Goal: Task Accomplishment & Management: Use online tool/utility

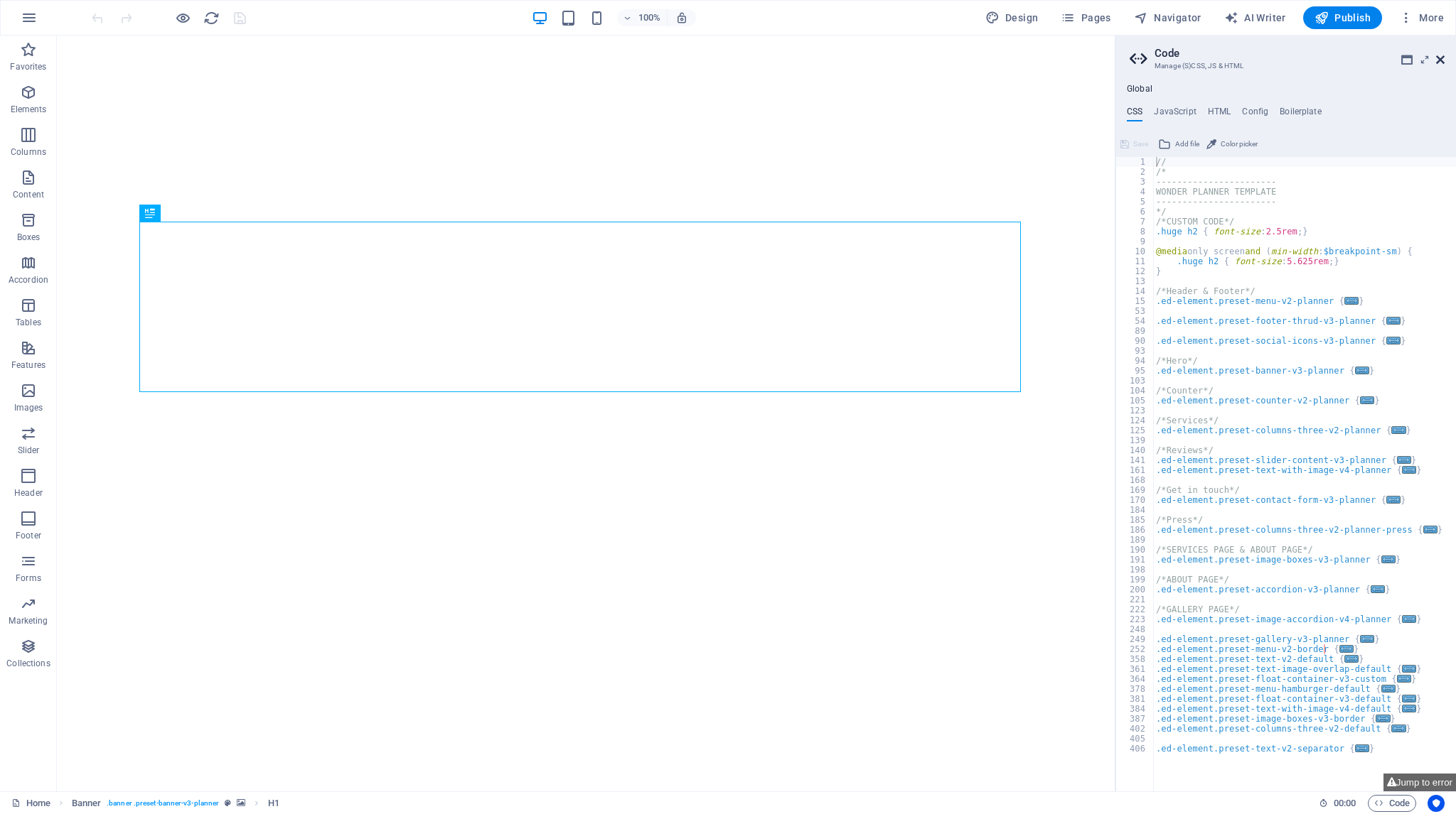
click at [1442, 59] on icon at bounding box center [1440, 60] width 9 height 11
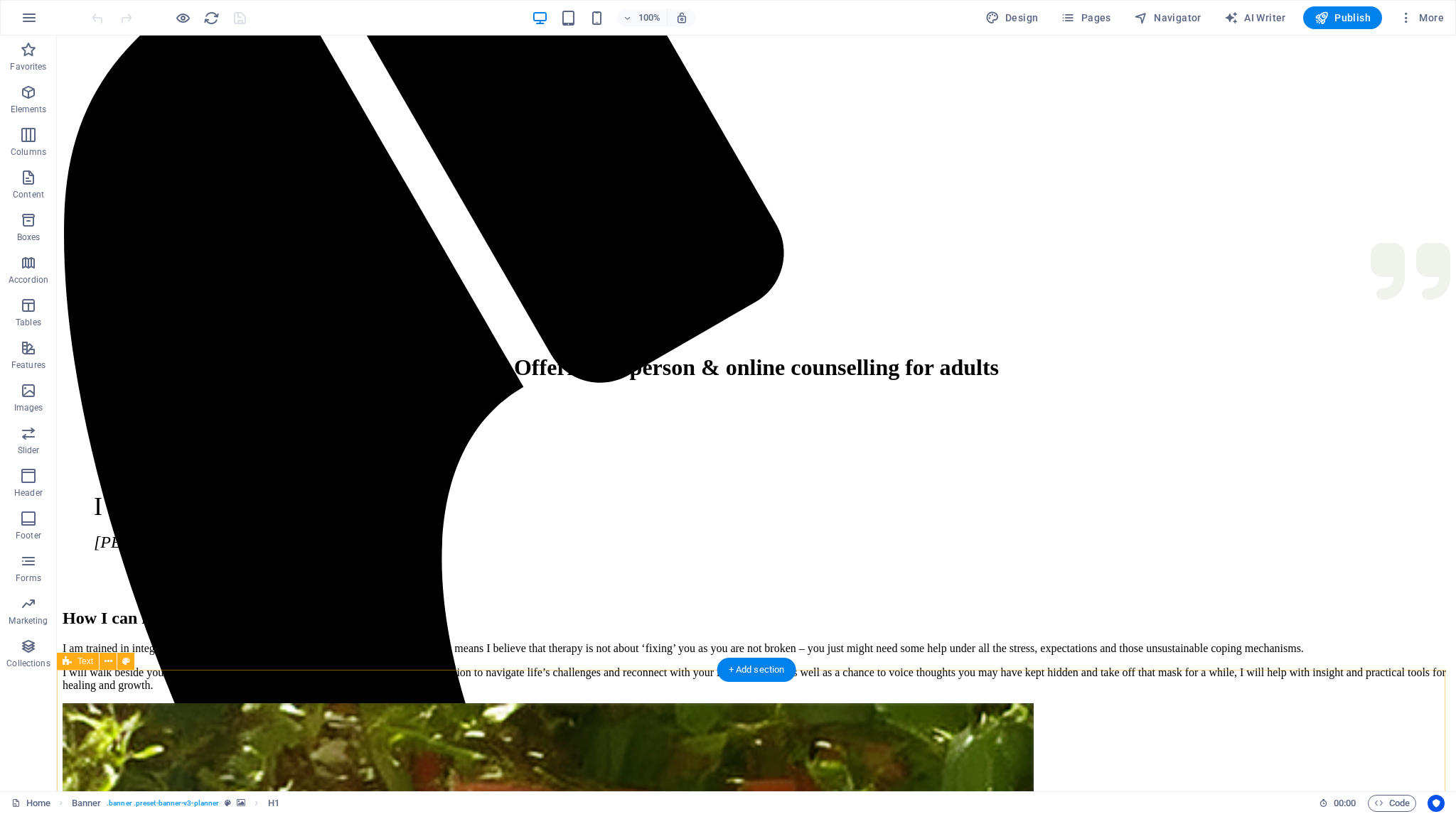
scroll to position [498, 0]
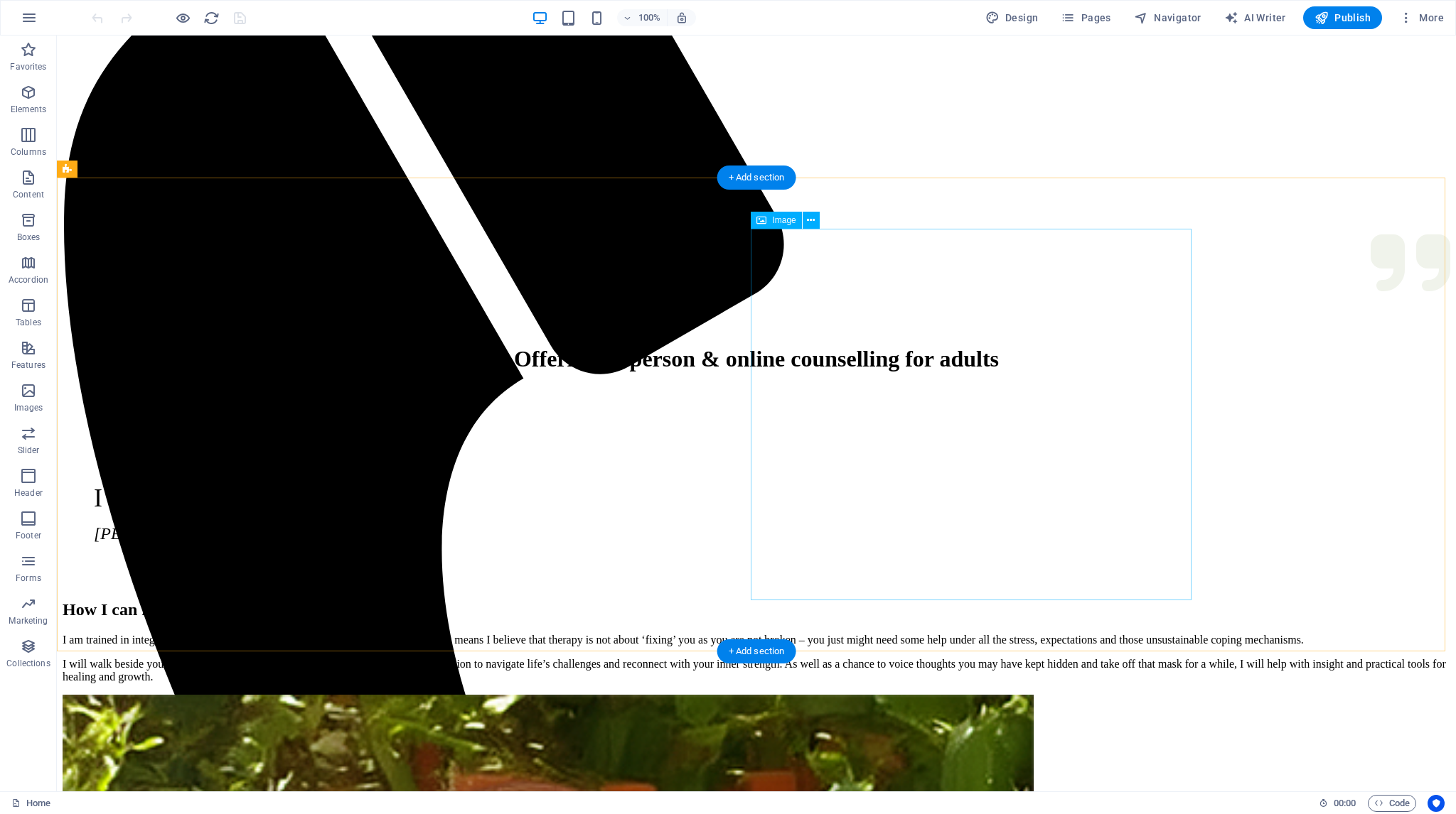
click at [773, 213] on div "Image" at bounding box center [776, 220] width 51 height 17
click at [771, 222] on div "Image" at bounding box center [776, 220] width 51 height 17
click at [812, 221] on icon at bounding box center [810, 220] width 8 height 15
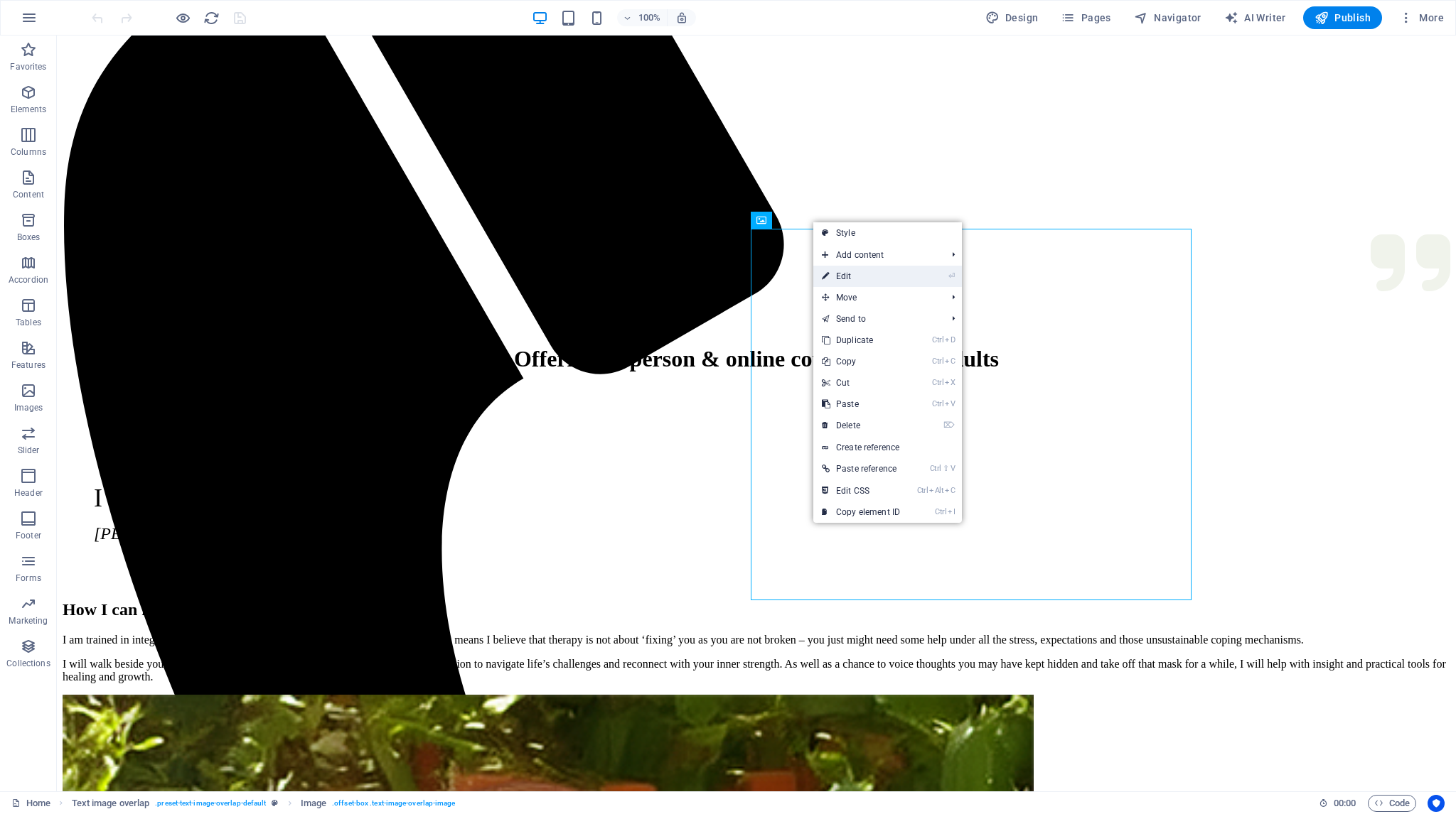
click at [849, 274] on link "⏎ Edit" at bounding box center [861, 276] width 96 height 21
select select "%"
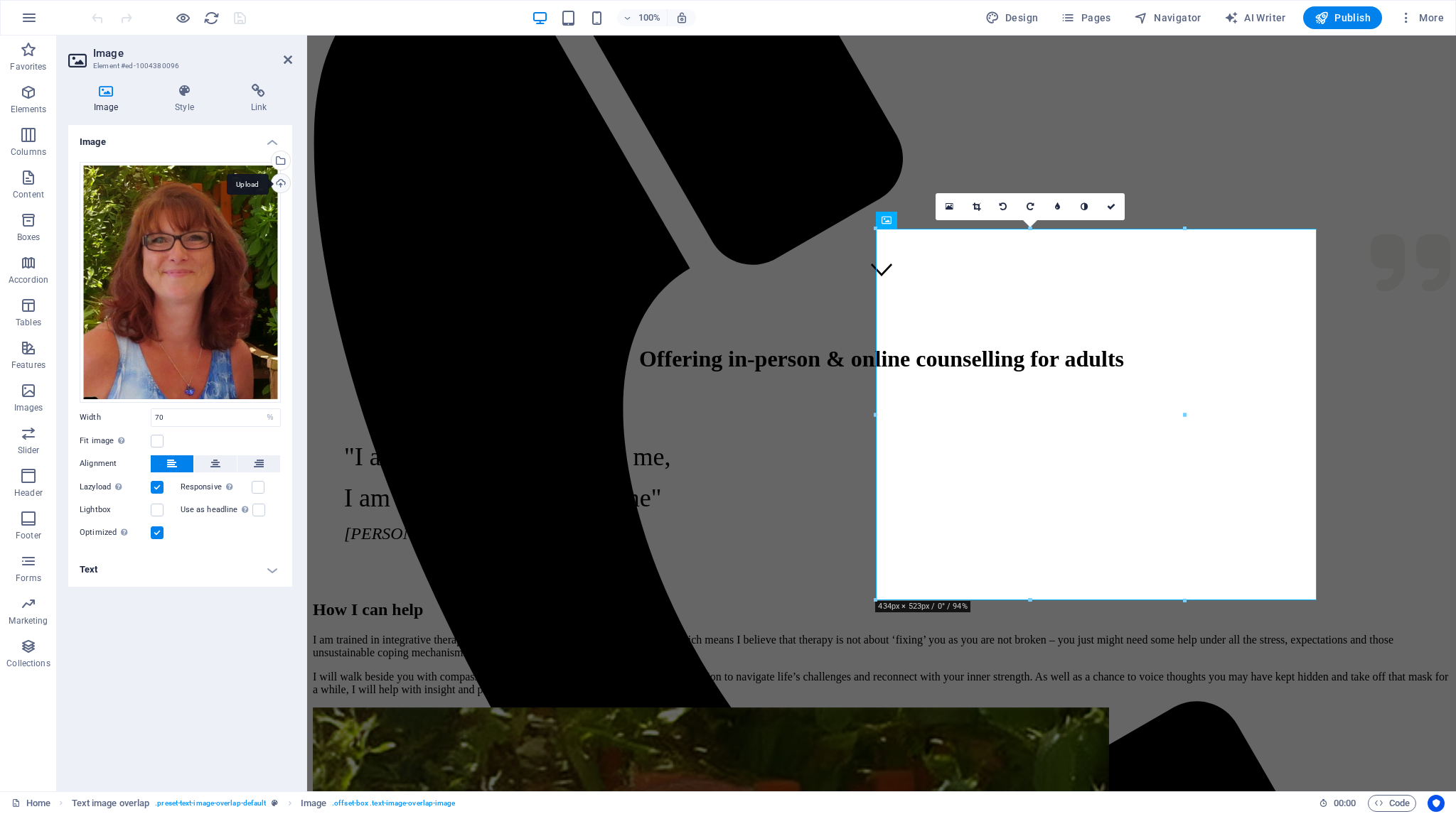
click at [282, 183] on div "Upload" at bounding box center [280, 185] width 21 height 21
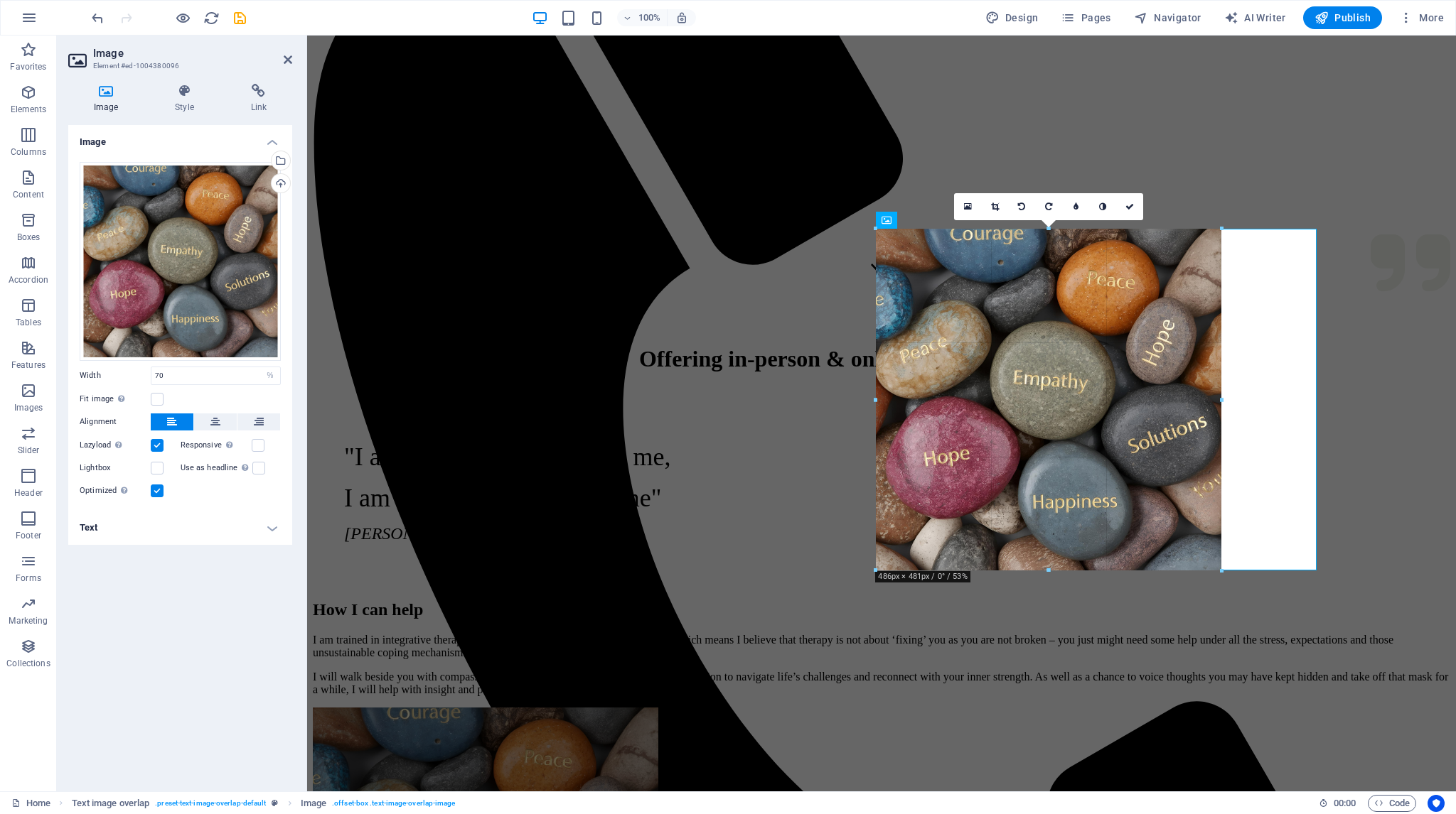
drag, startPoint x: 1186, startPoint y: 533, endPoint x: 1225, endPoint y: 570, distance: 53.8
type input "486"
select select "px"
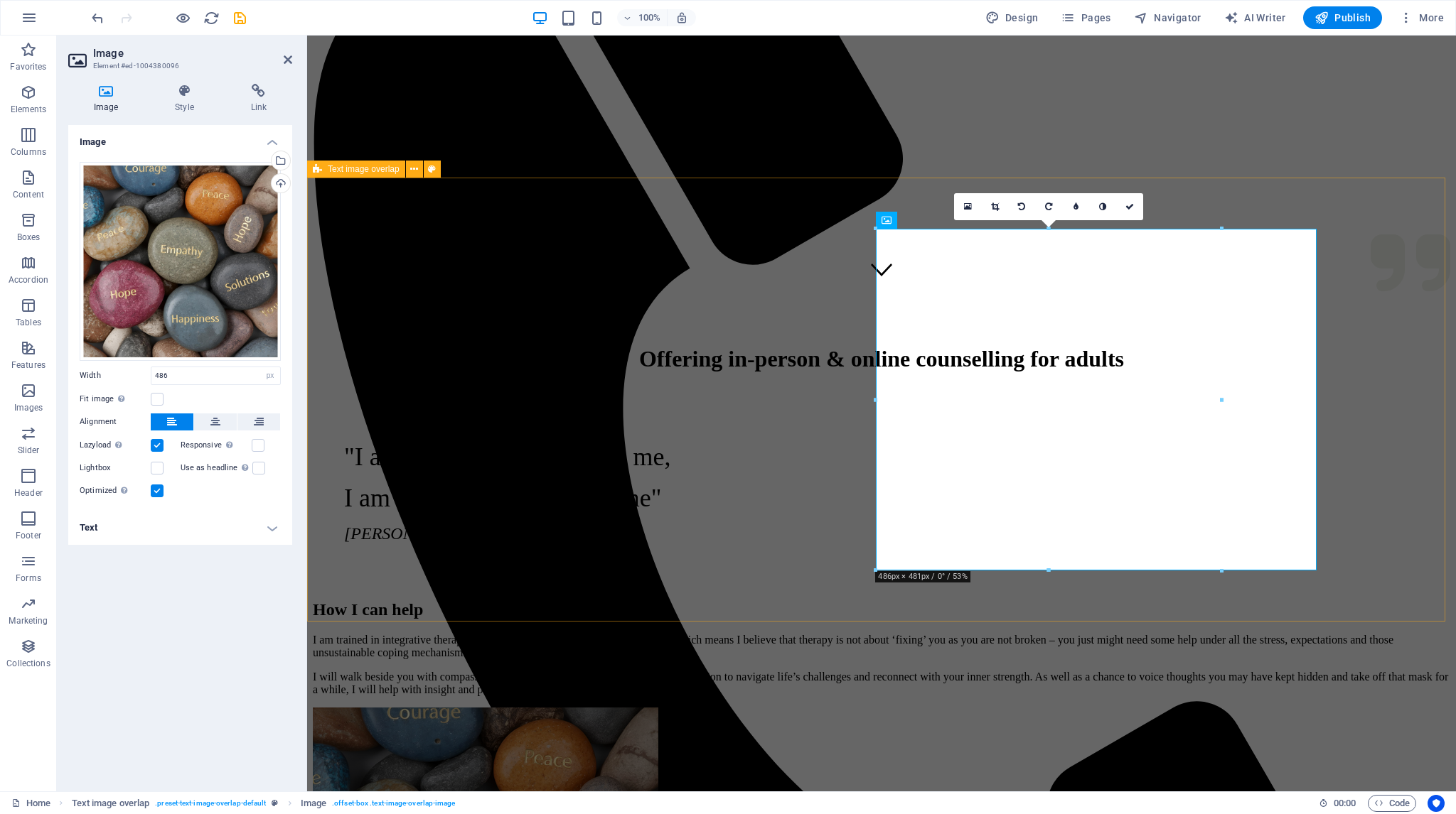
click at [1367, 586] on div "How I can help I am trained in integrative therapy underpinned with a client-ce…" at bounding box center [882, 819] width 1138 height 466
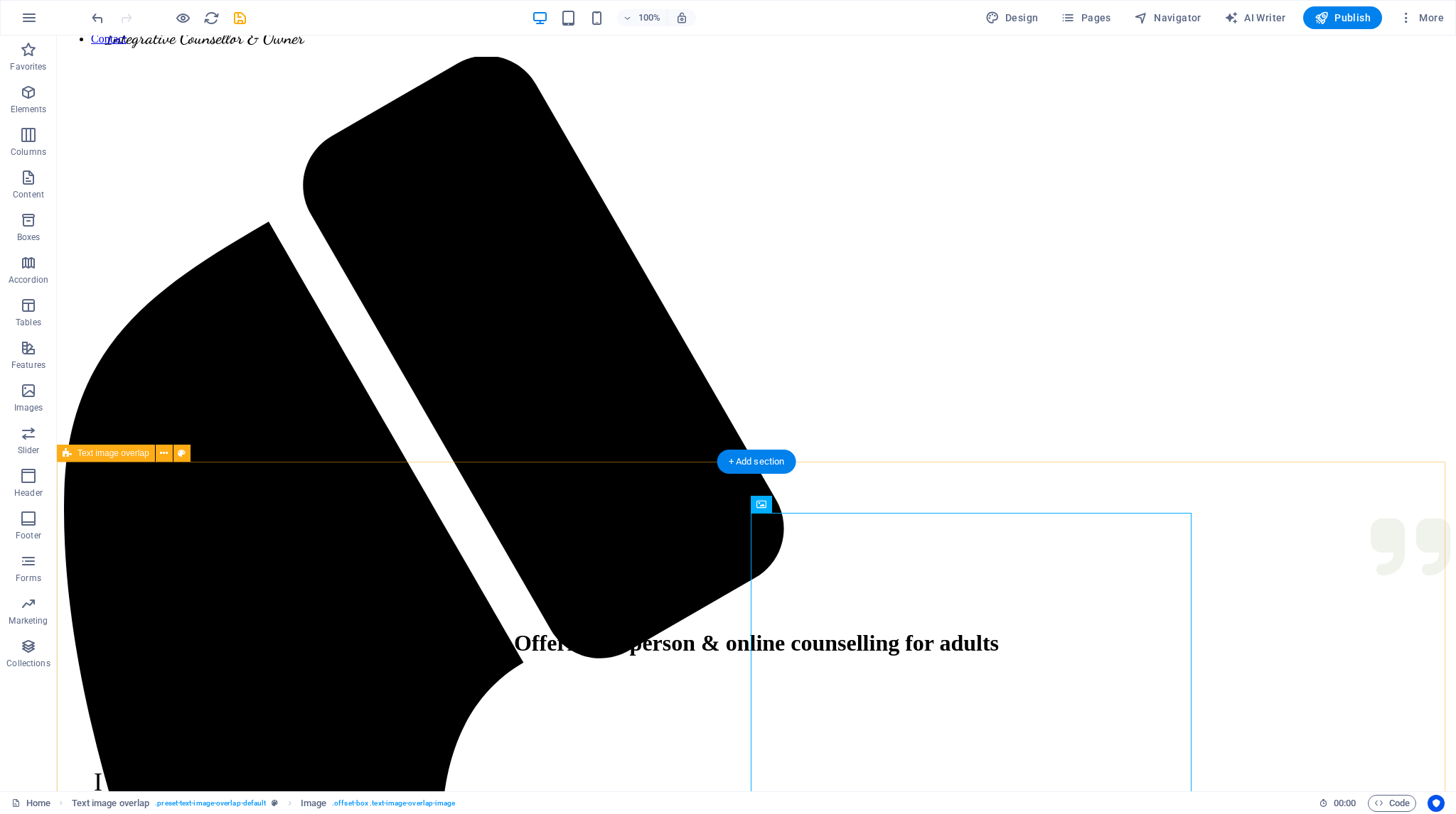
scroll to position [427, 0]
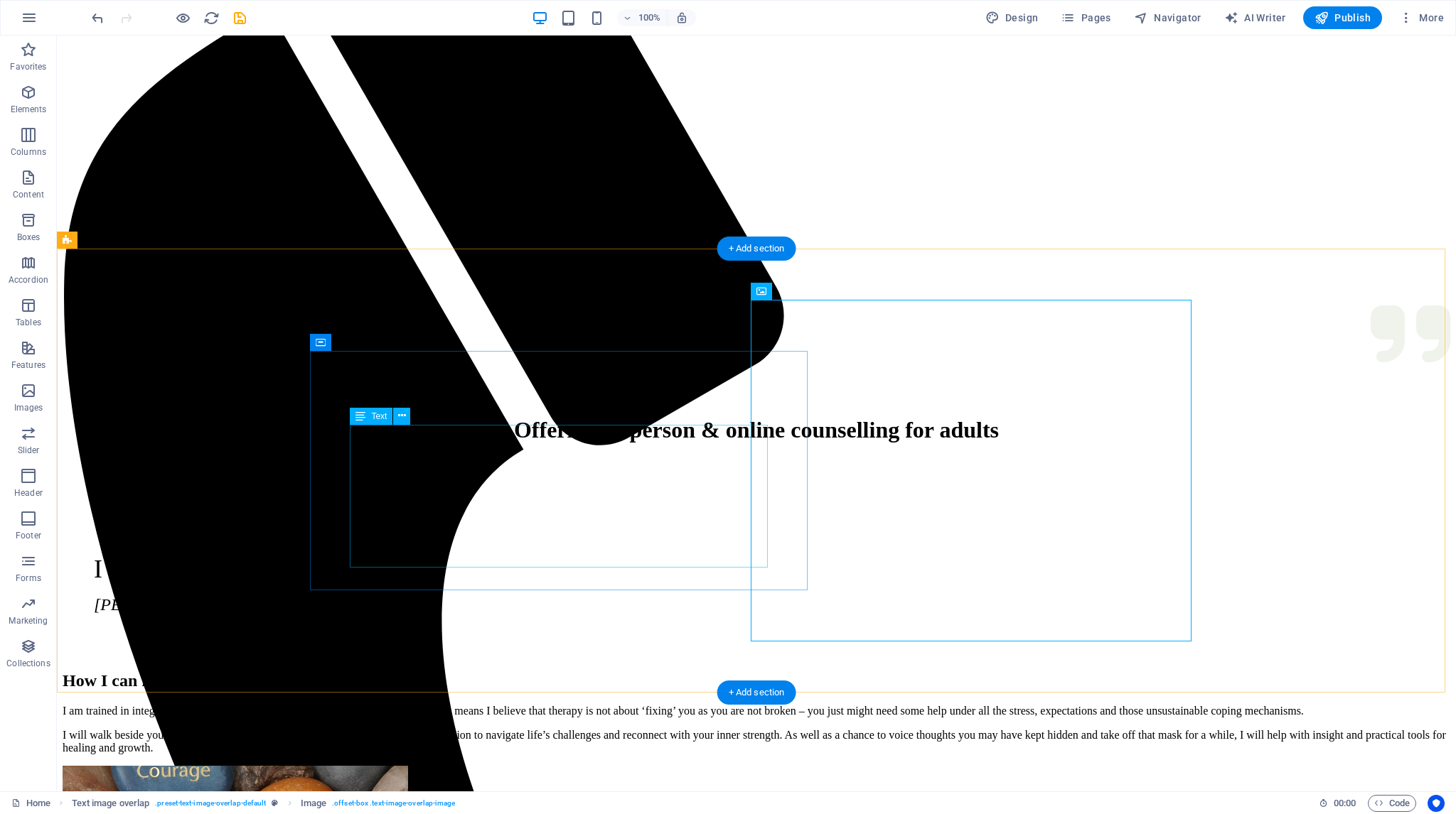
click at [355, 705] on div "I am trained in integrative therapy underpinned with a client-centred approach,…" at bounding box center [756, 730] width 1388 height 50
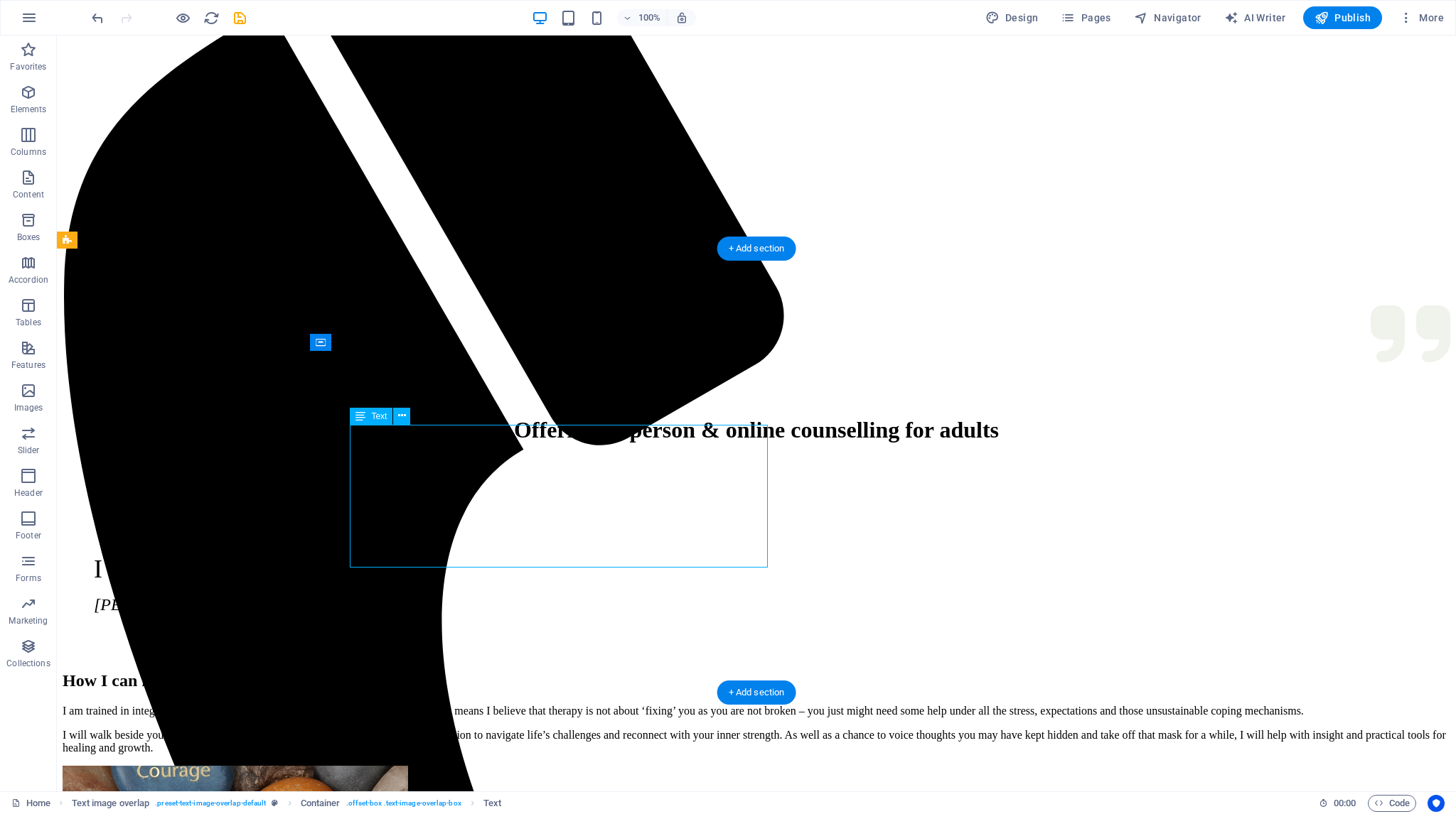
click at [365, 705] on div "I am trained in integrative therapy underpinned with a client-centred approach,…" at bounding box center [756, 730] width 1388 height 50
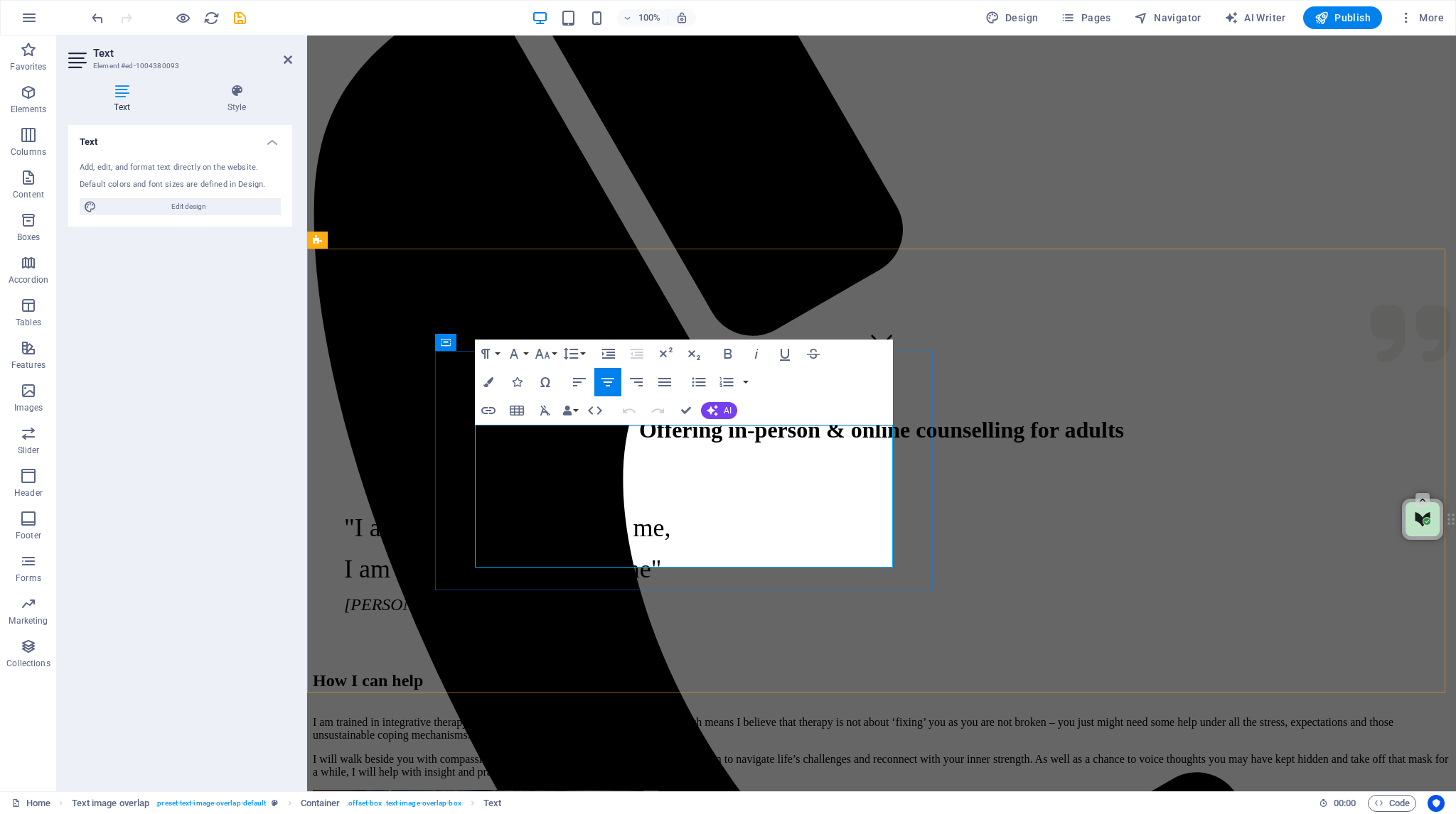
drag, startPoint x: 490, startPoint y: 504, endPoint x: 498, endPoint y: 504, distance: 8.0
click at [490, 754] on p "I will walk beside you with compassion and empathy, and together we will find a…" at bounding box center [882, 766] width 1138 height 25
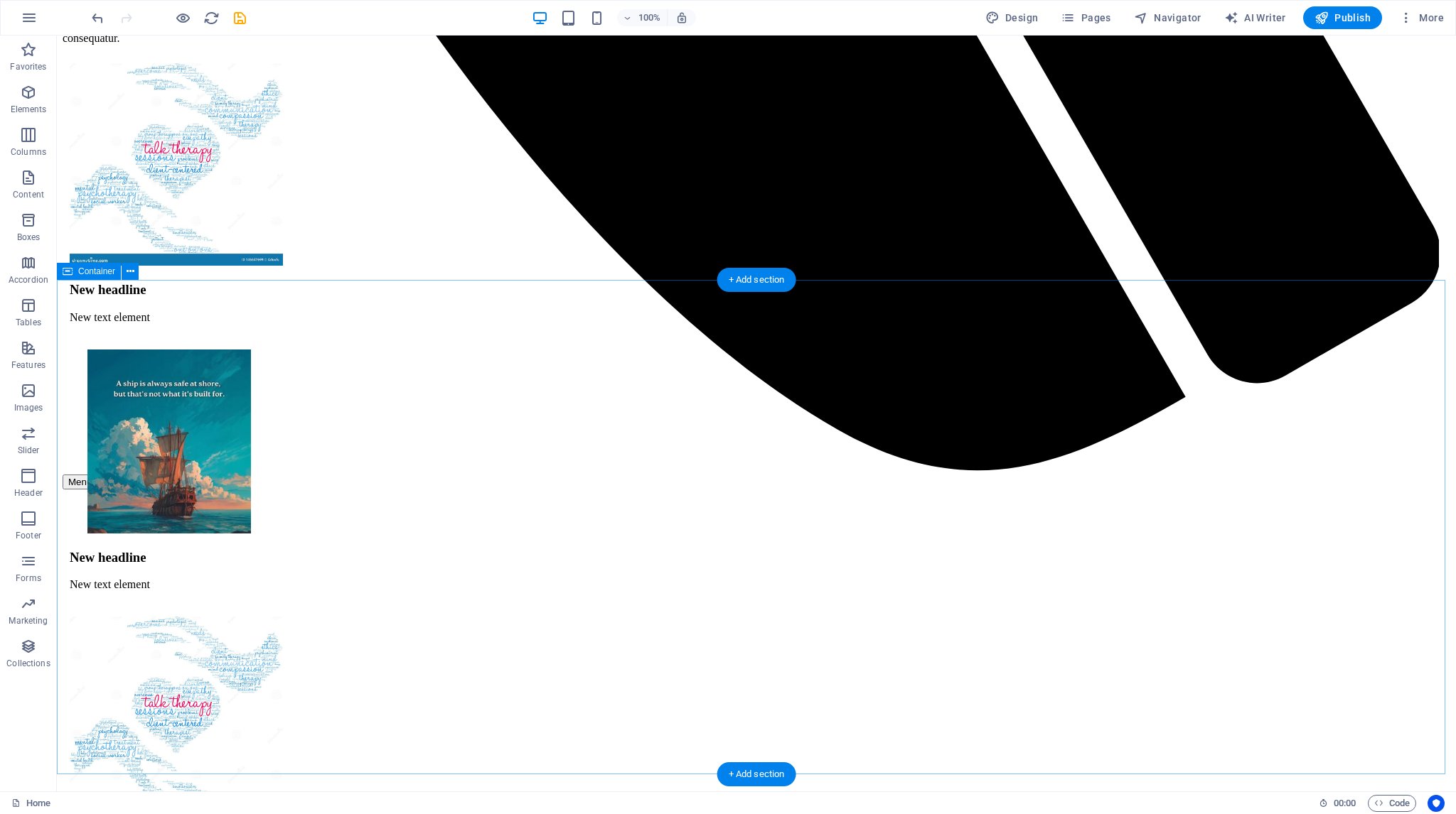
scroll to position [1767, 0]
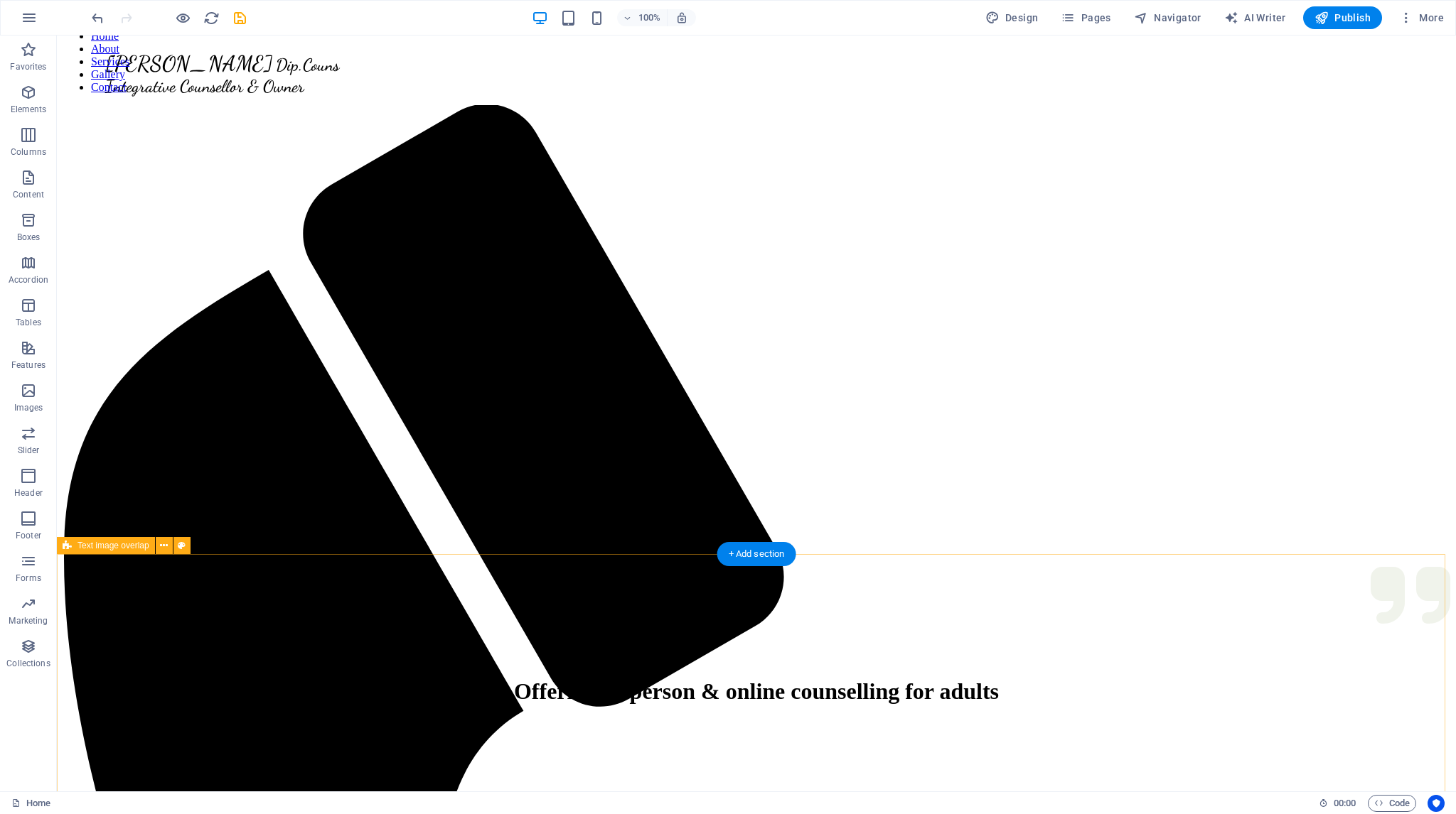
scroll to position [284, 0]
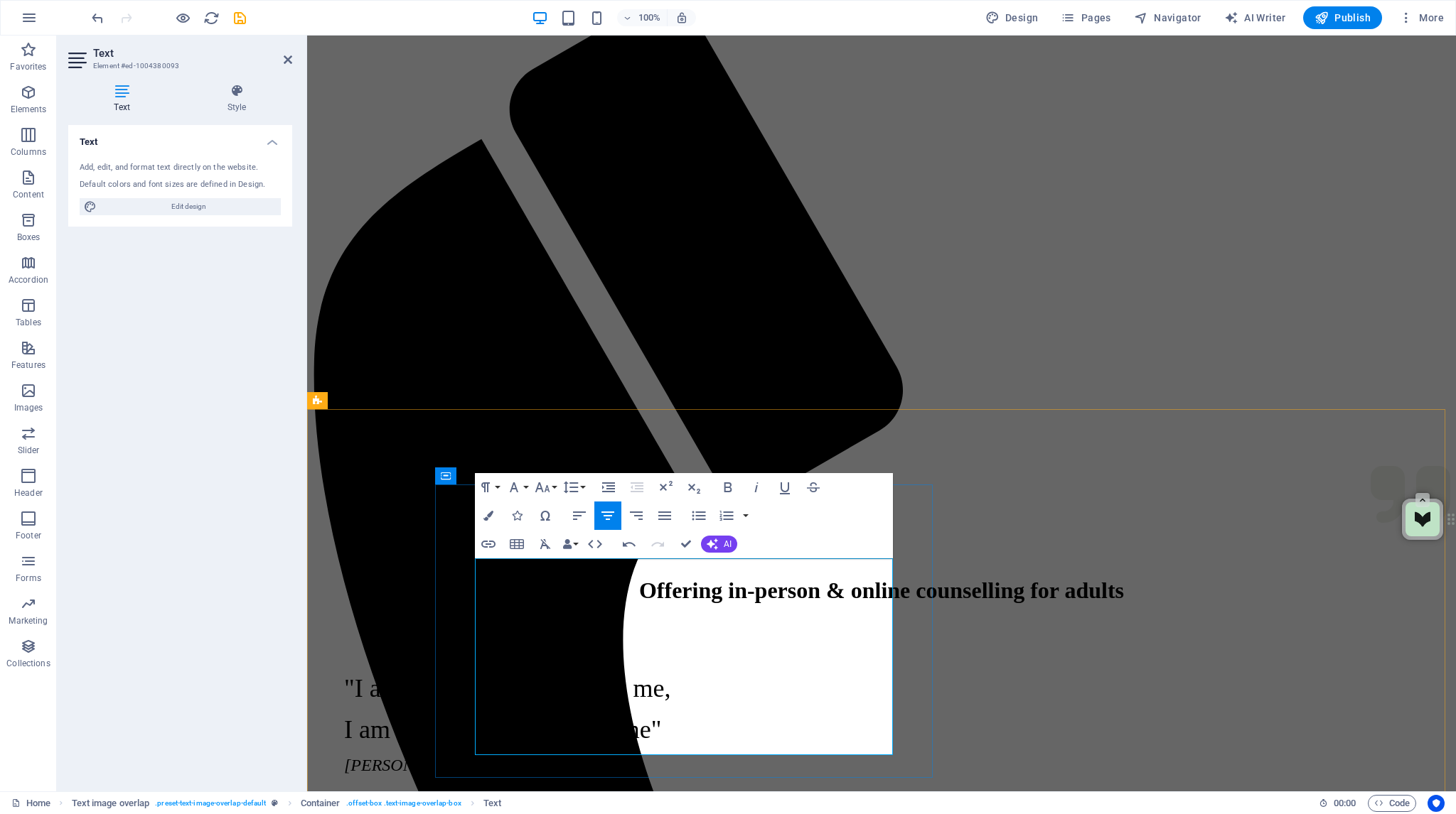
scroll to position [258, 0]
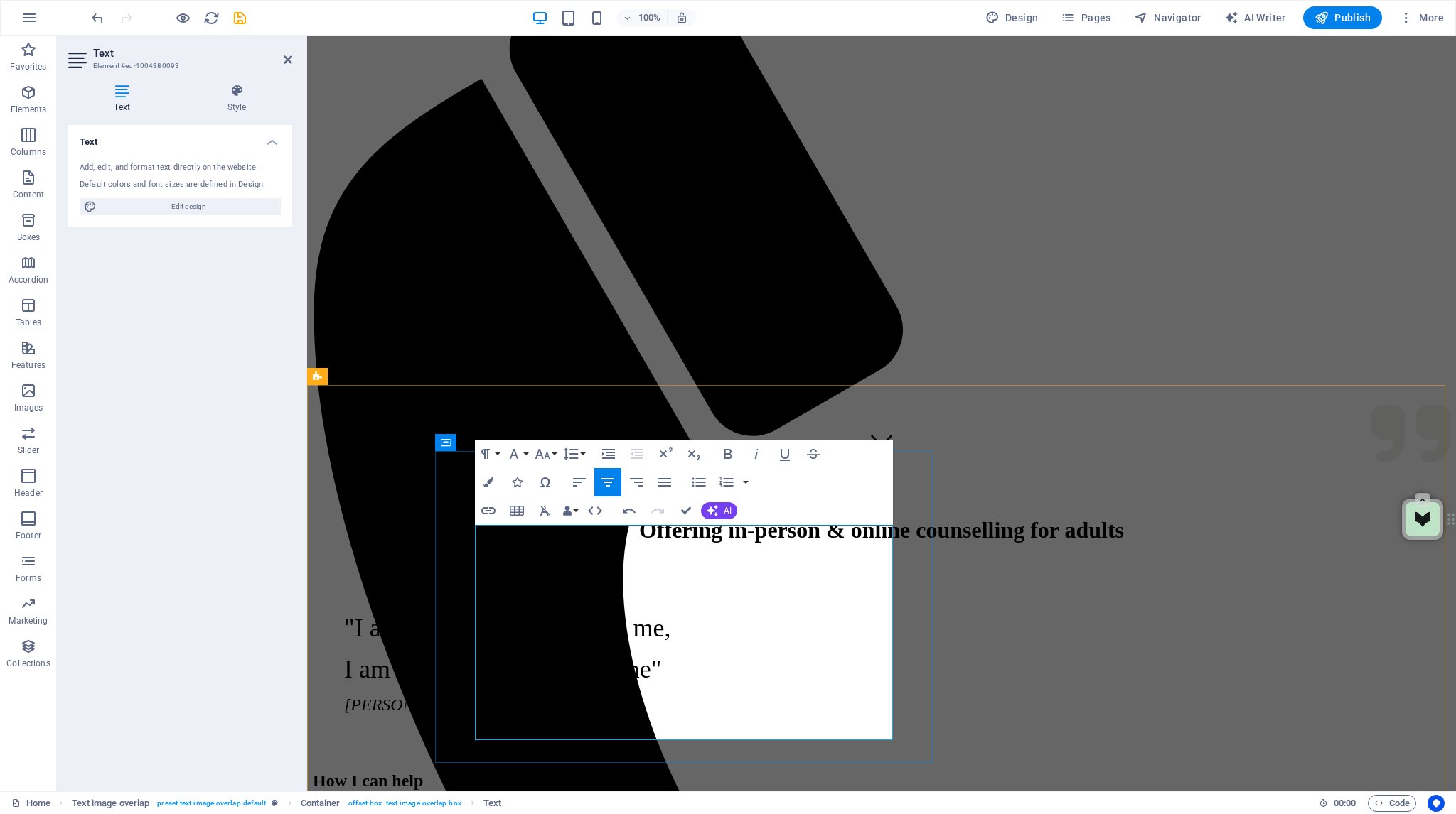
scroll to position [400, 0]
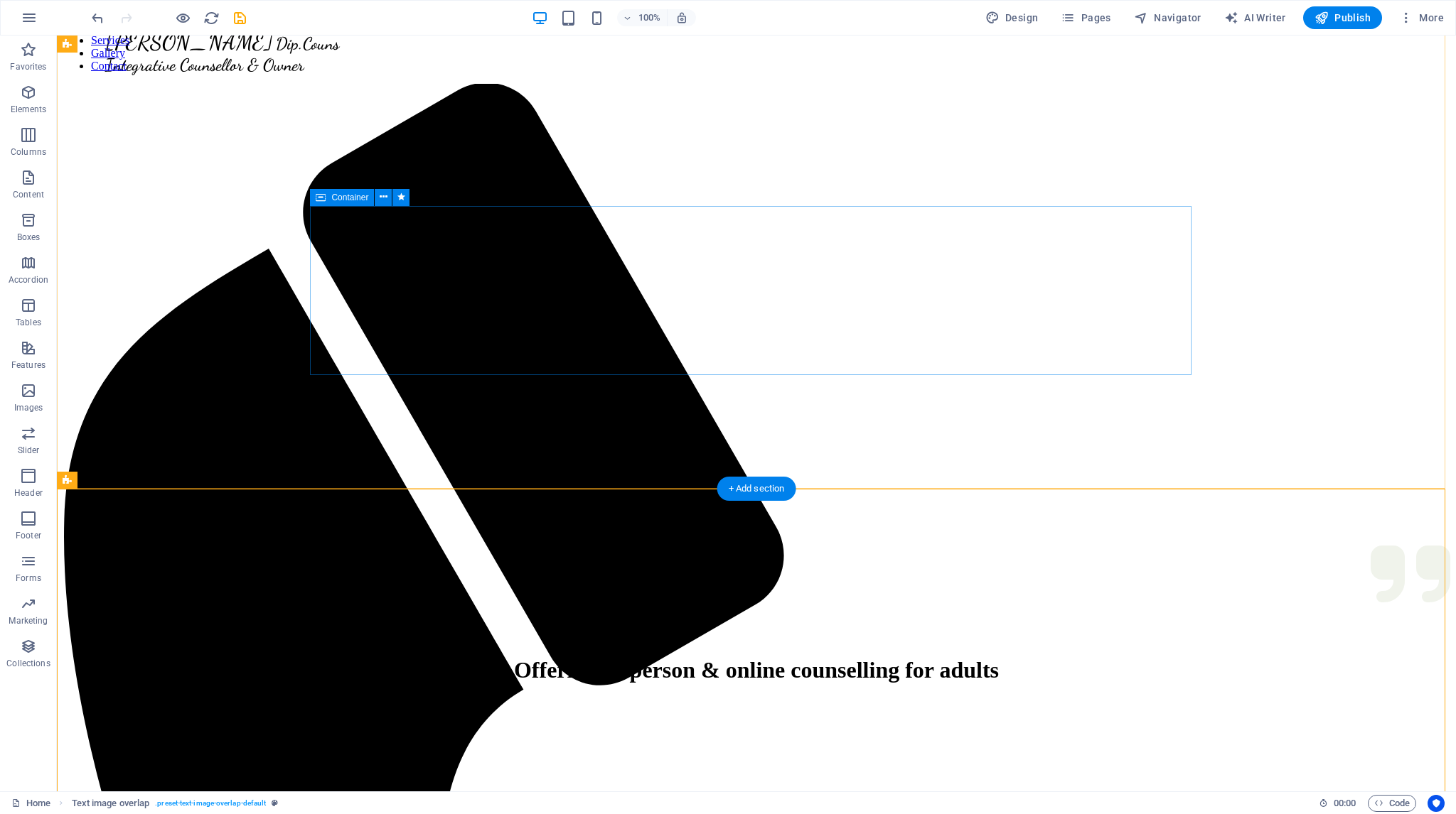
scroll to position [0, 0]
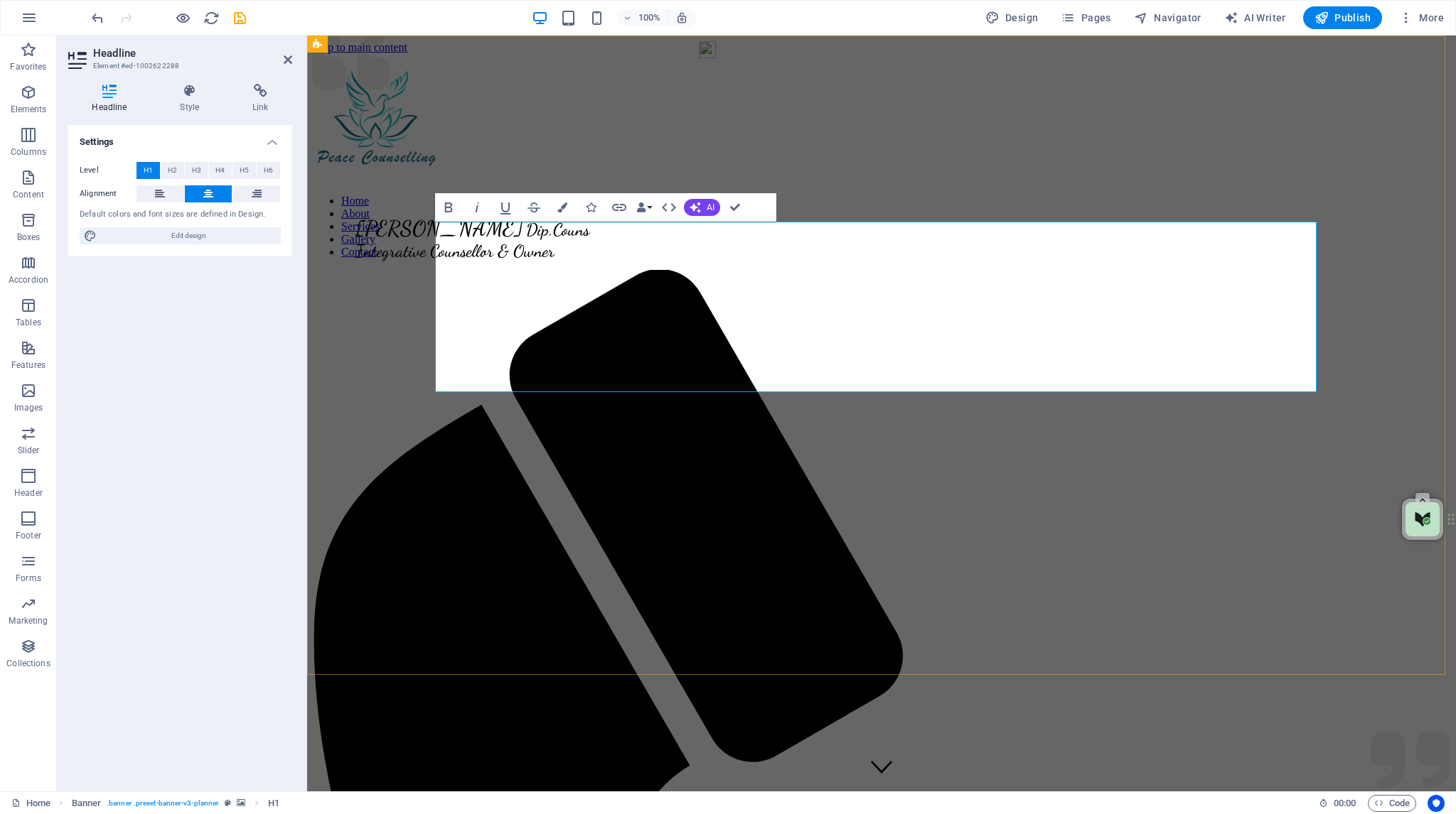
drag, startPoint x: 1144, startPoint y: 359, endPoint x: 901, endPoint y: 363, distance: 243.0
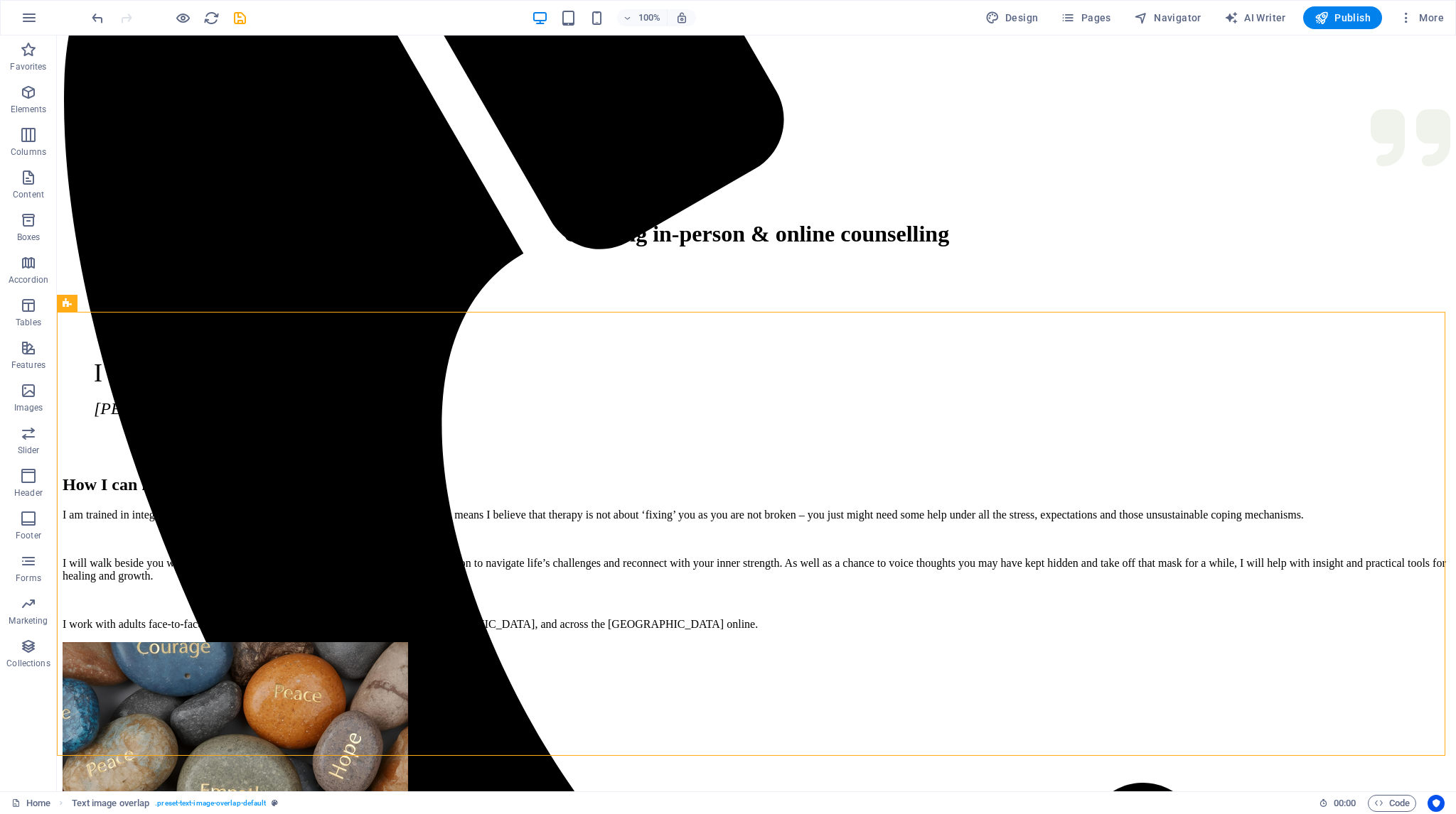
scroll to position [640, 0]
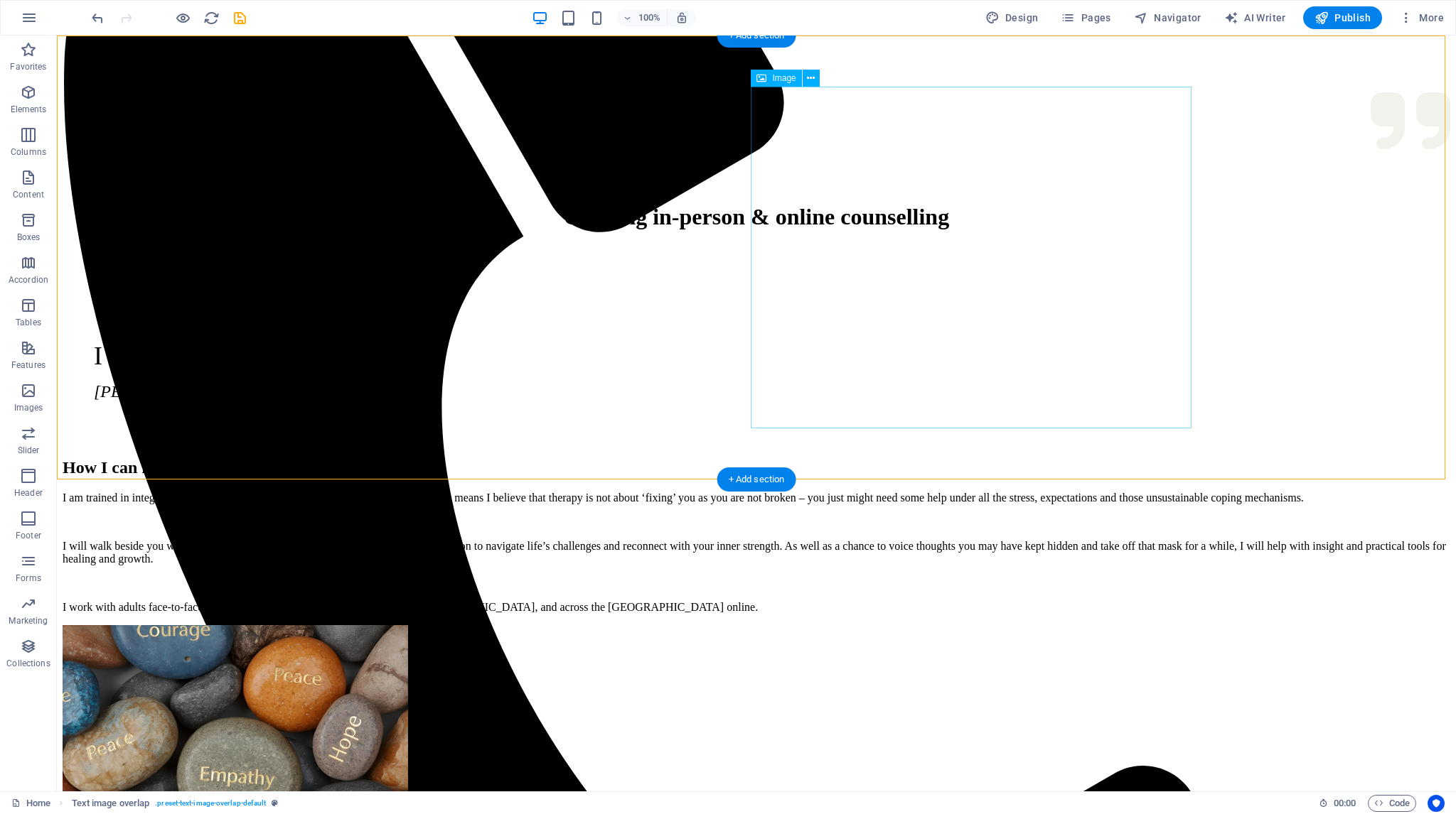
click at [999, 626] on figure at bounding box center [756, 797] width 1388 height 344
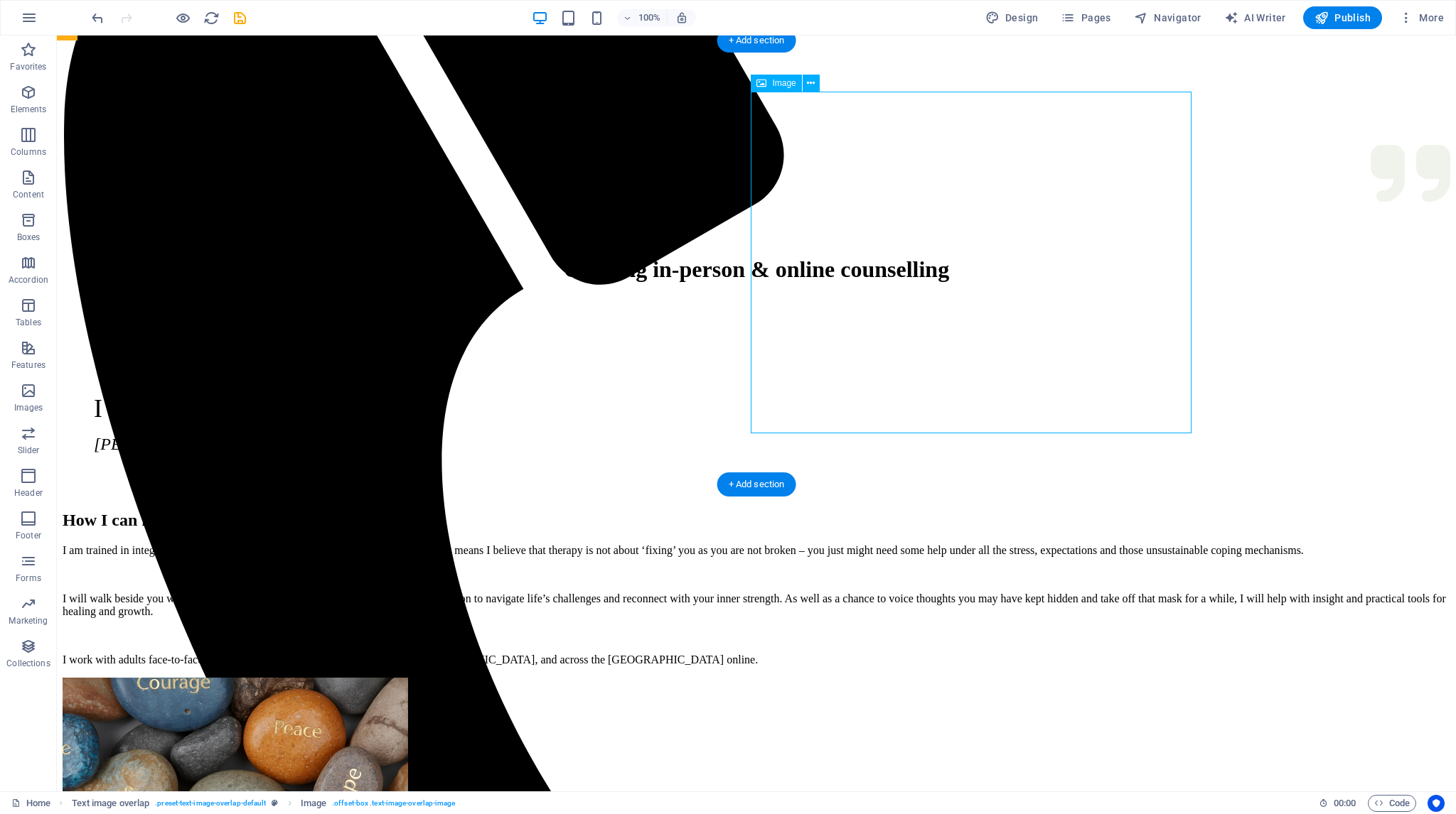
scroll to position [569, 0]
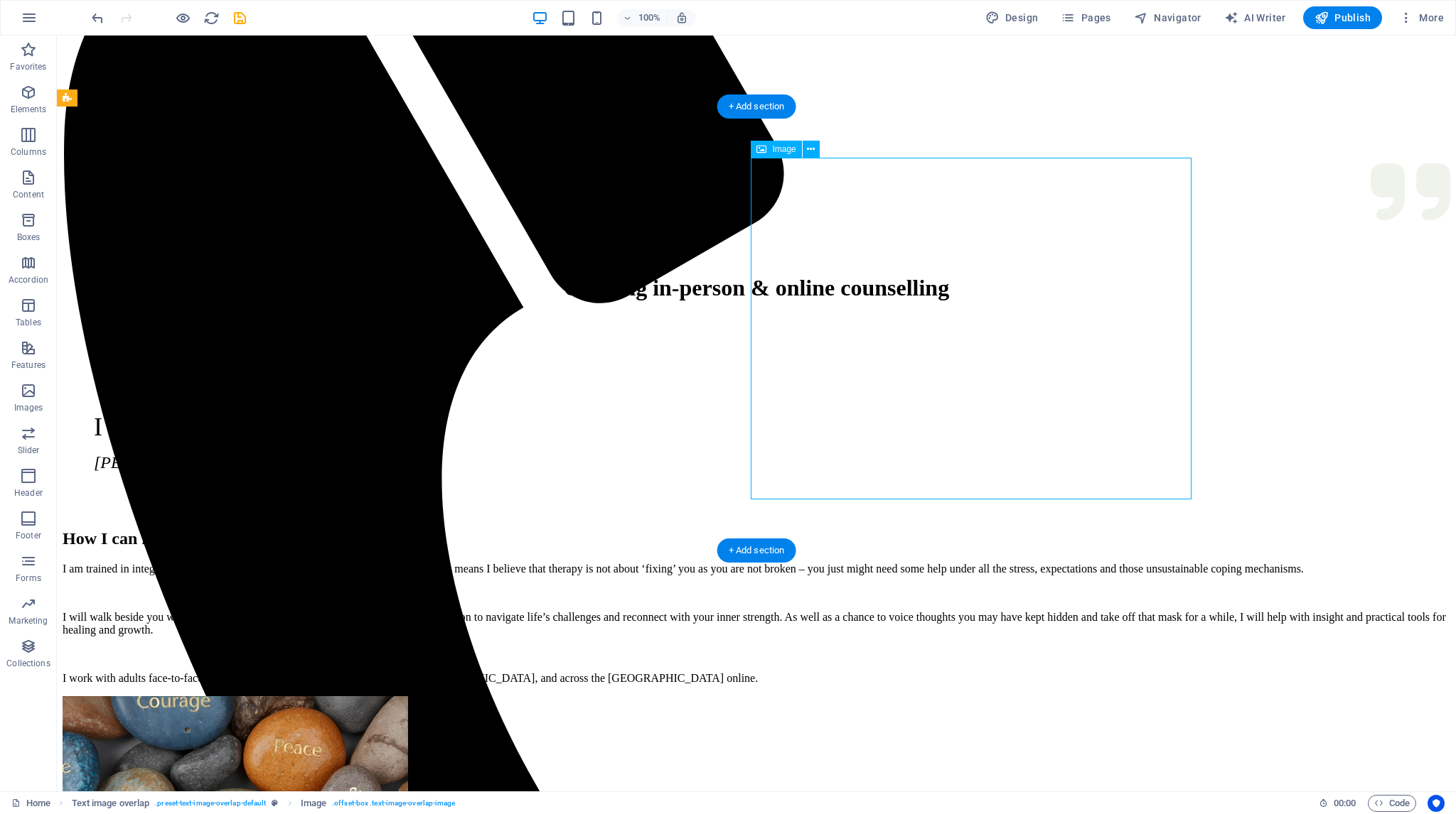
select select "px"
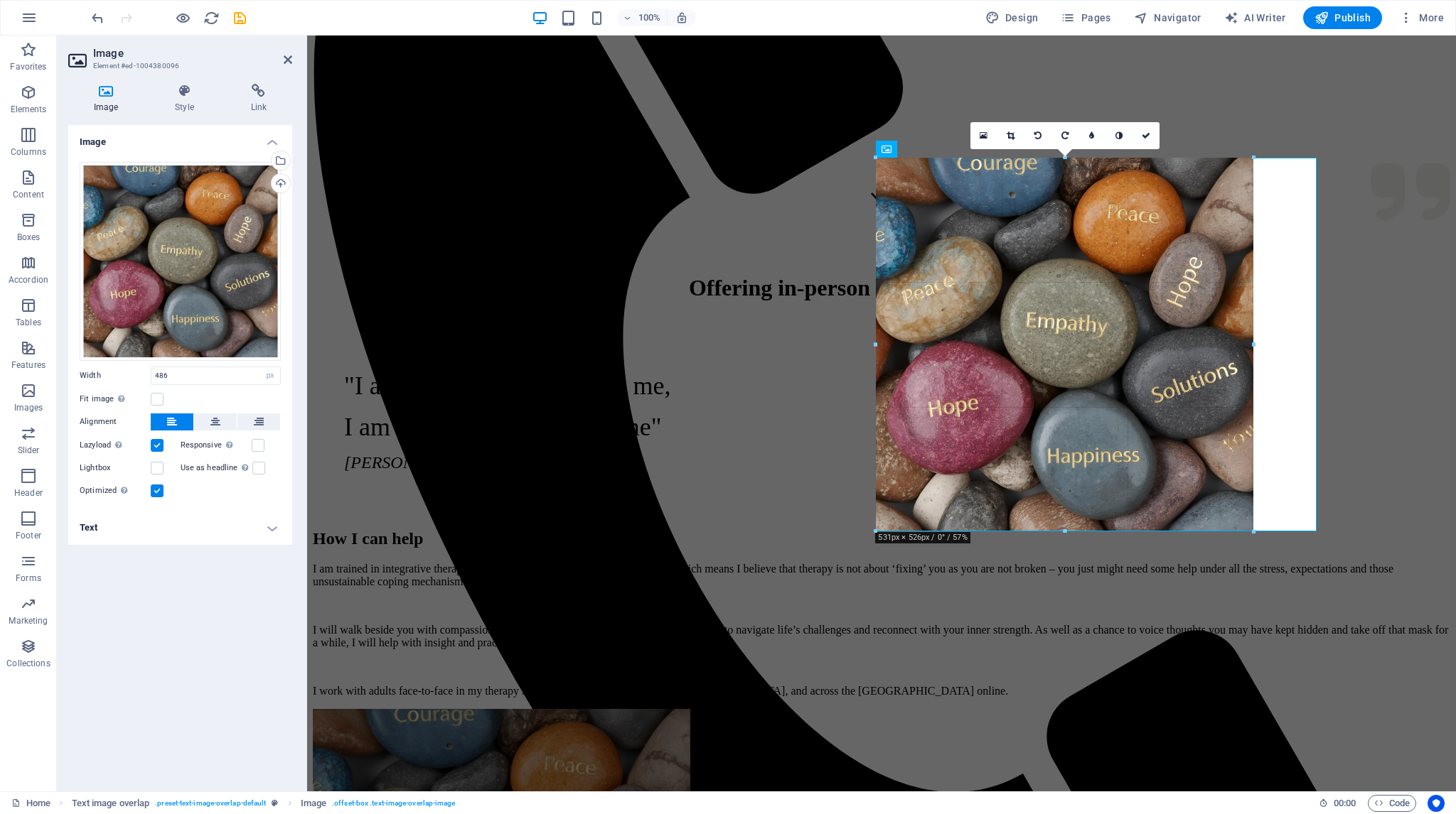
drag, startPoint x: 1223, startPoint y: 499, endPoint x: 1251, endPoint y: 534, distance: 44.8
type input "531"
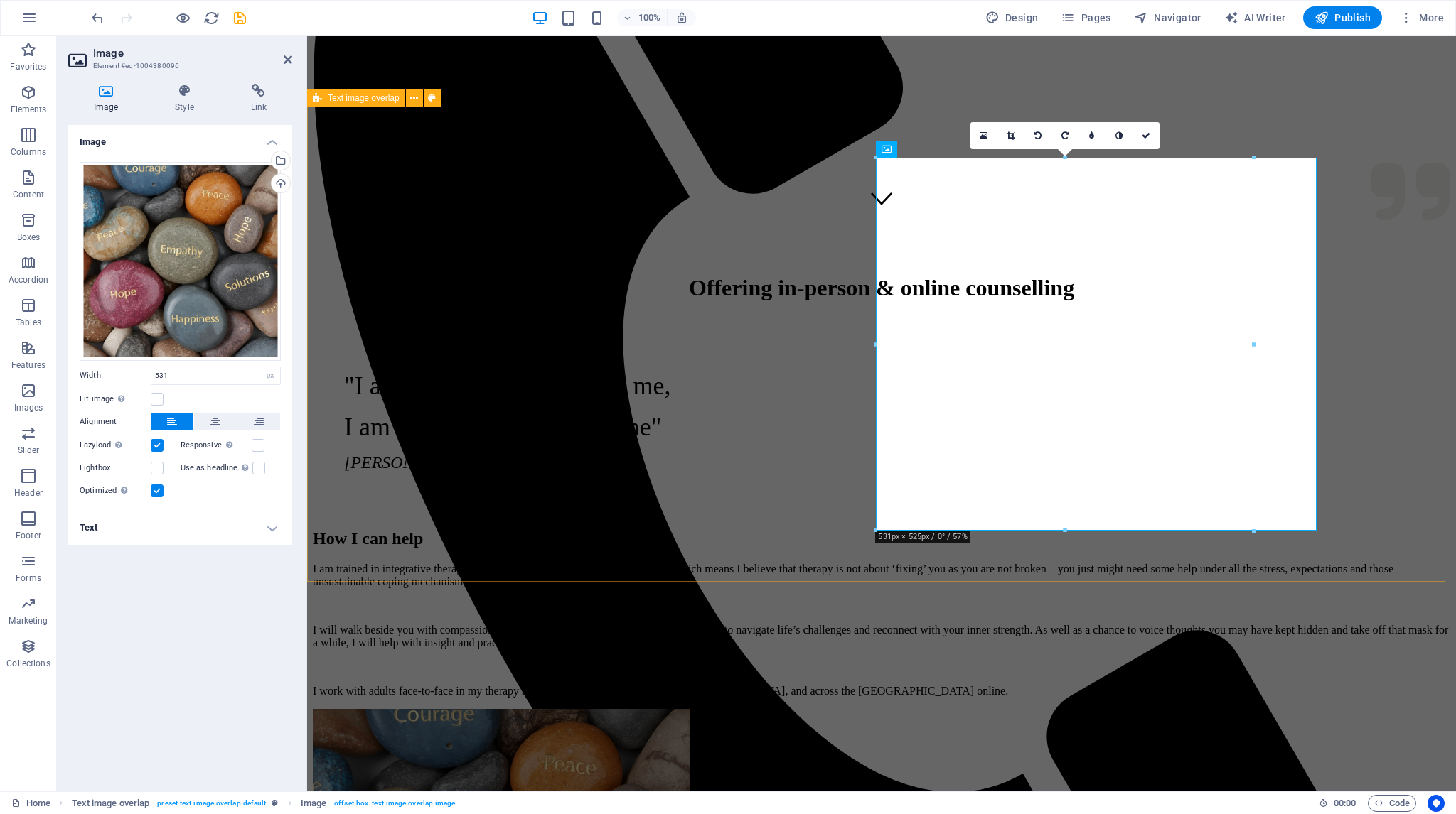
click at [768, 535] on div "How I can help I am trained in integrative therapy underpinned with a client-ce…" at bounding box center [882, 800] width 1138 height 570
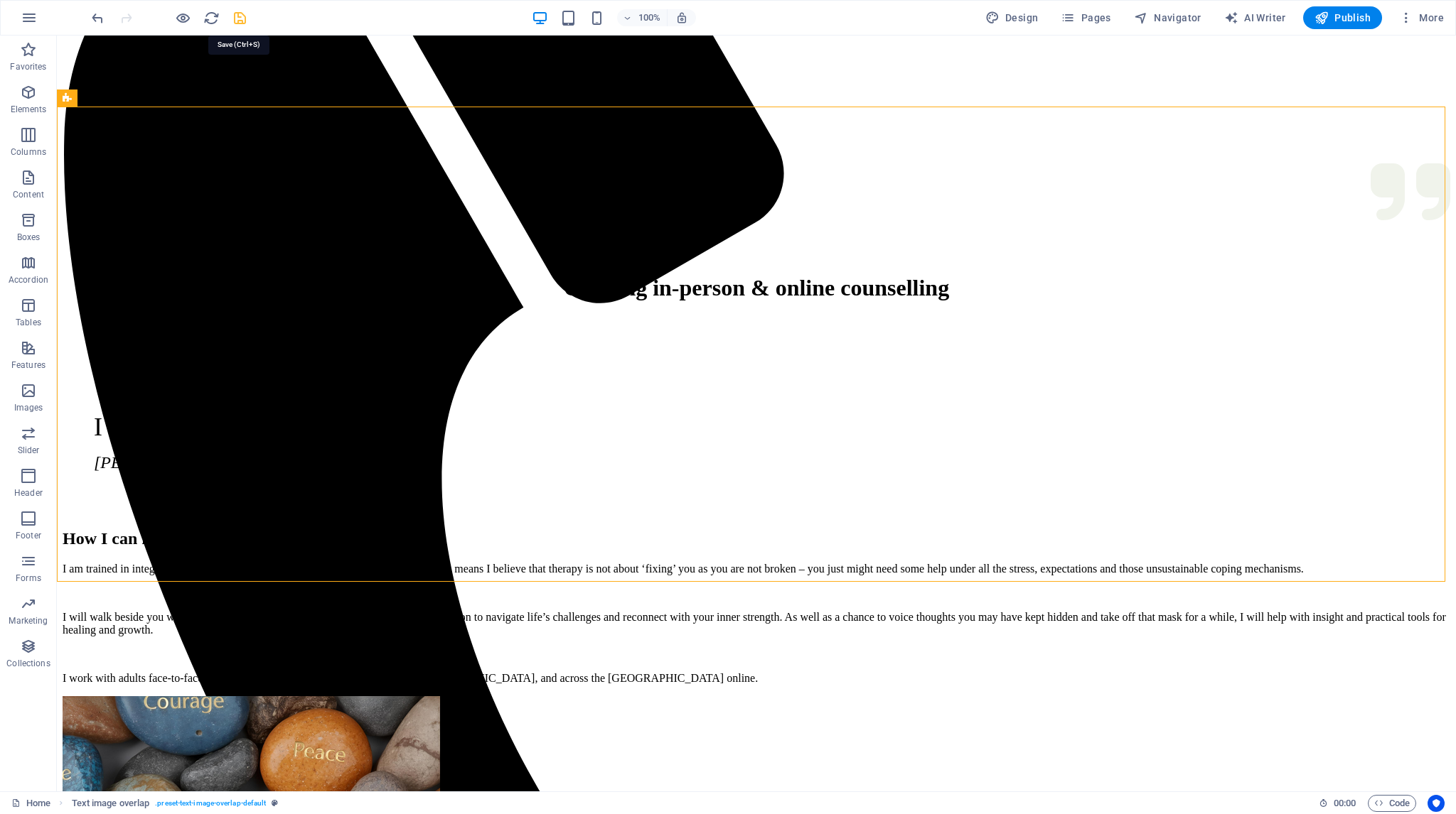
click at [240, 16] on icon "save" at bounding box center [239, 18] width 17 height 17
checkbox input "false"
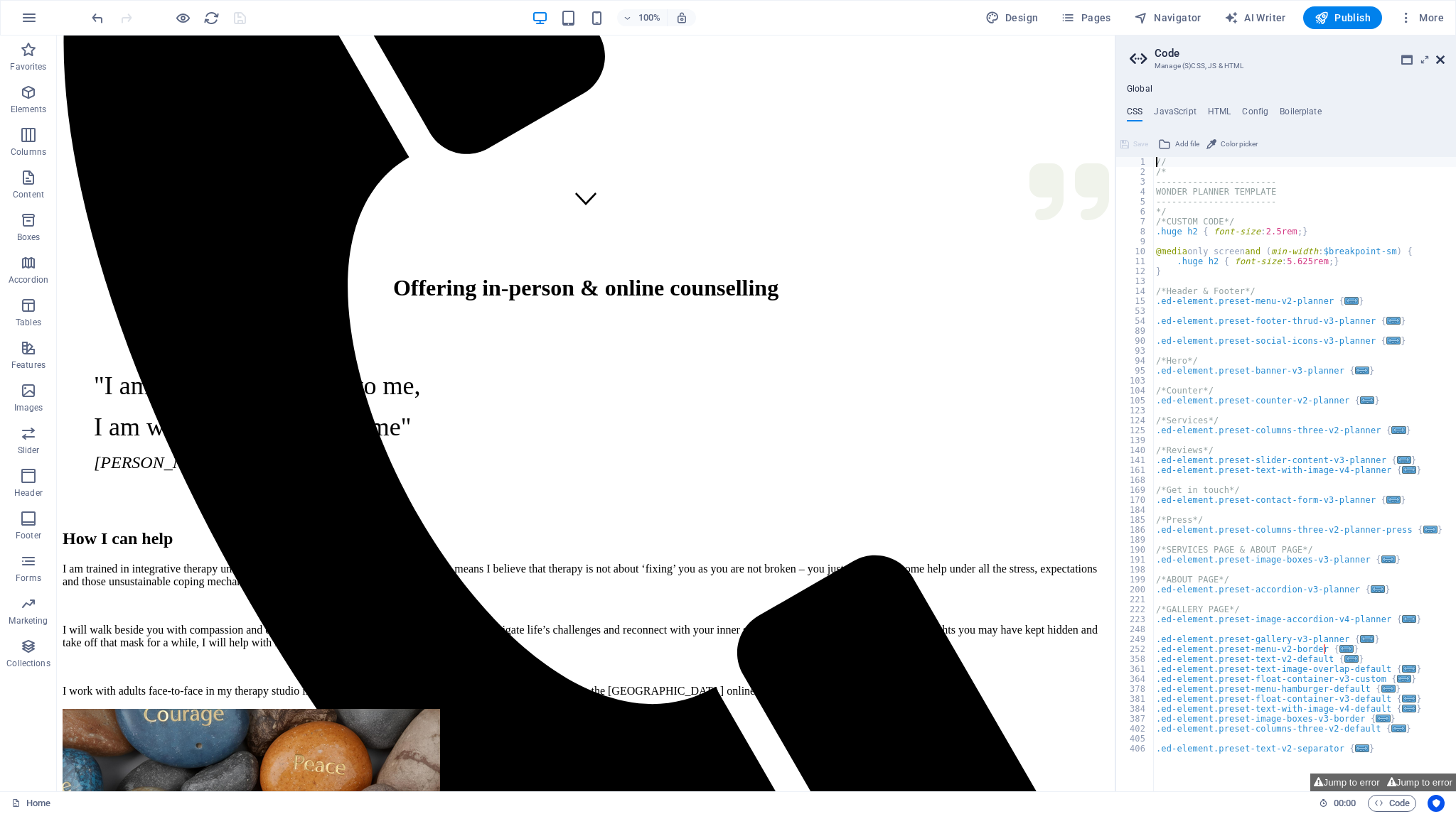
click at [1443, 57] on icon at bounding box center [1440, 60] width 9 height 11
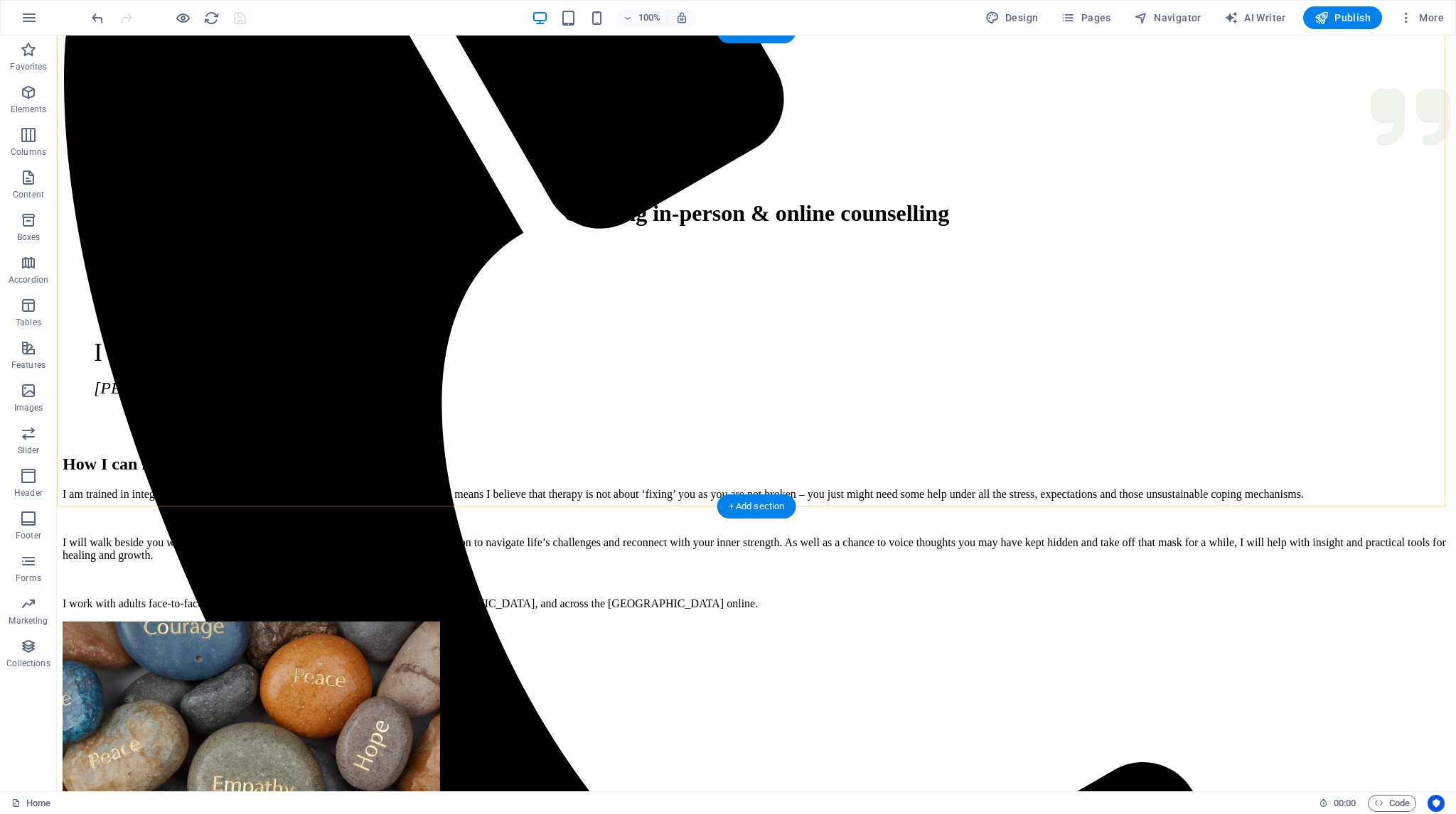
scroll to position [711, 0]
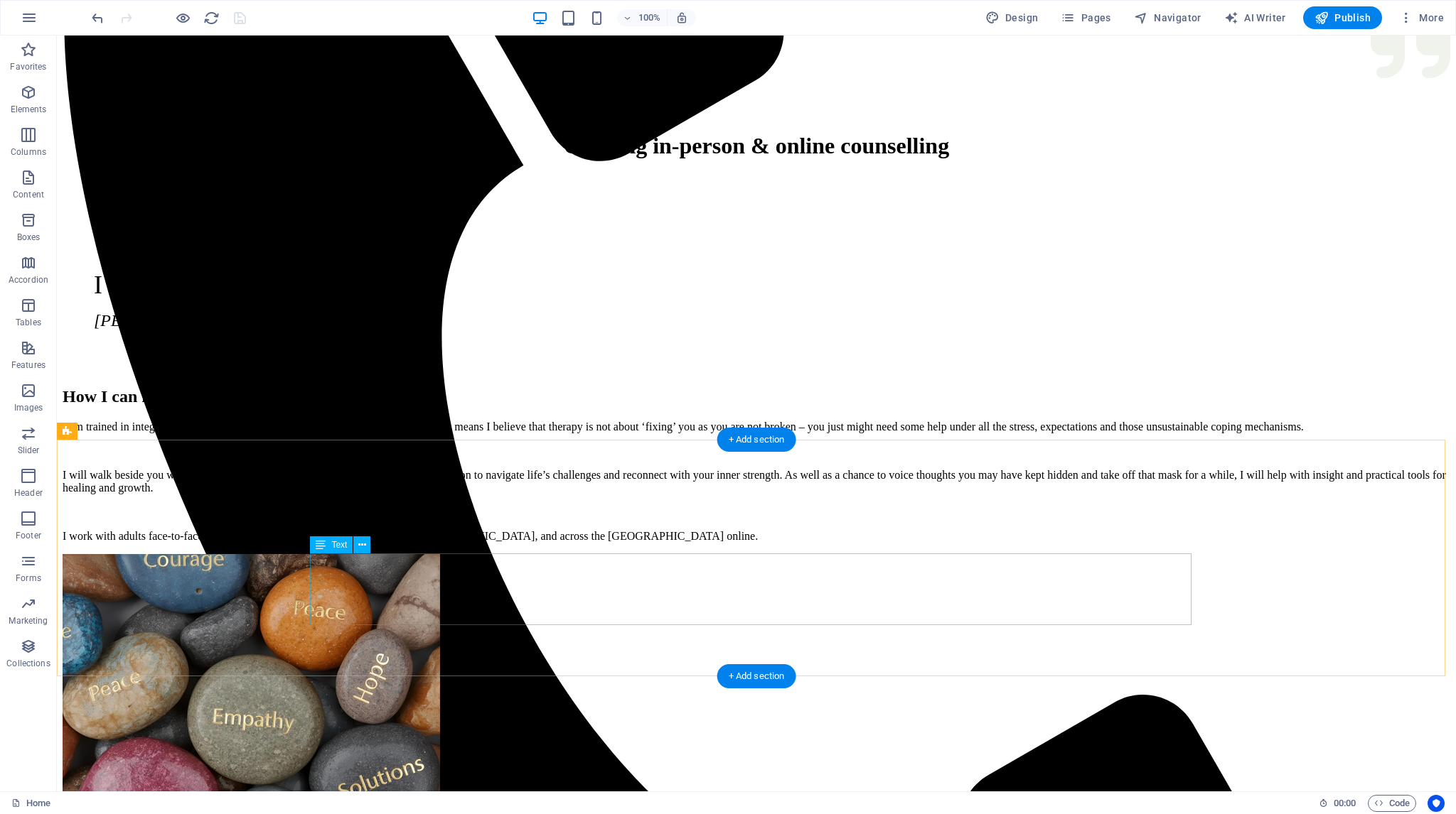
click at [728, 675] on div "+ Add section" at bounding box center [756, 676] width 79 height 25
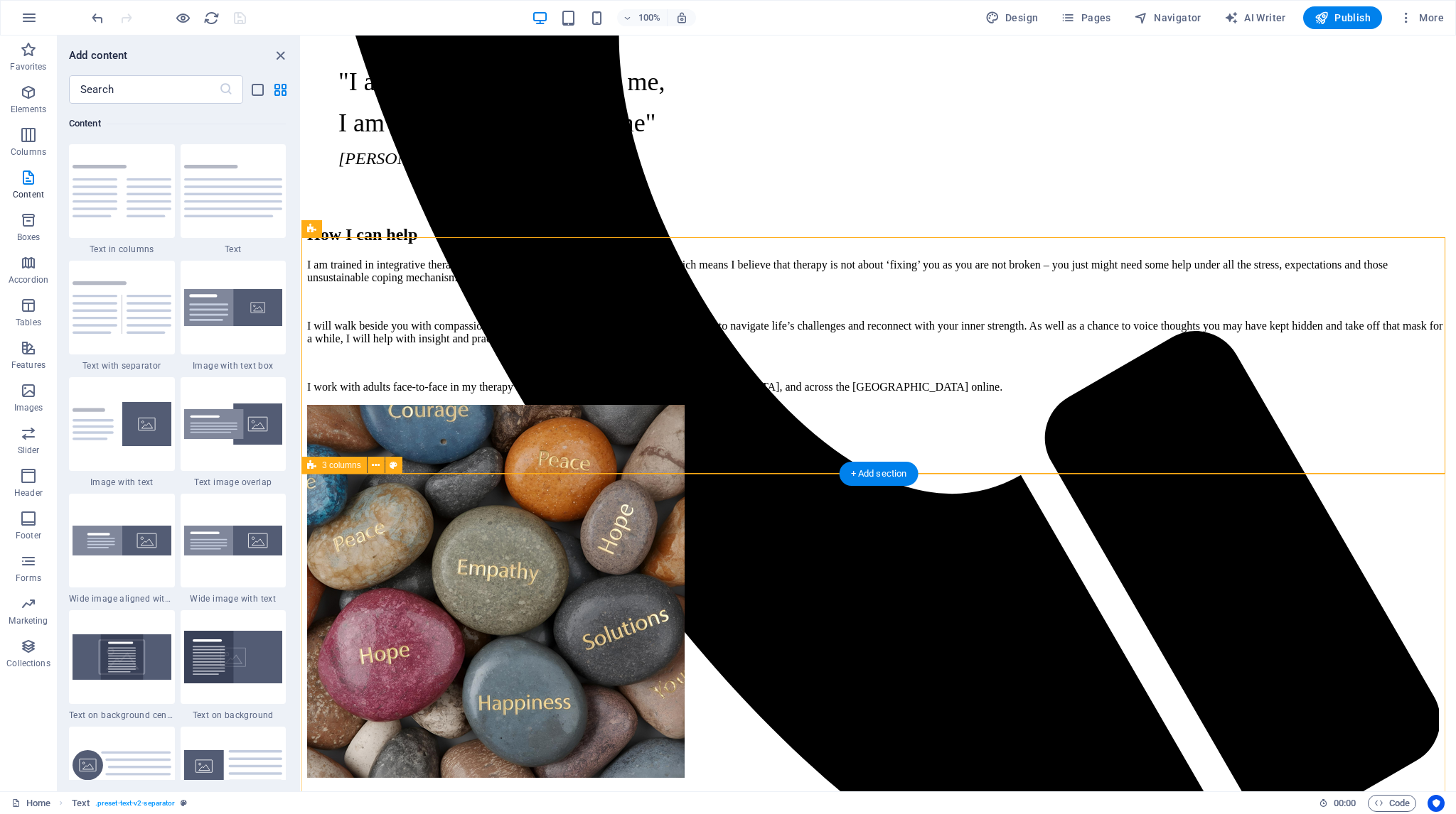
scroll to position [782, 0]
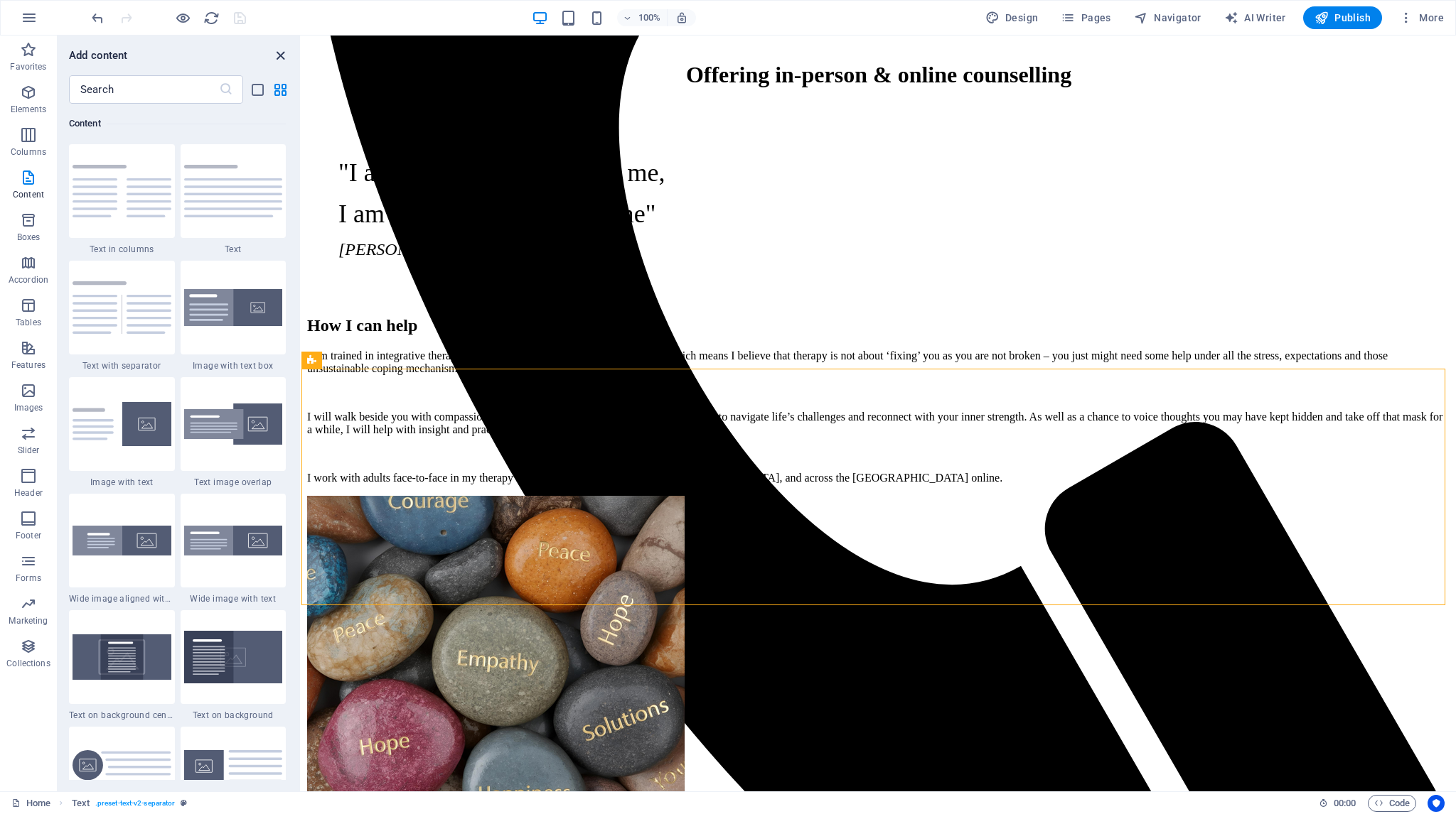
click at [281, 54] on icon "close panel" at bounding box center [281, 55] width 17 height 17
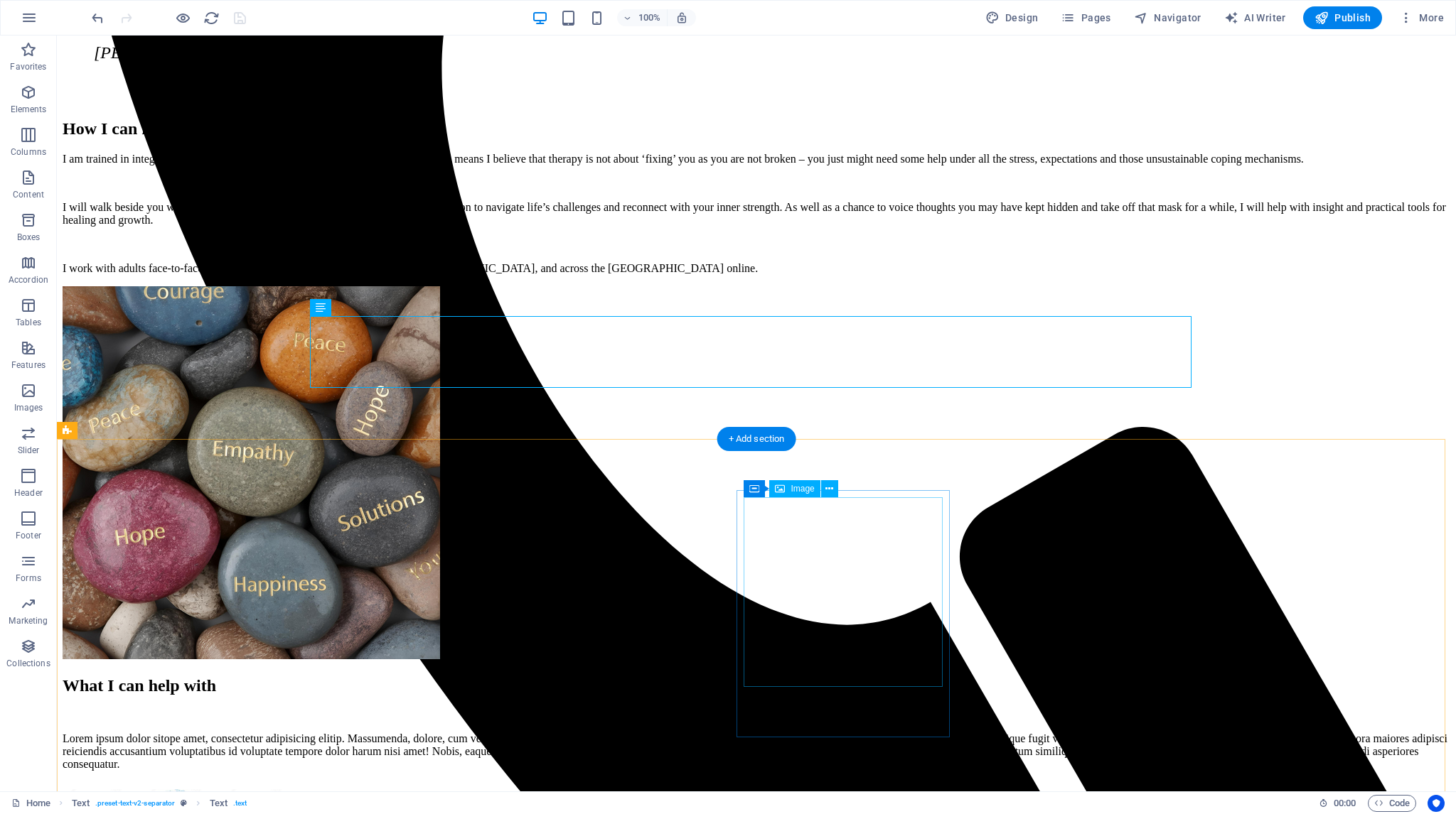
scroll to position [994, 0]
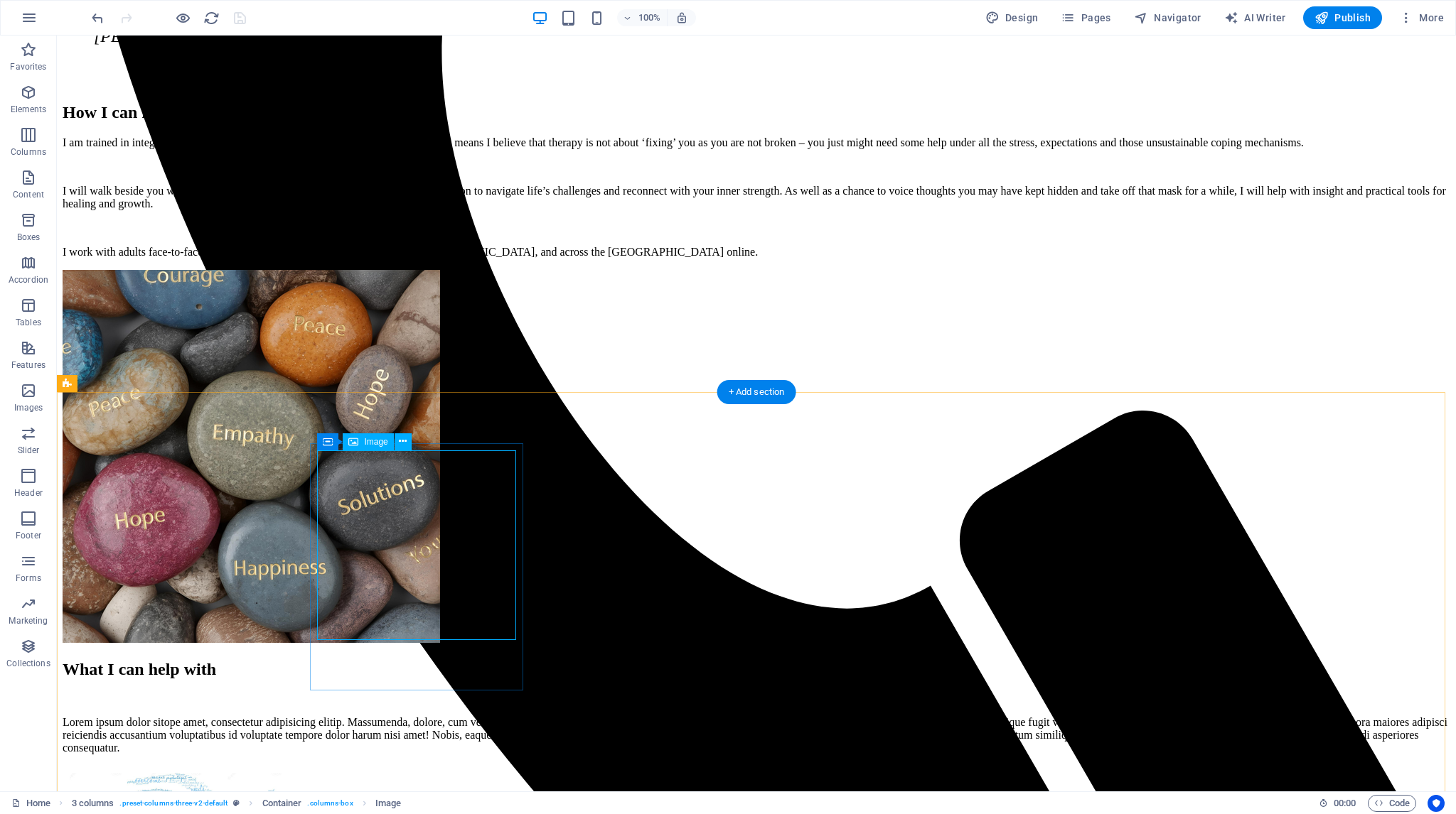
select select "px"
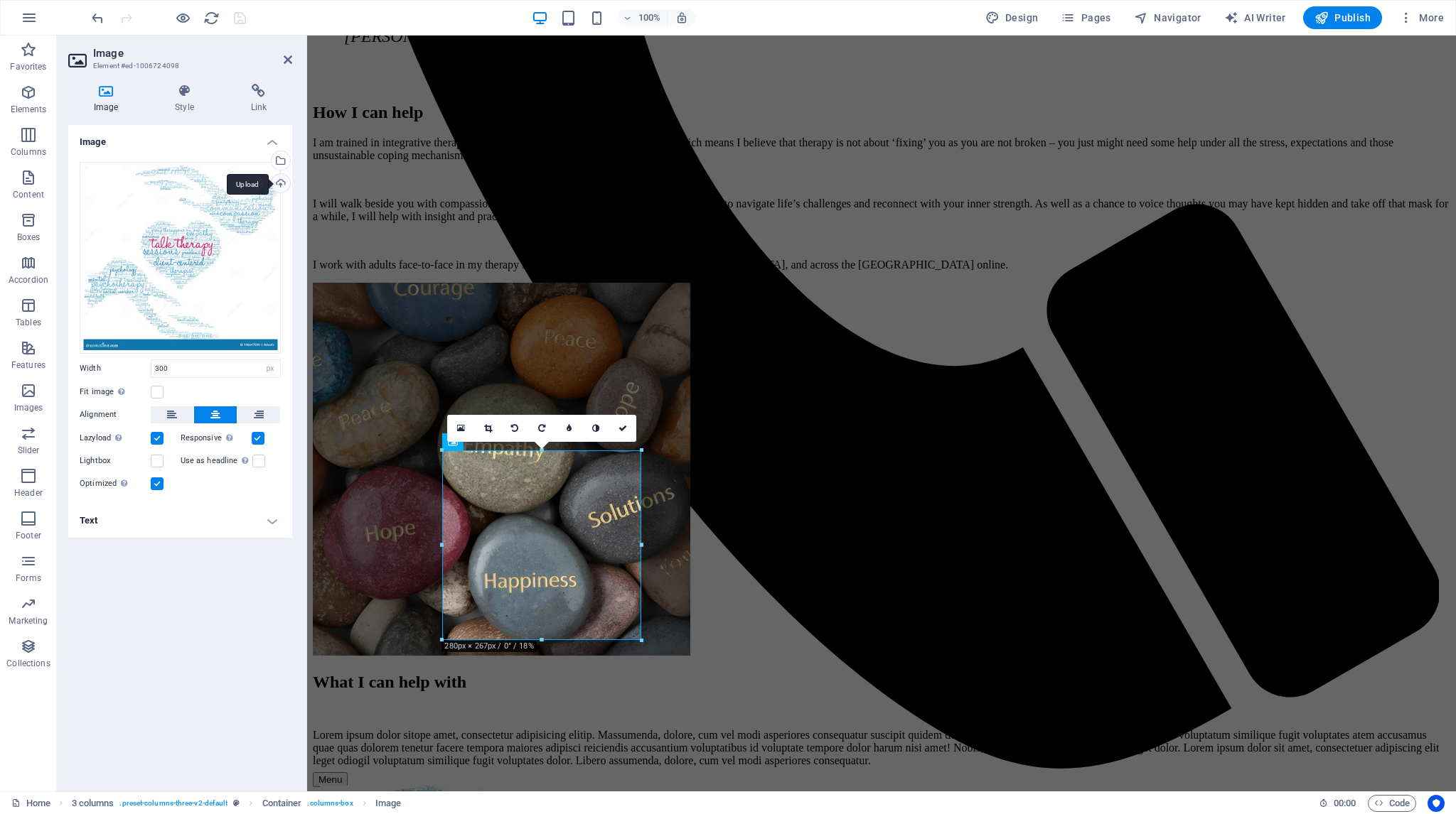
click at [281, 182] on div "Upload" at bounding box center [280, 185] width 21 height 21
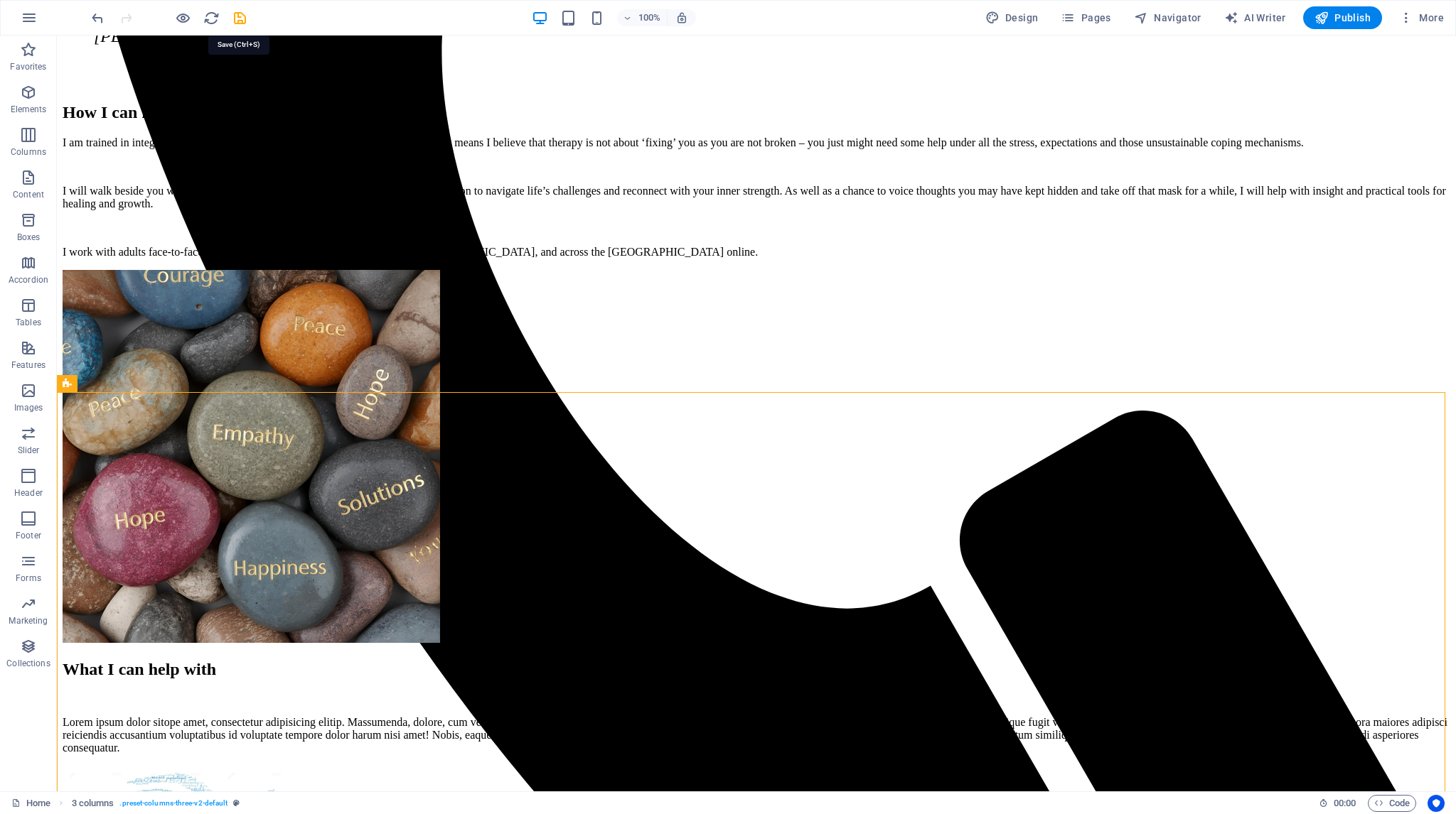
click at [236, 15] on icon "save" at bounding box center [239, 18] width 17 height 17
checkbox input "false"
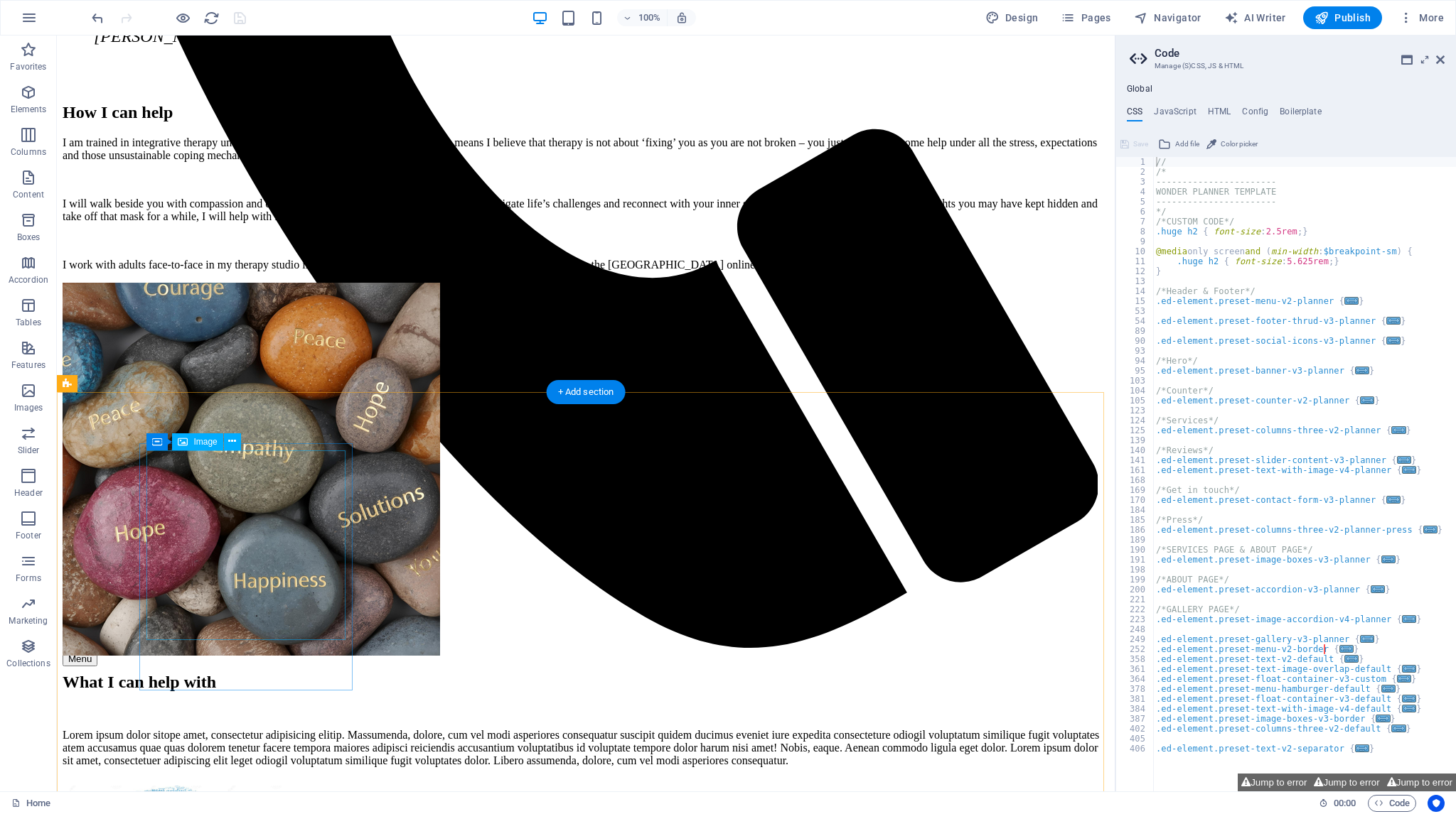
click at [208, 442] on span "Image" at bounding box center [205, 442] width 24 height 9
click at [231, 440] on icon at bounding box center [231, 442] width 8 height 15
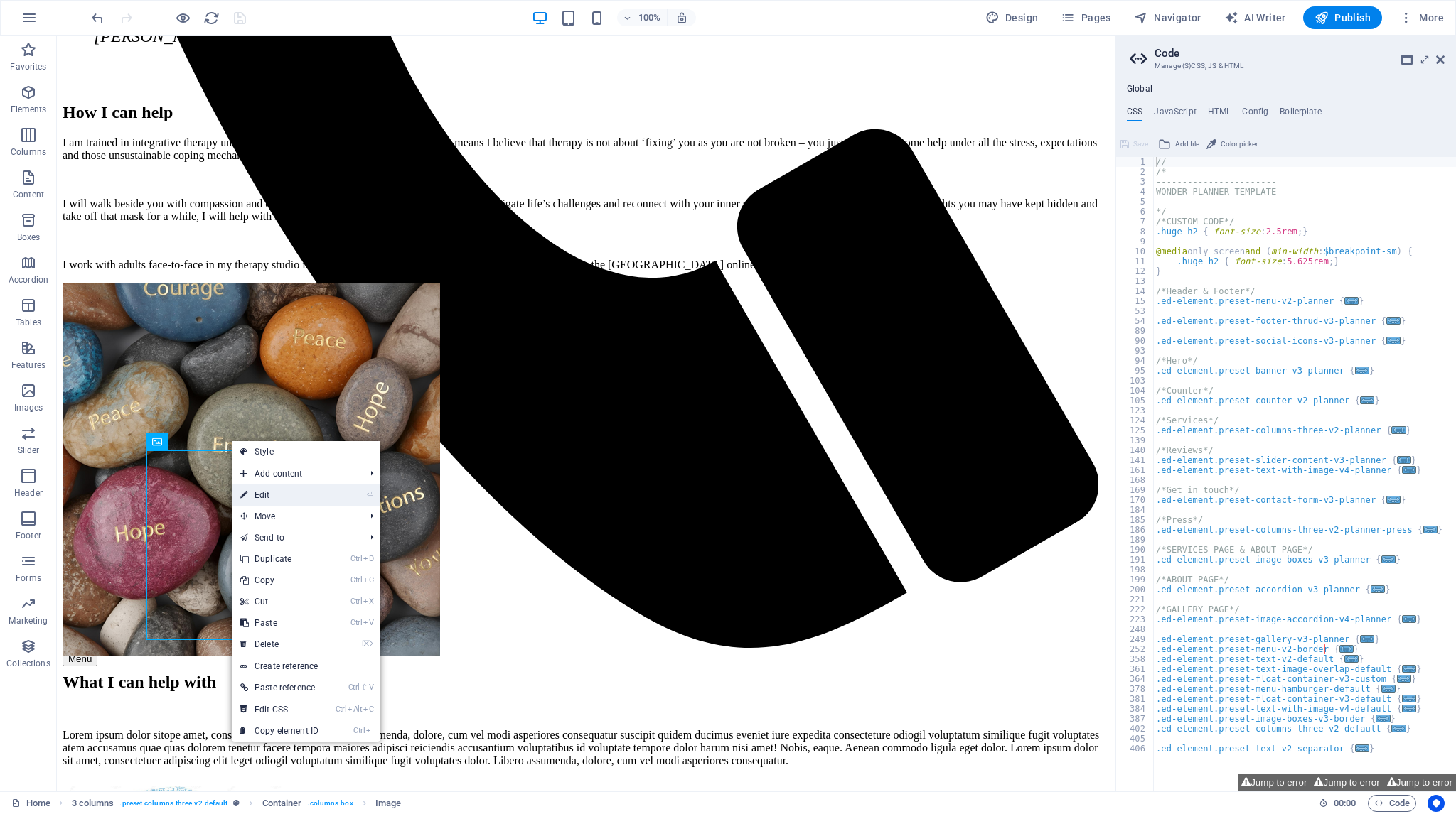
click at [264, 495] on link "⏎ Edit" at bounding box center [279, 495] width 96 height 21
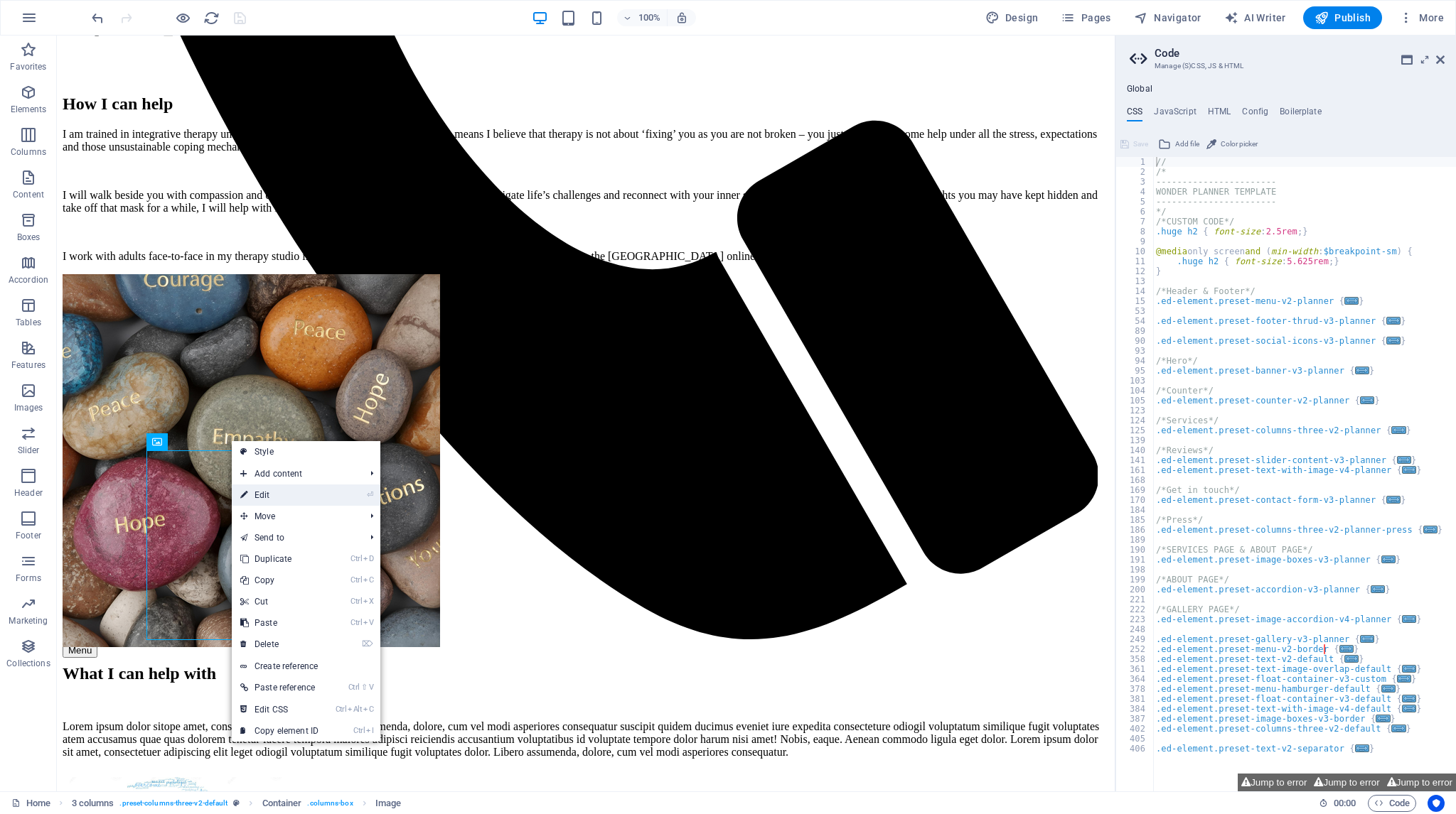
select select "px"
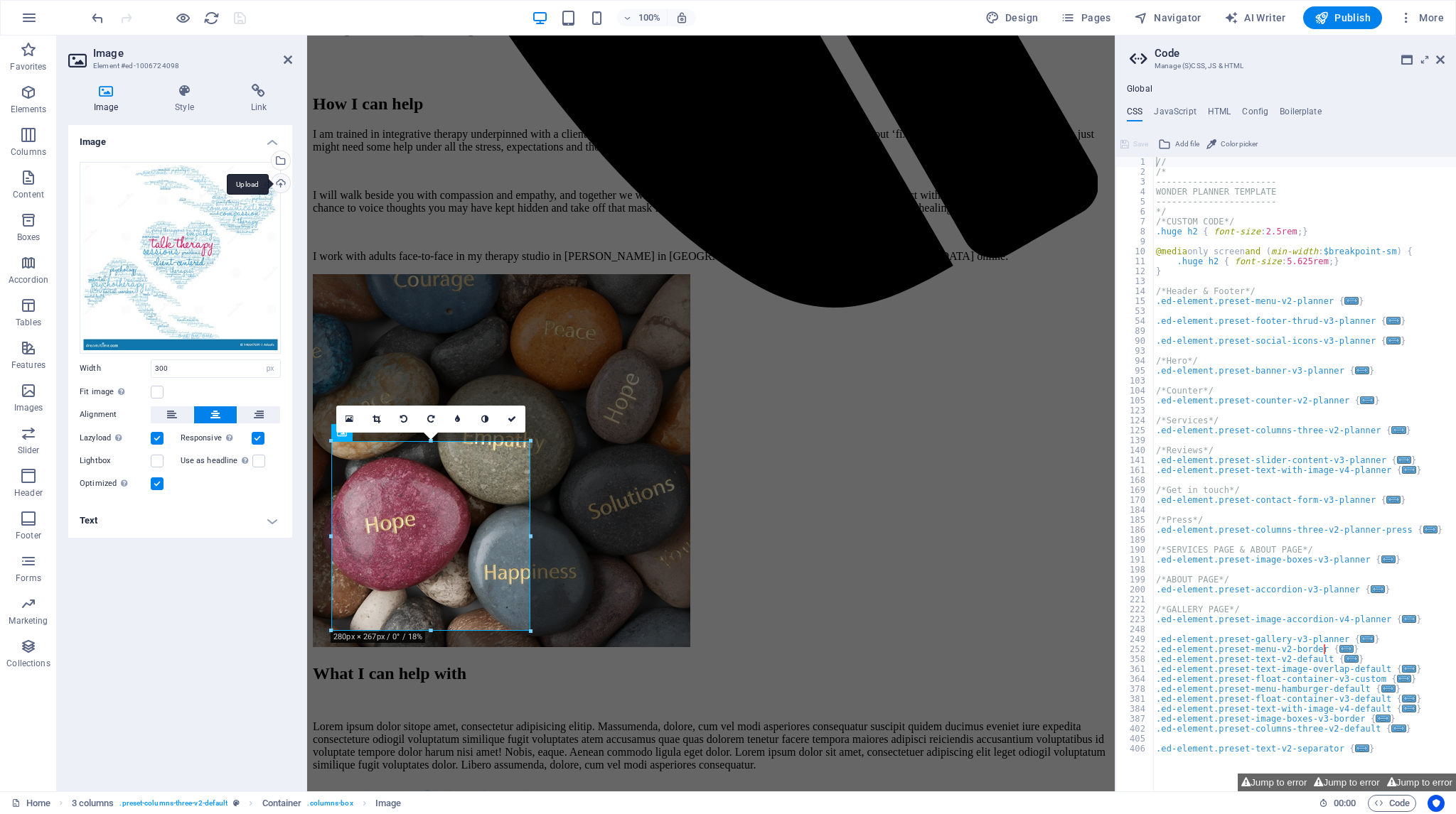
click at [281, 182] on div "Upload" at bounding box center [280, 185] width 21 height 21
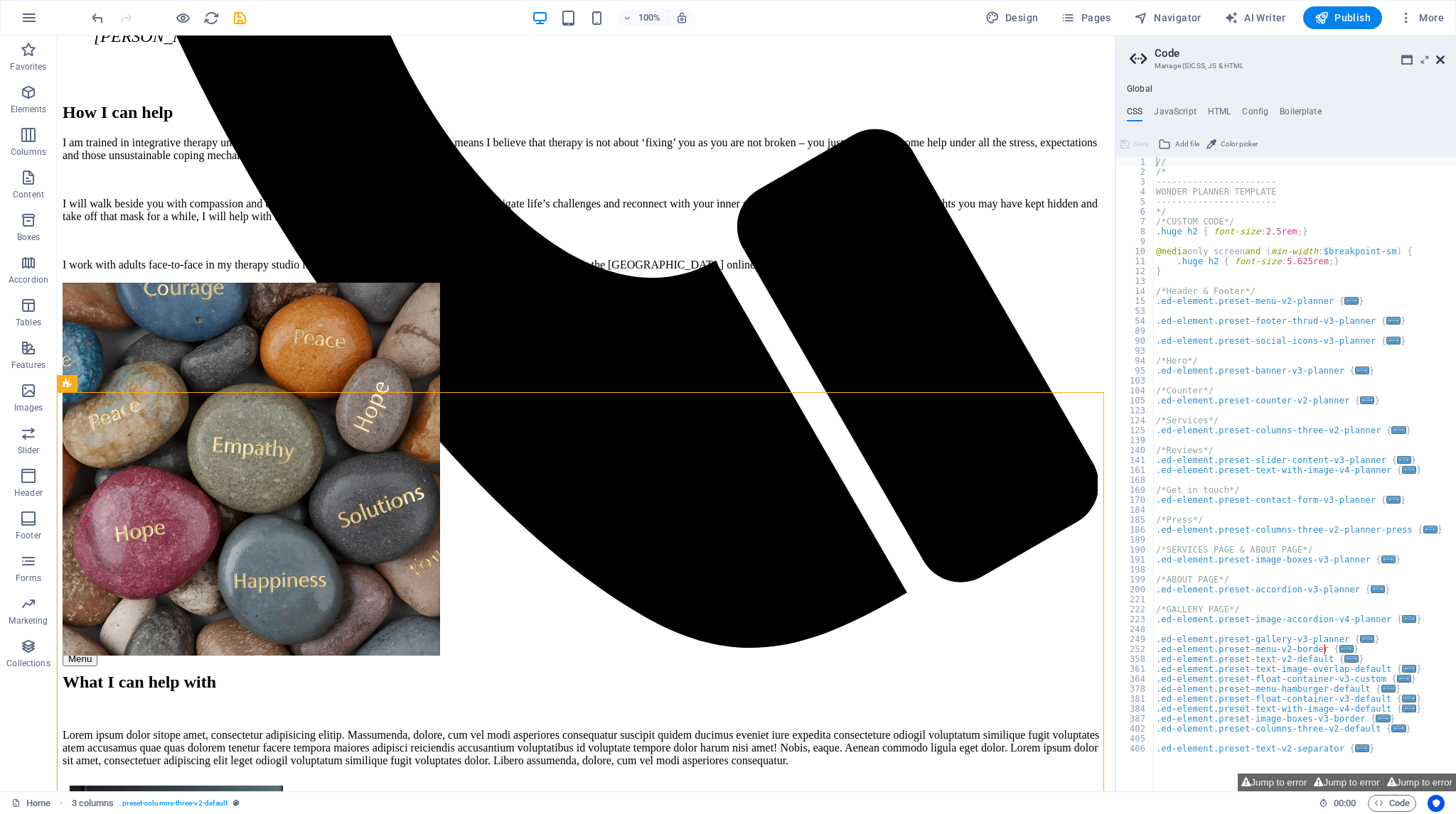
click at [1440, 58] on icon at bounding box center [1440, 60] width 9 height 11
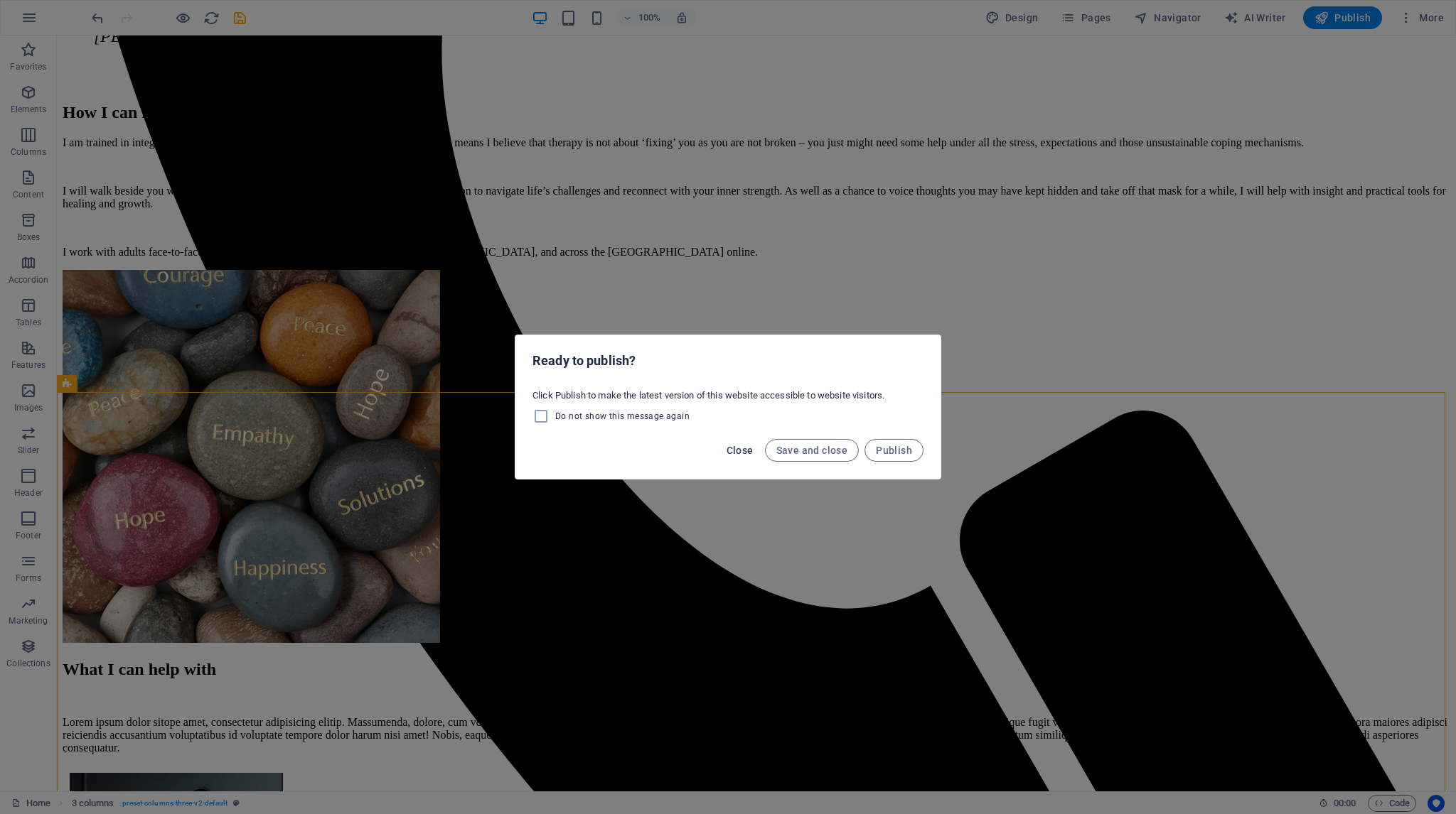
click at [745, 449] on span "Close" at bounding box center [740, 450] width 27 height 11
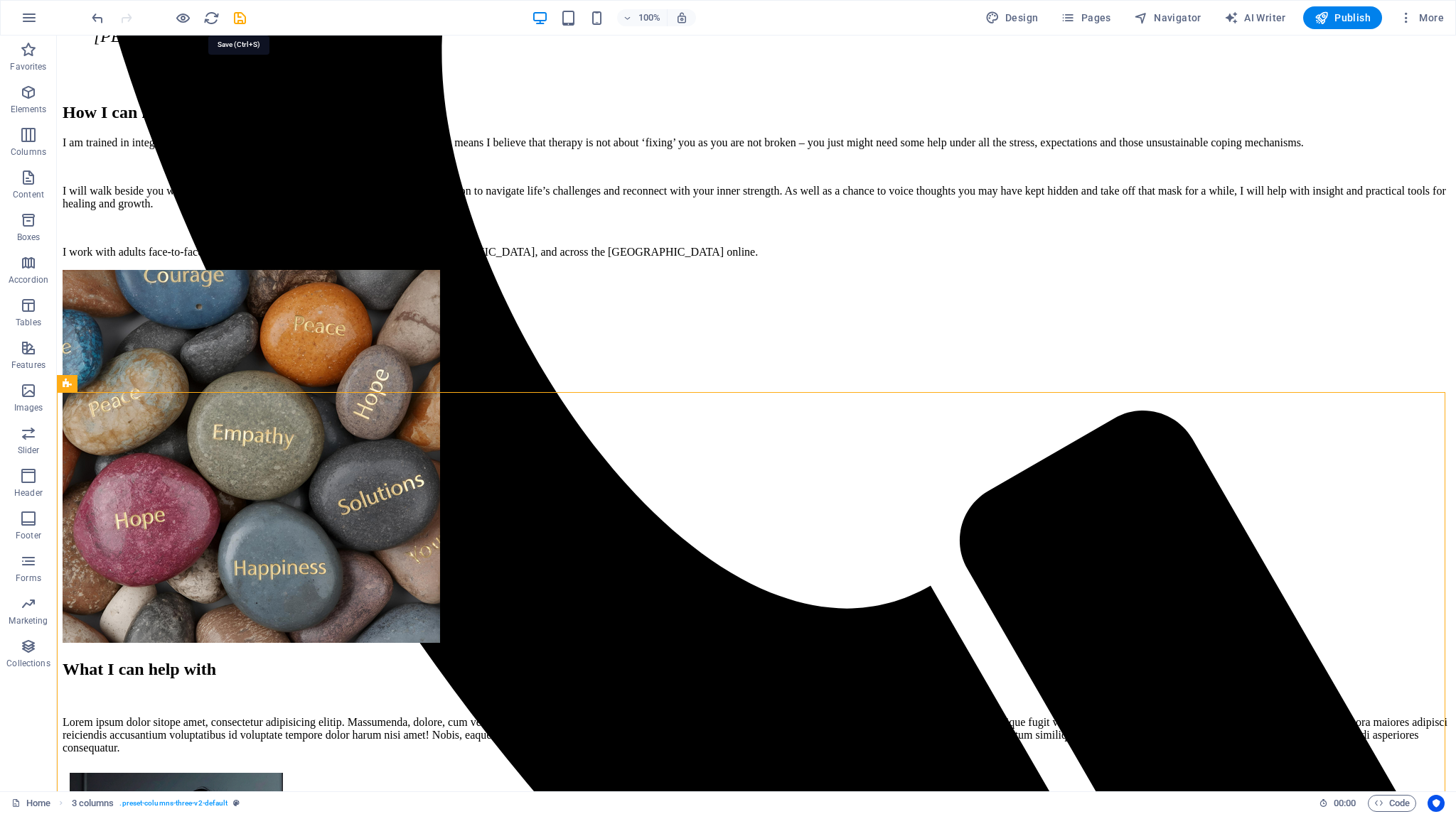
drag, startPoint x: 245, startPoint y: 14, endPoint x: 245, endPoint y: 25, distance: 11.0
click at [244, 14] on icon "save" at bounding box center [239, 18] width 17 height 17
checkbox input "false"
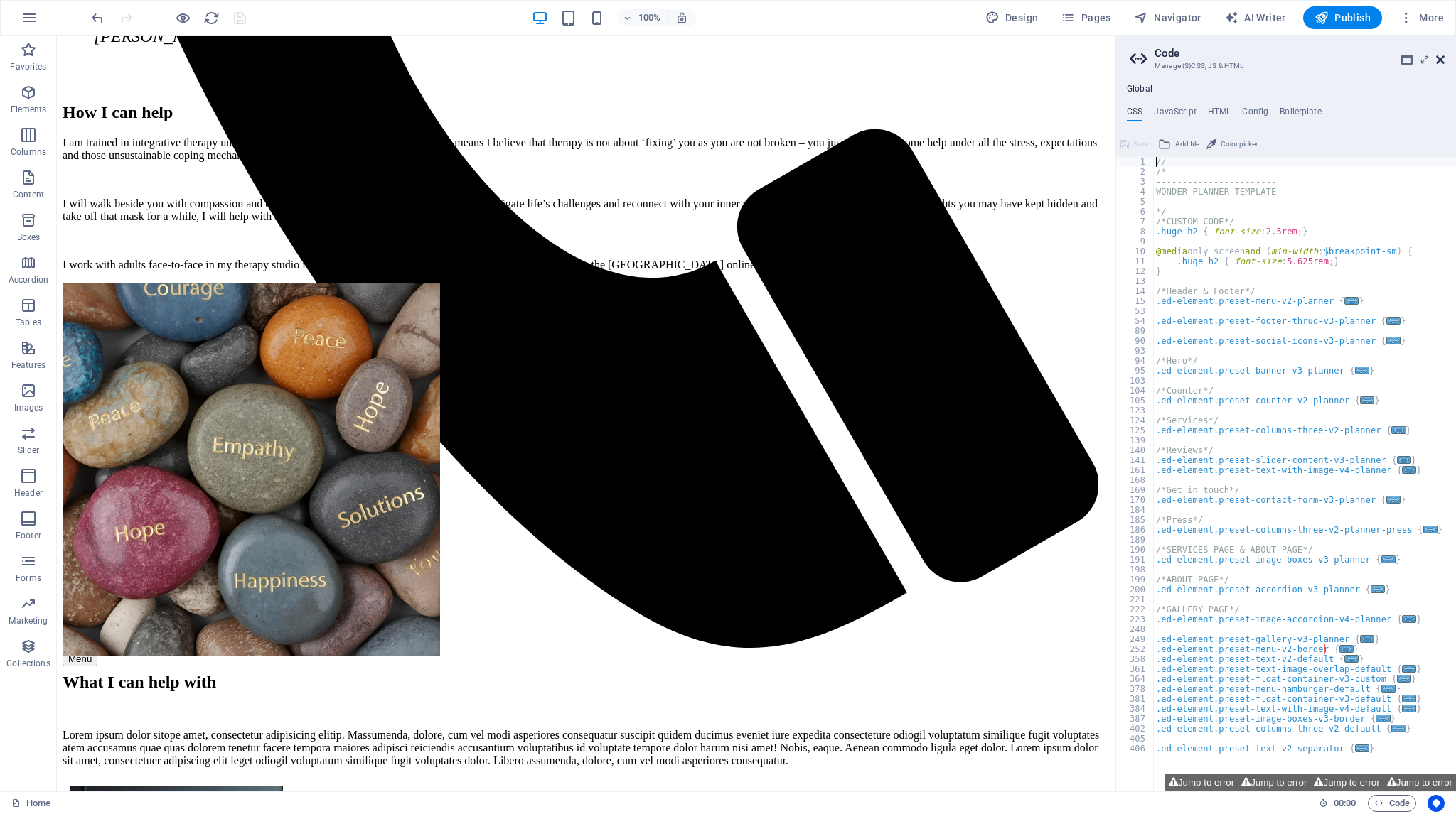
drag, startPoint x: 1385, startPoint y: 18, endPoint x: 1442, endPoint y: 53, distance: 66.9
click at [1442, 54] on icon at bounding box center [1440, 60] width 9 height 11
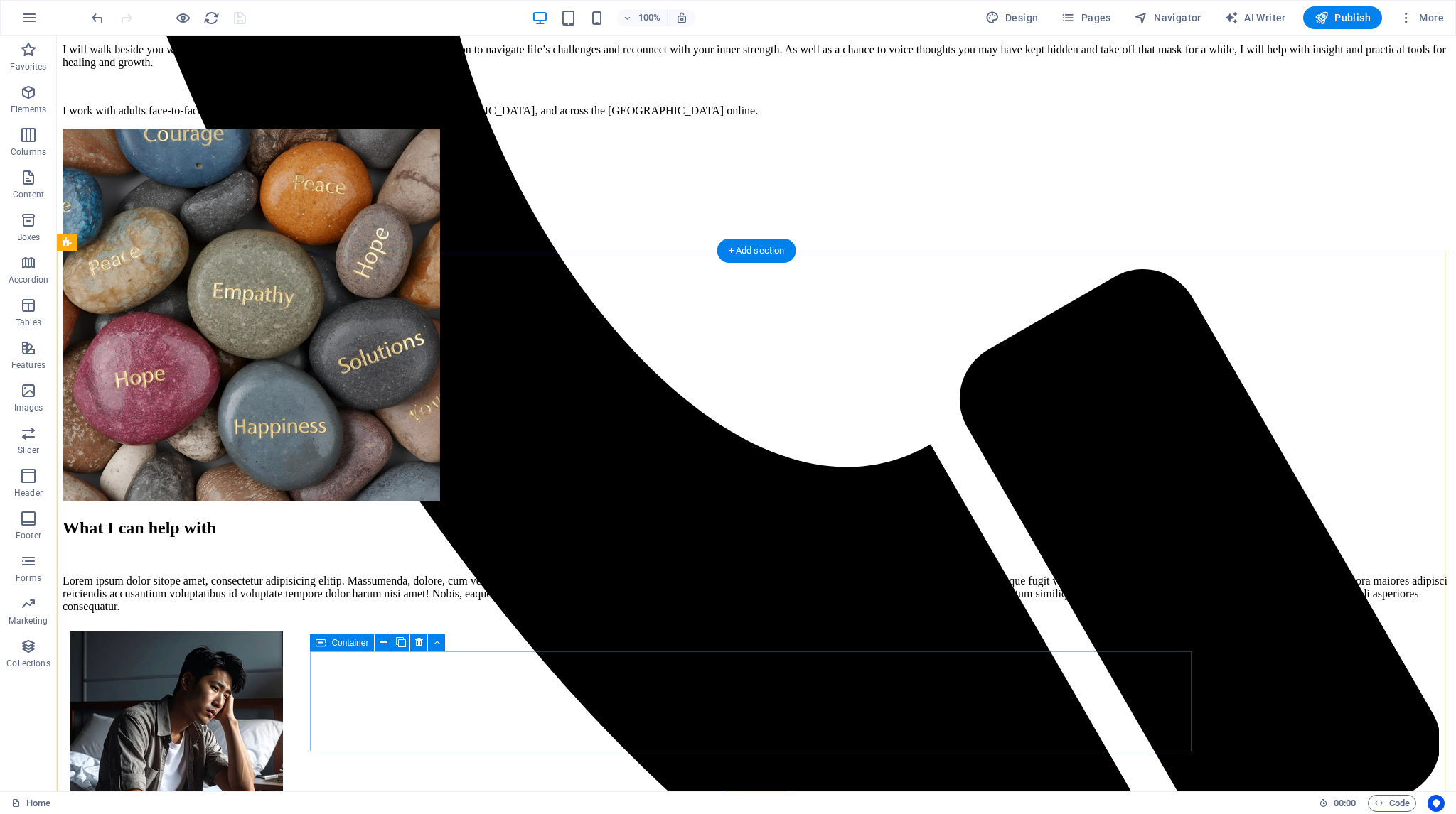
scroll to position [1137, 0]
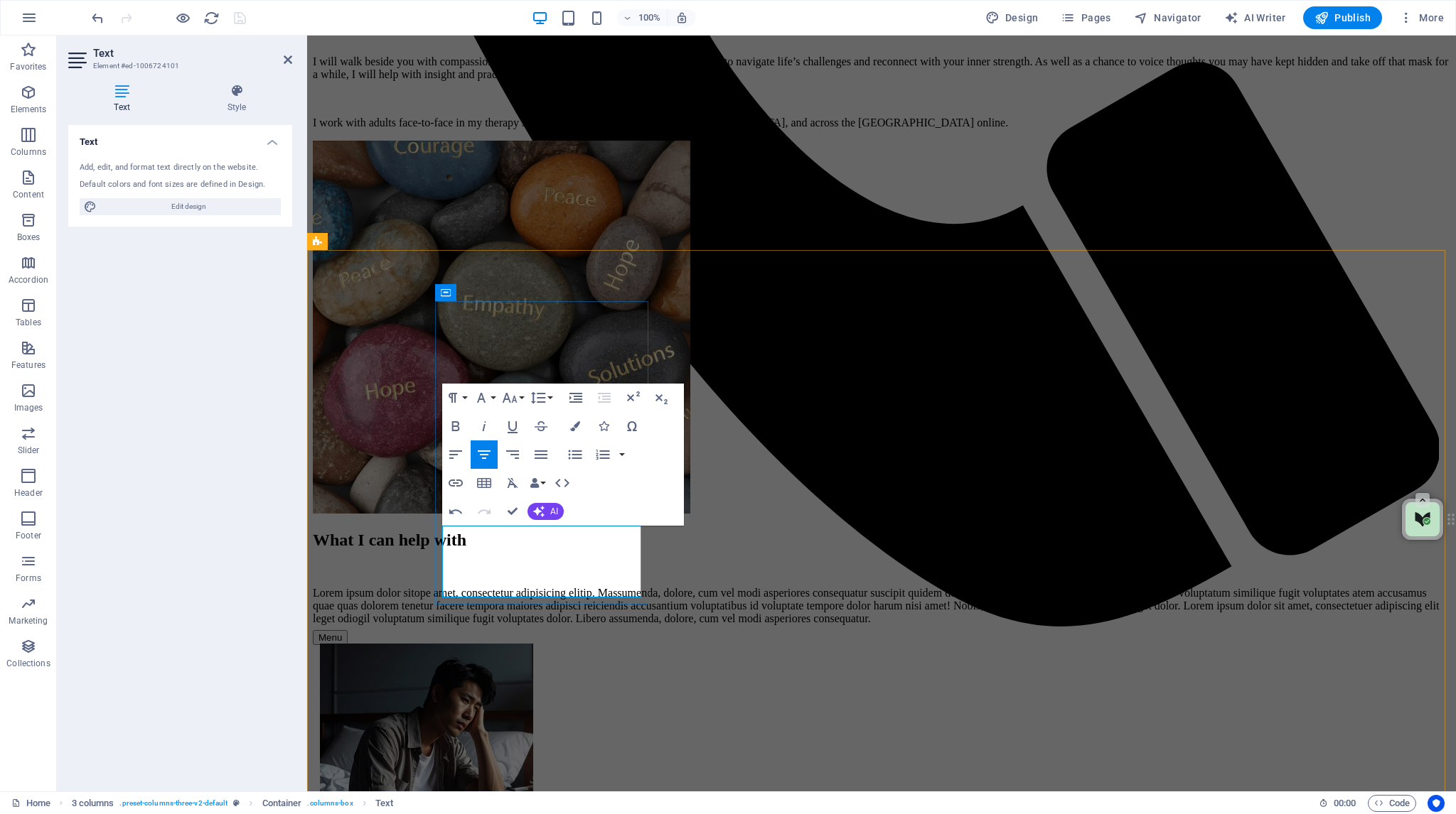
drag, startPoint x: 509, startPoint y: 535, endPoint x: 451, endPoint y: 535, distance: 58.0
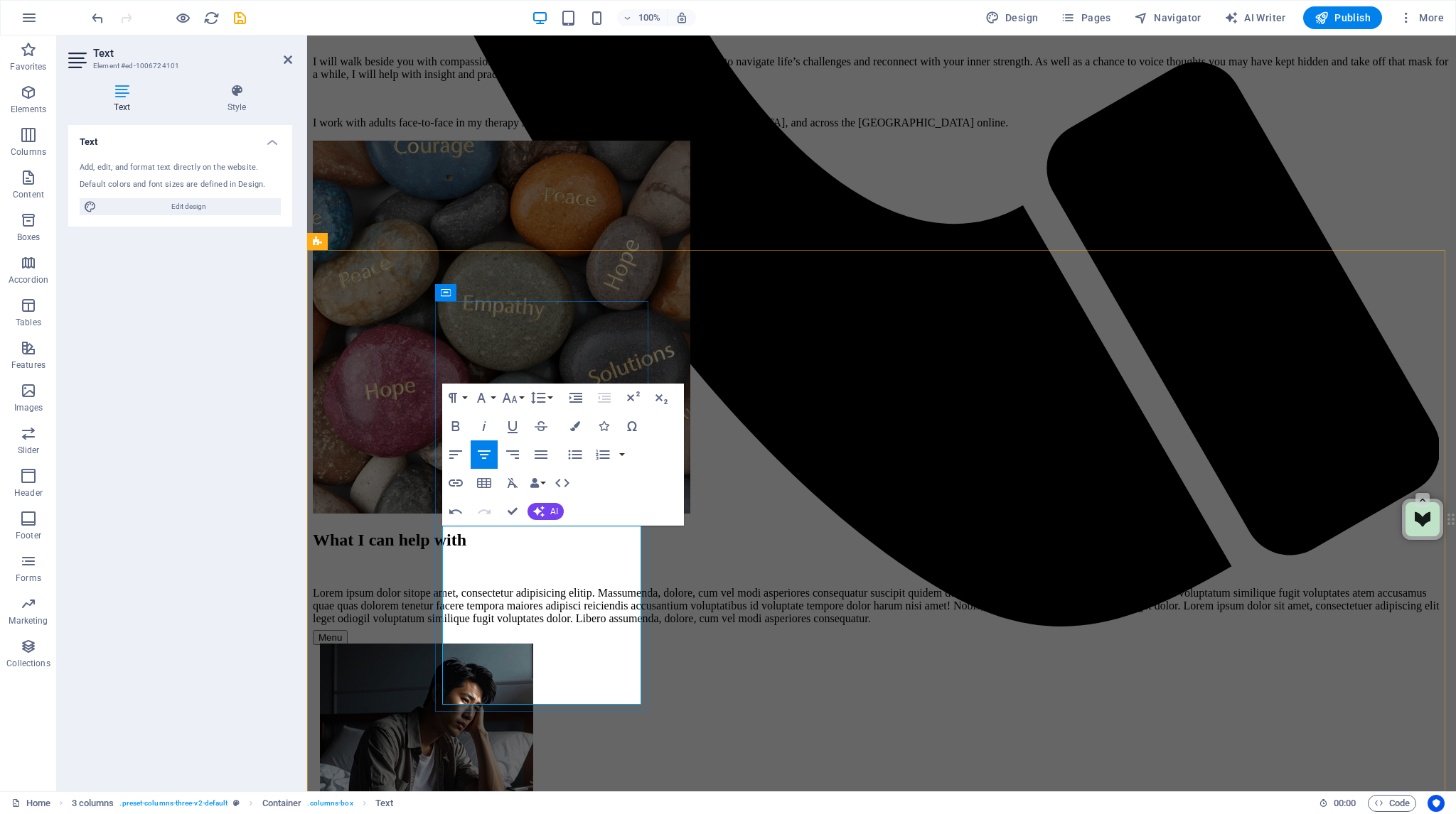
click at [237, 21] on icon "save" at bounding box center [239, 18] width 17 height 17
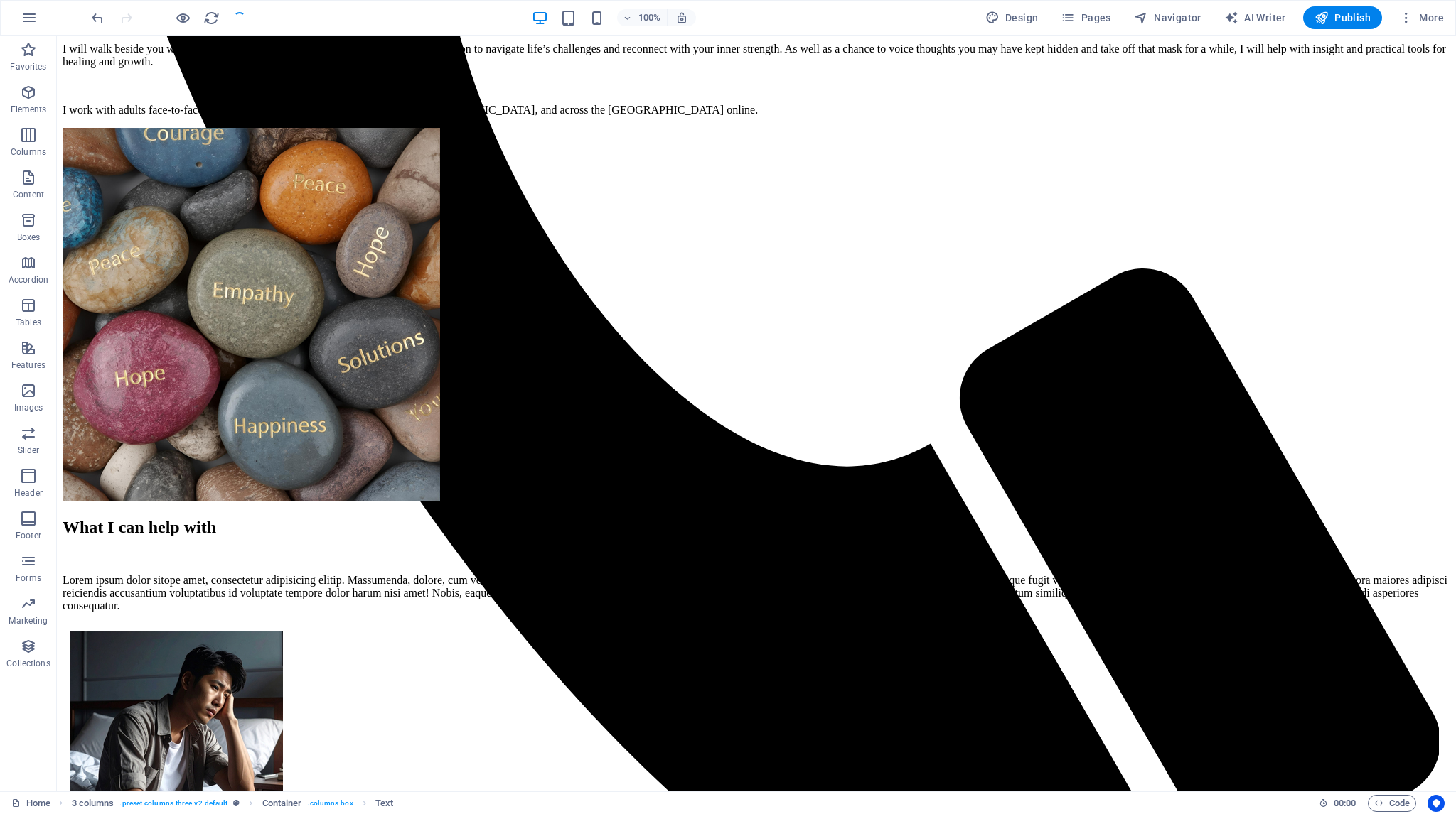
checkbox input "false"
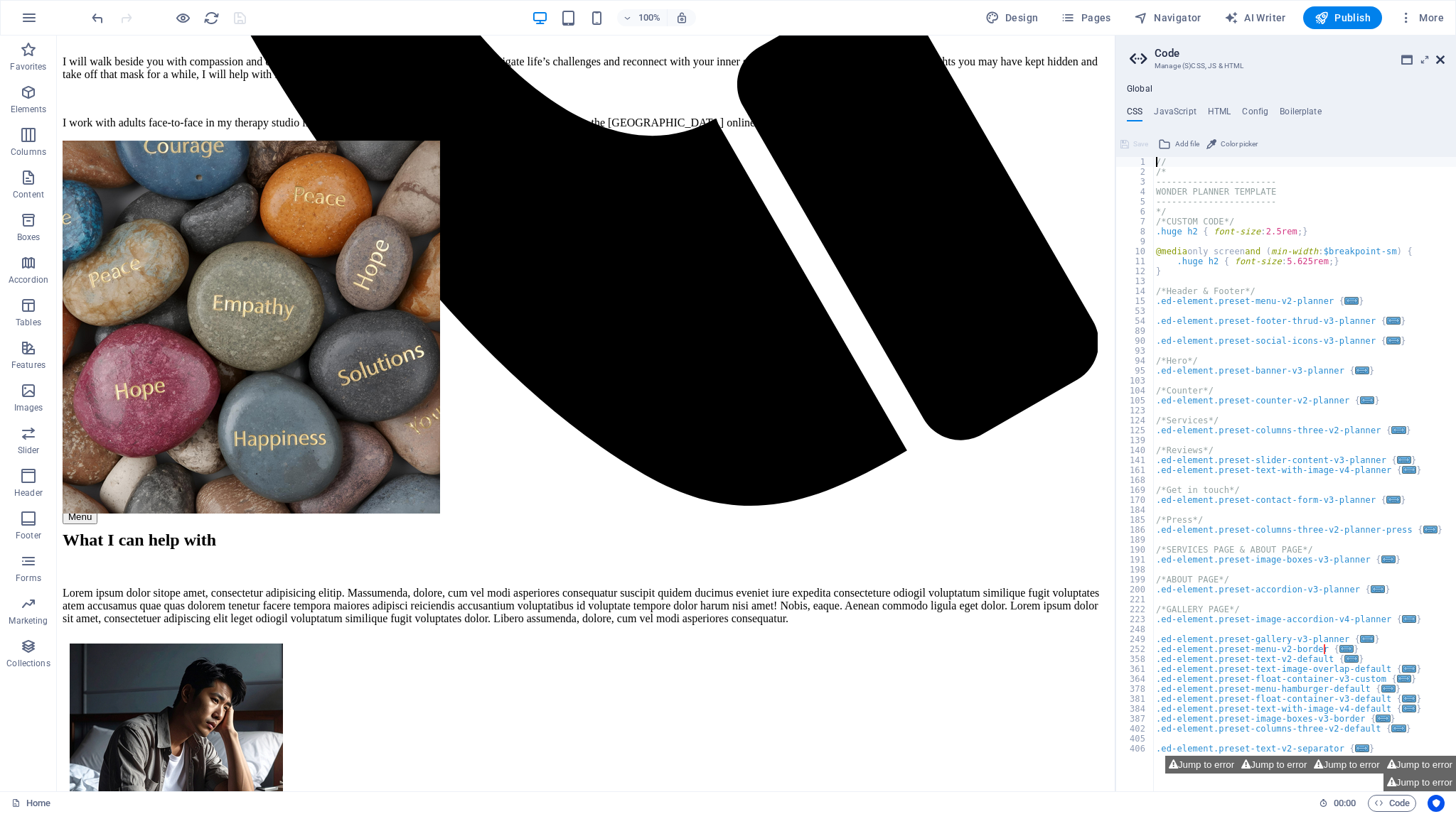
click at [1441, 60] on icon at bounding box center [1440, 60] width 9 height 11
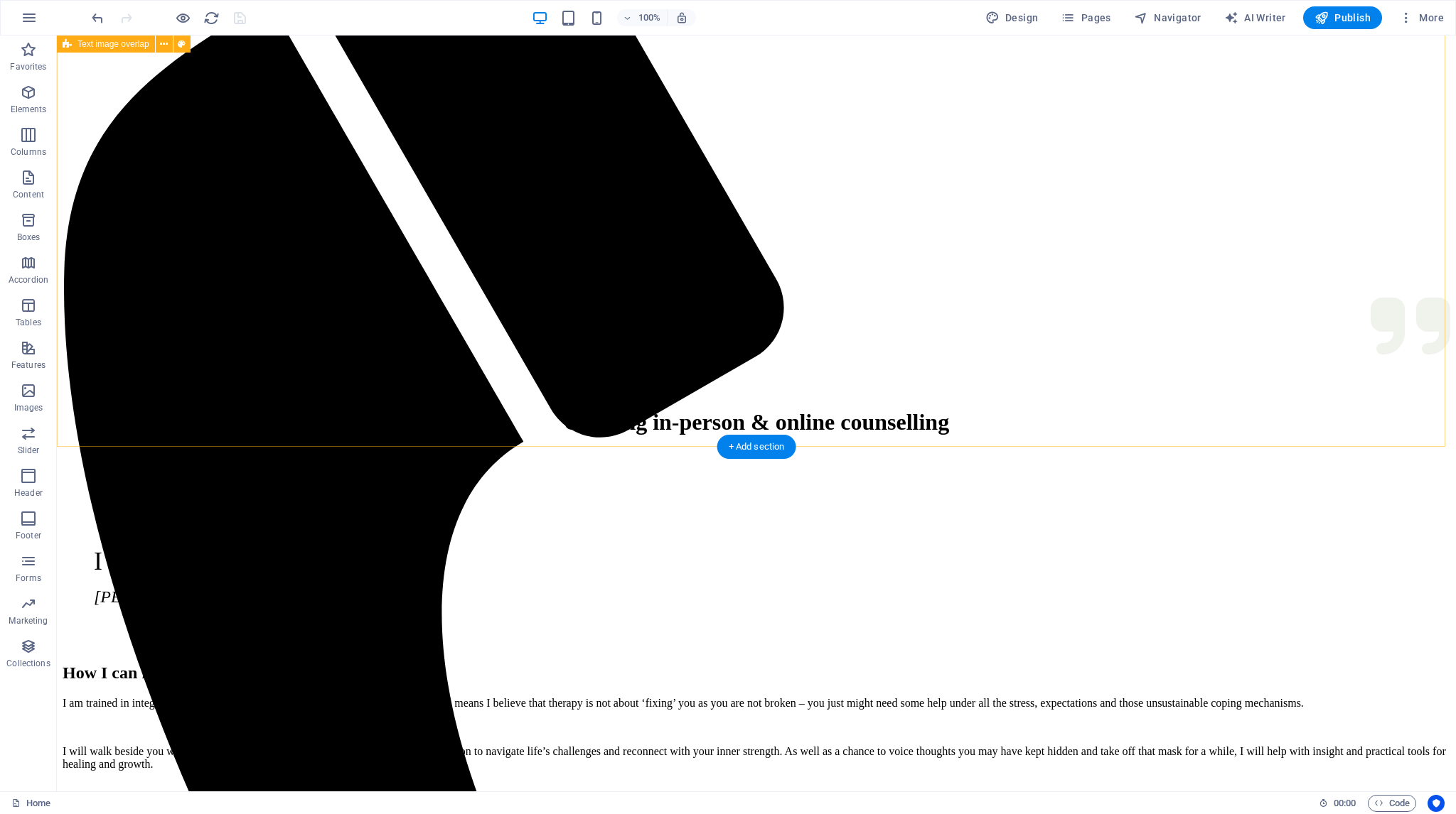
scroll to position [355, 0]
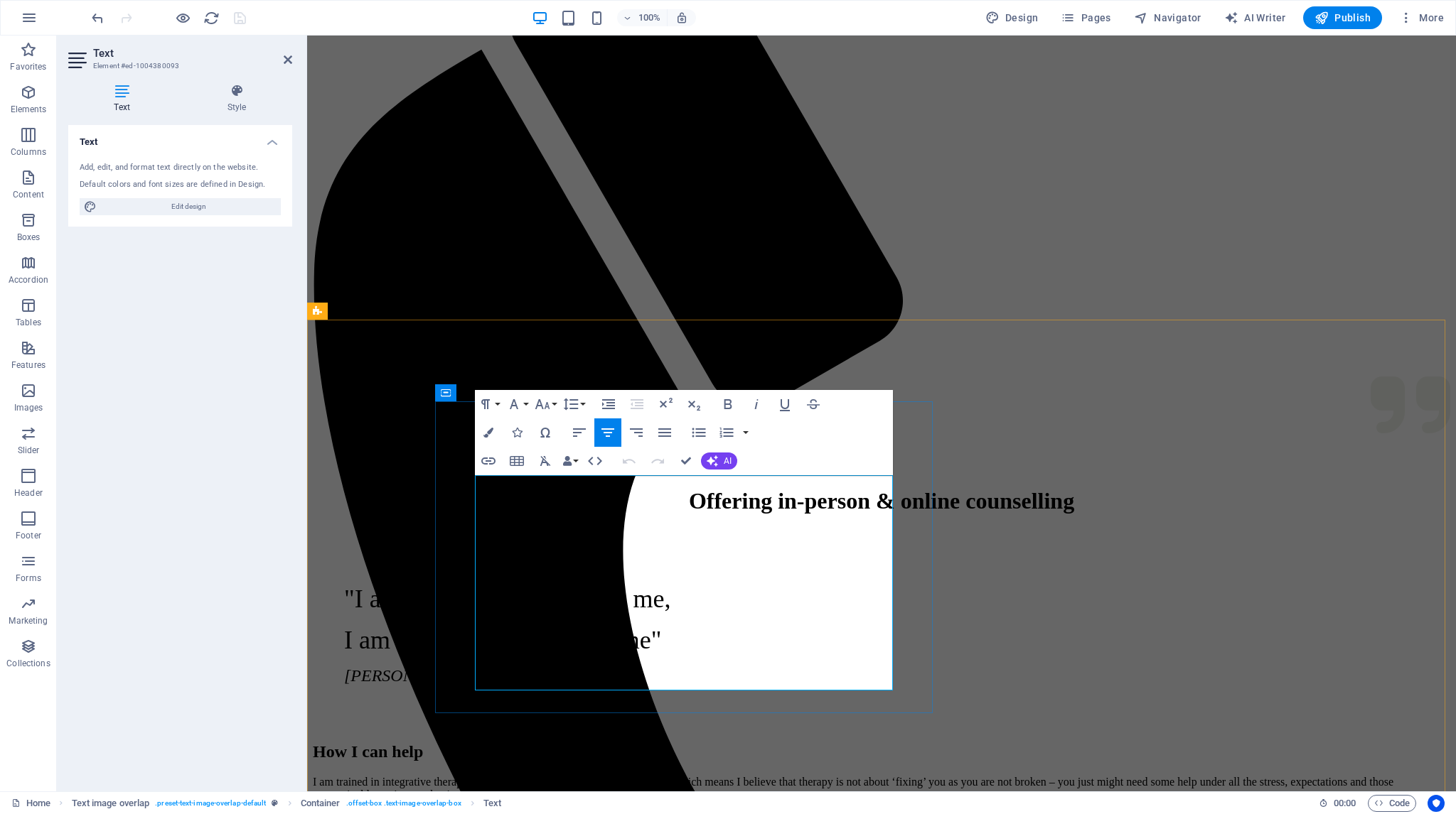
drag, startPoint x: 817, startPoint y: 502, endPoint x: 566, endPoint y: 502, distance: 251.0
click at [566, 776] on p "I am trained in integrative therapy underpinned with a client-centred approach,…" at bounding box center [882, 789] width 1138 height 25
click at [566, 788] on p "I am trained in integrative therapy underpinned with a client-centred approach,…" at bounding box center [882, 800] width 1138 height 25
click at [526, 403] on button "Font Family" at bounding box center [516, 404] width 27 height 28
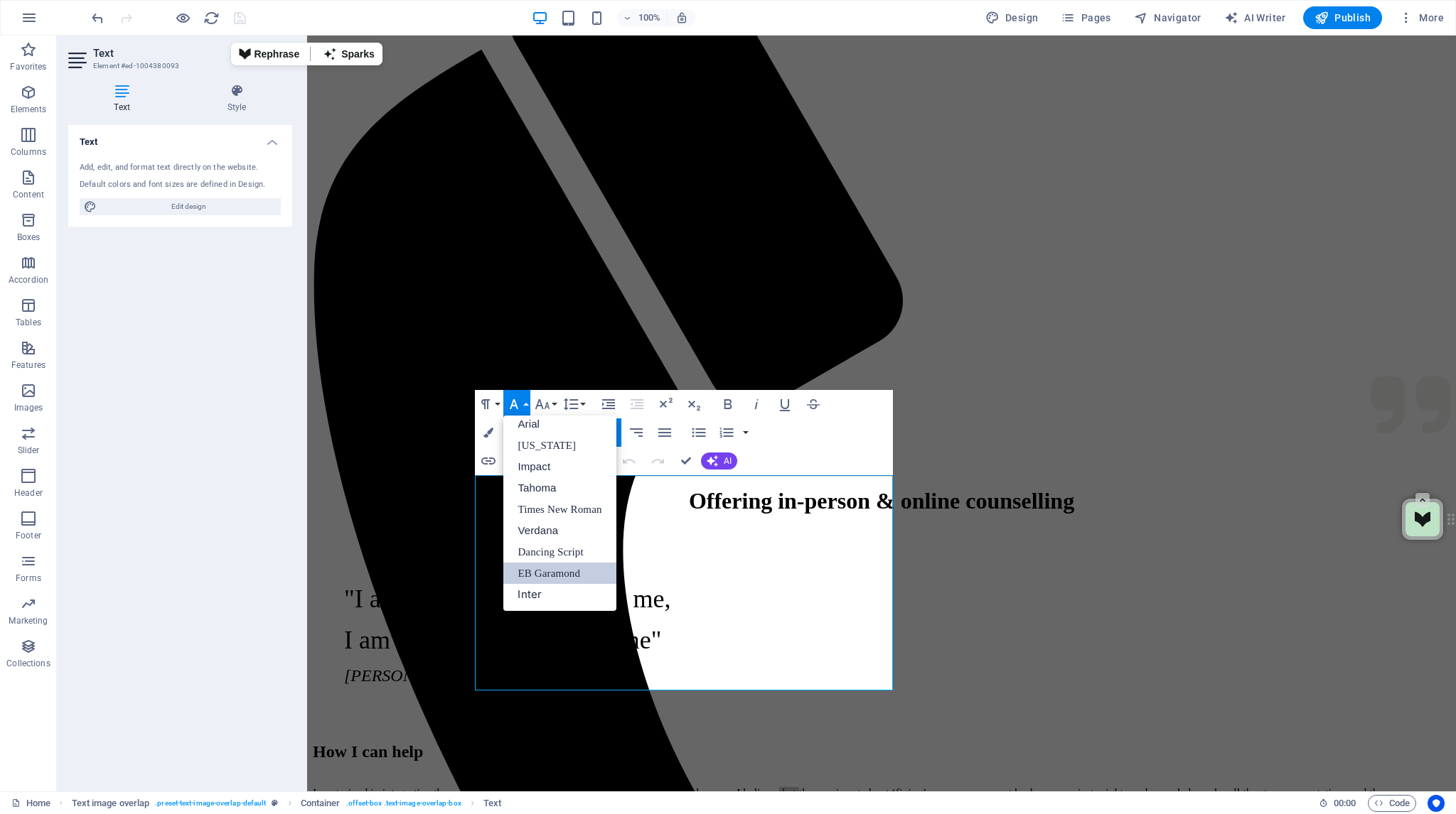
scroll to position [8, 0]
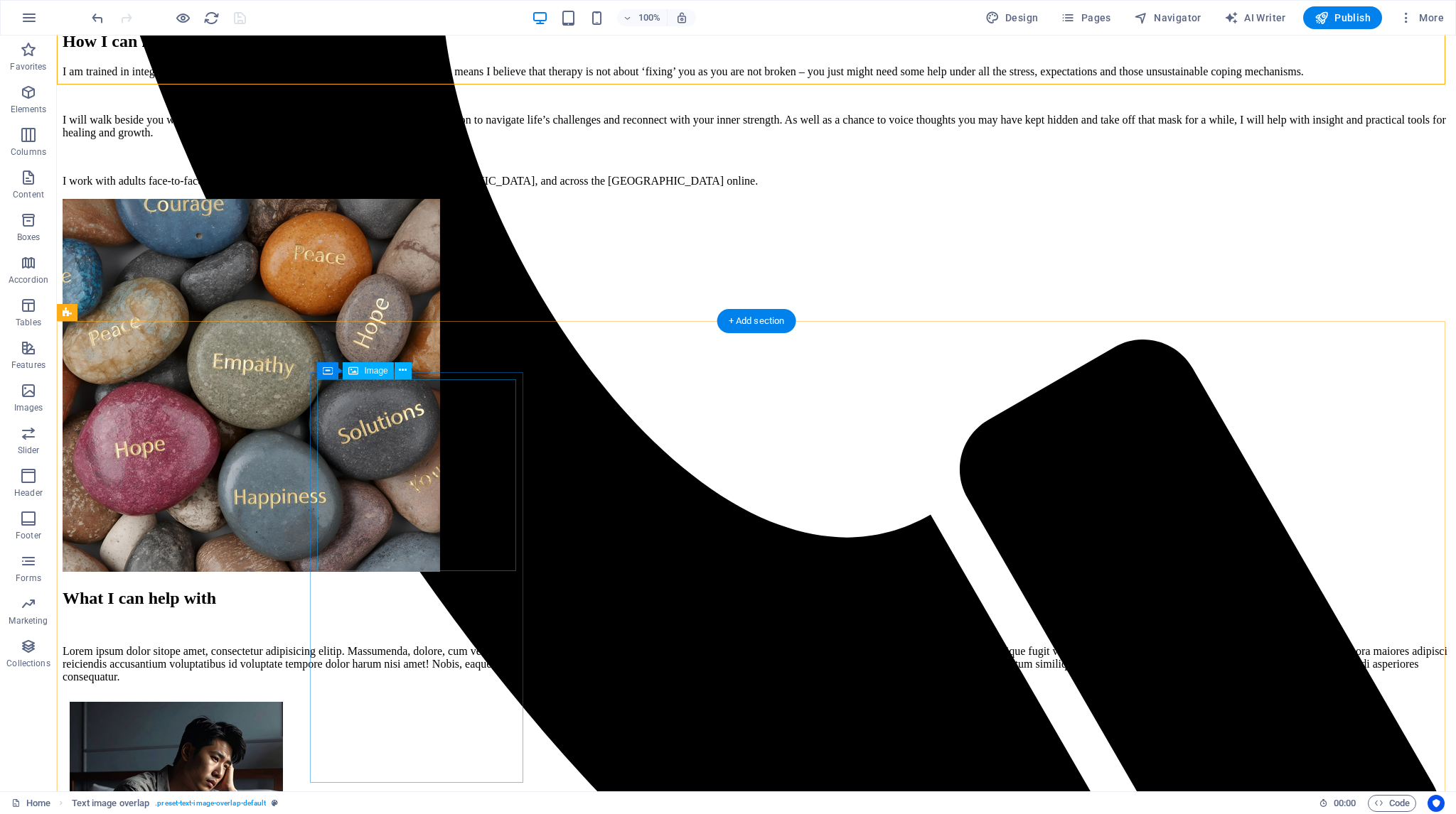
scroll to position [1279, 0]
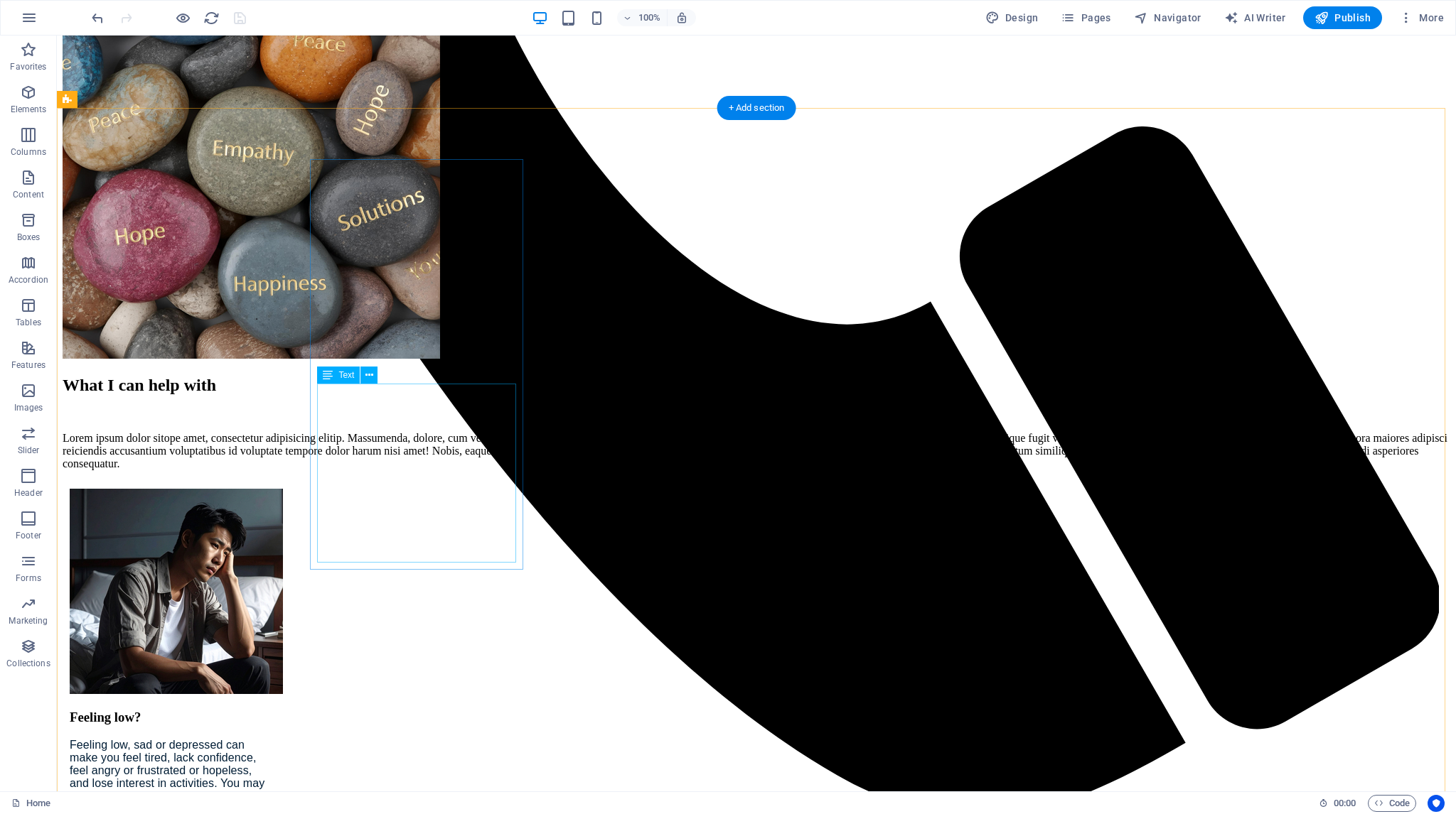
click at [269, 739] on div "Feeling low, sad or depressed can make you feel tired, lack confidence, feel an…" at bounding box center [168, 808] width 199 height 139
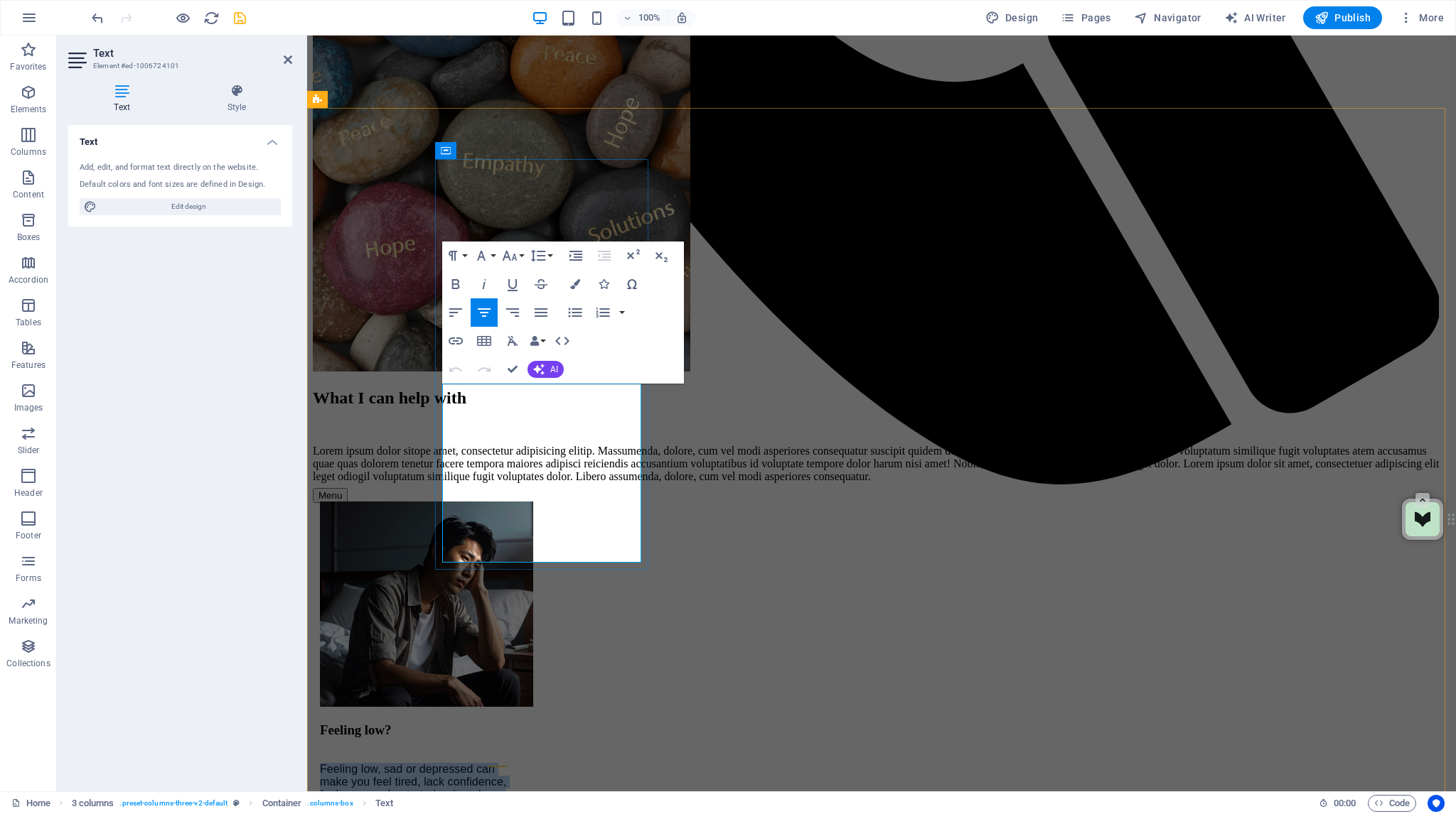
drag, startPoint x: 590, startPoint y: 553, endPoint x: 450, endPoint y: 397, distance: 209.6
click at [466, 256] on button "Paragraph Format" at bounding box center [455, 256] width 27 height 28
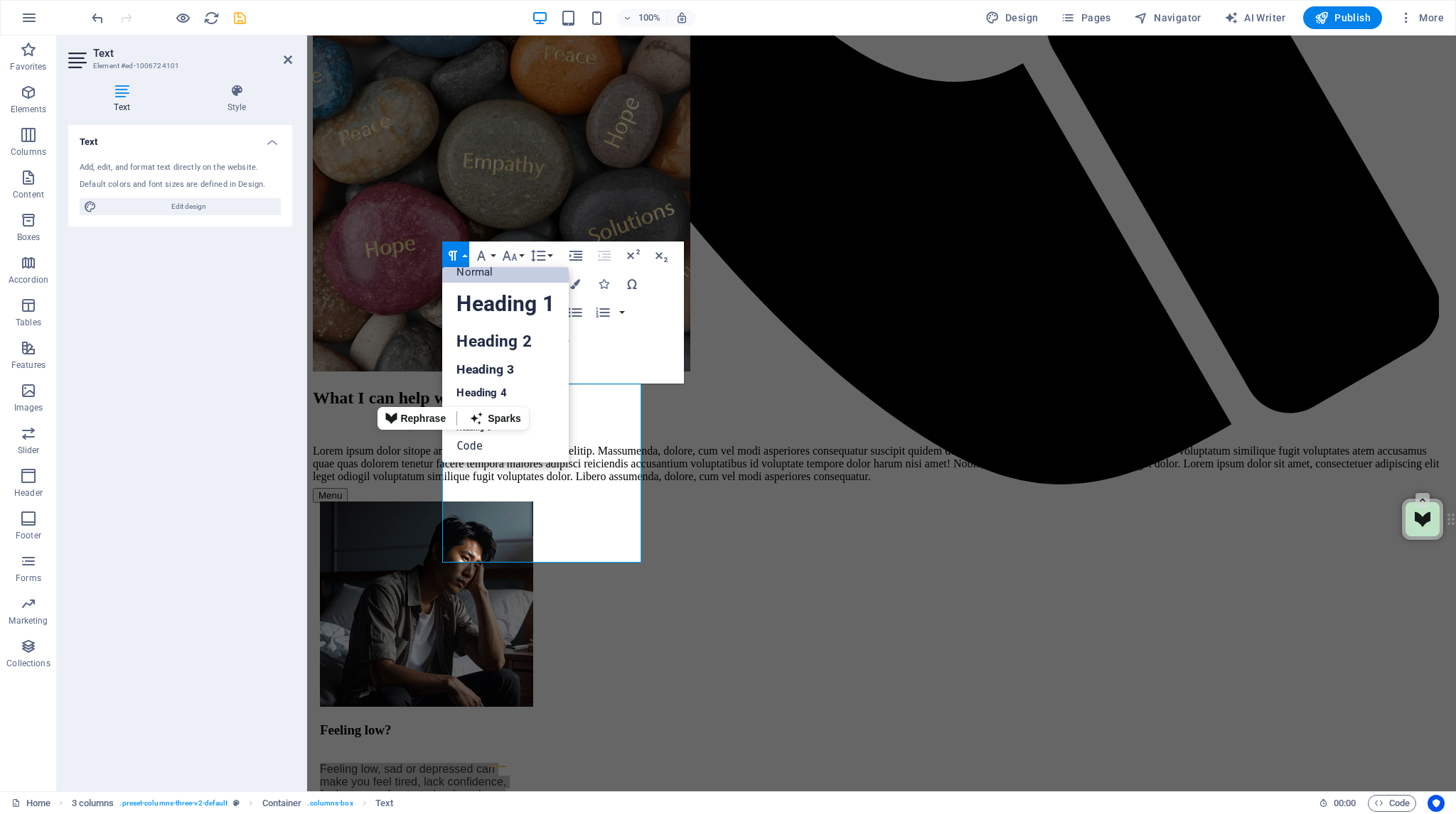
scroll to position [11, 0]
click at [492, 257] on button "Font Family" at bounding box center [484, 256] width 27 height 28
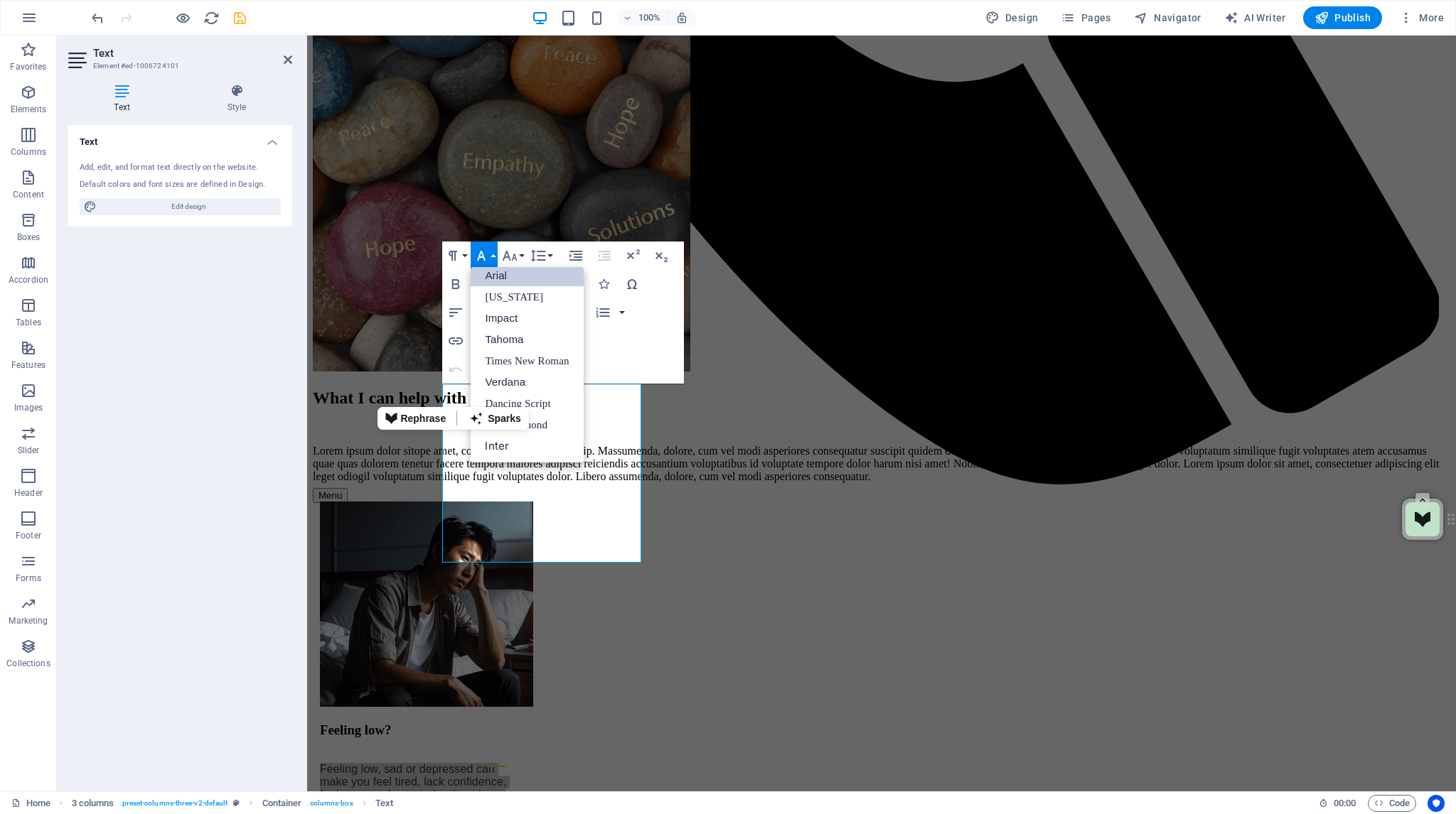
scroll to position [8, 0]
click at [543, 423] on link "EB Garamond" at bounding box center [527, 425] width 112 height 21
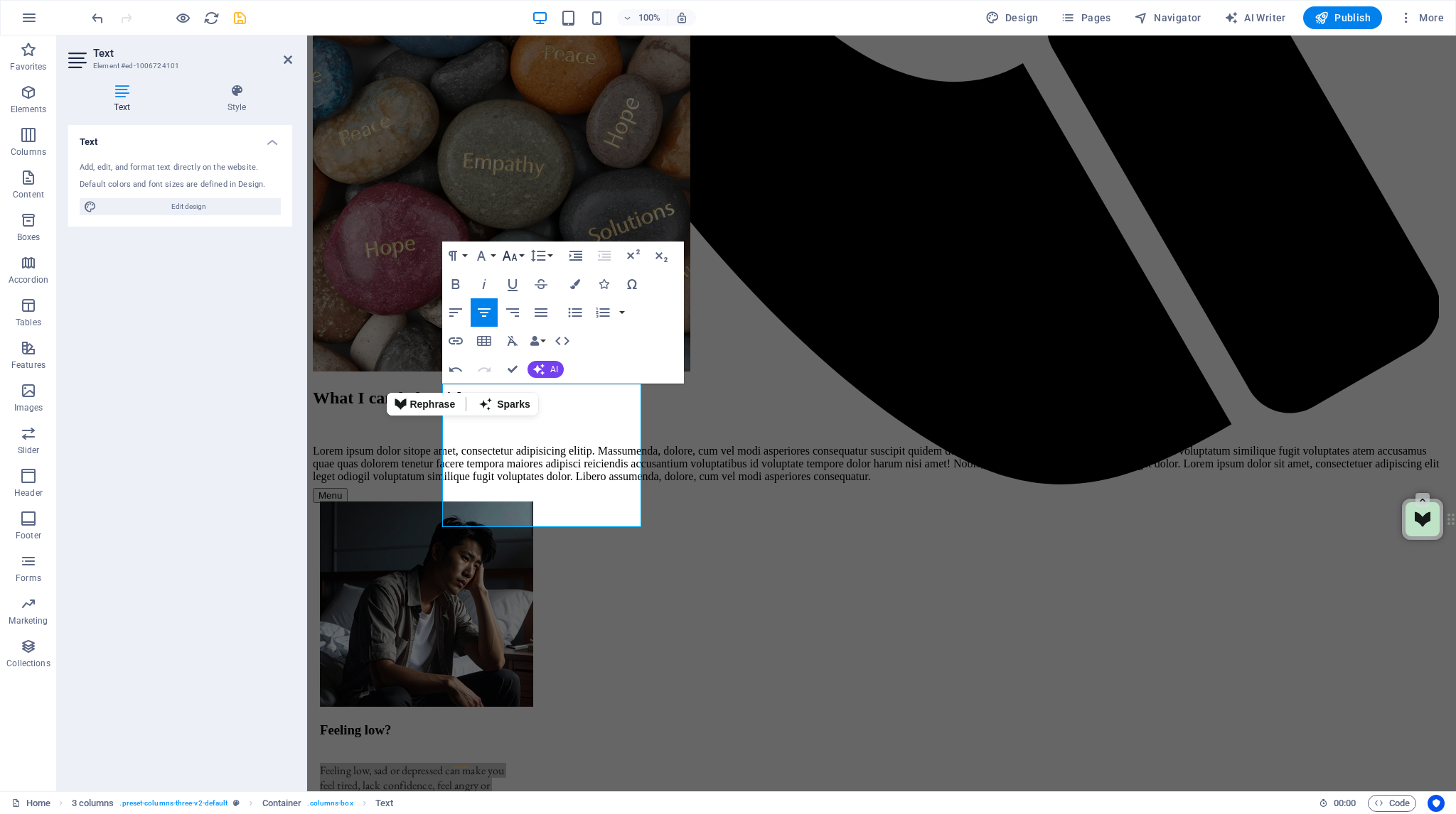
click at [517, 254] on icon "button" at bounding box center [509, 255] width 17 height 17
click at [524, 324] on link "10" at bounding box center [524, 326] width 51 height 21
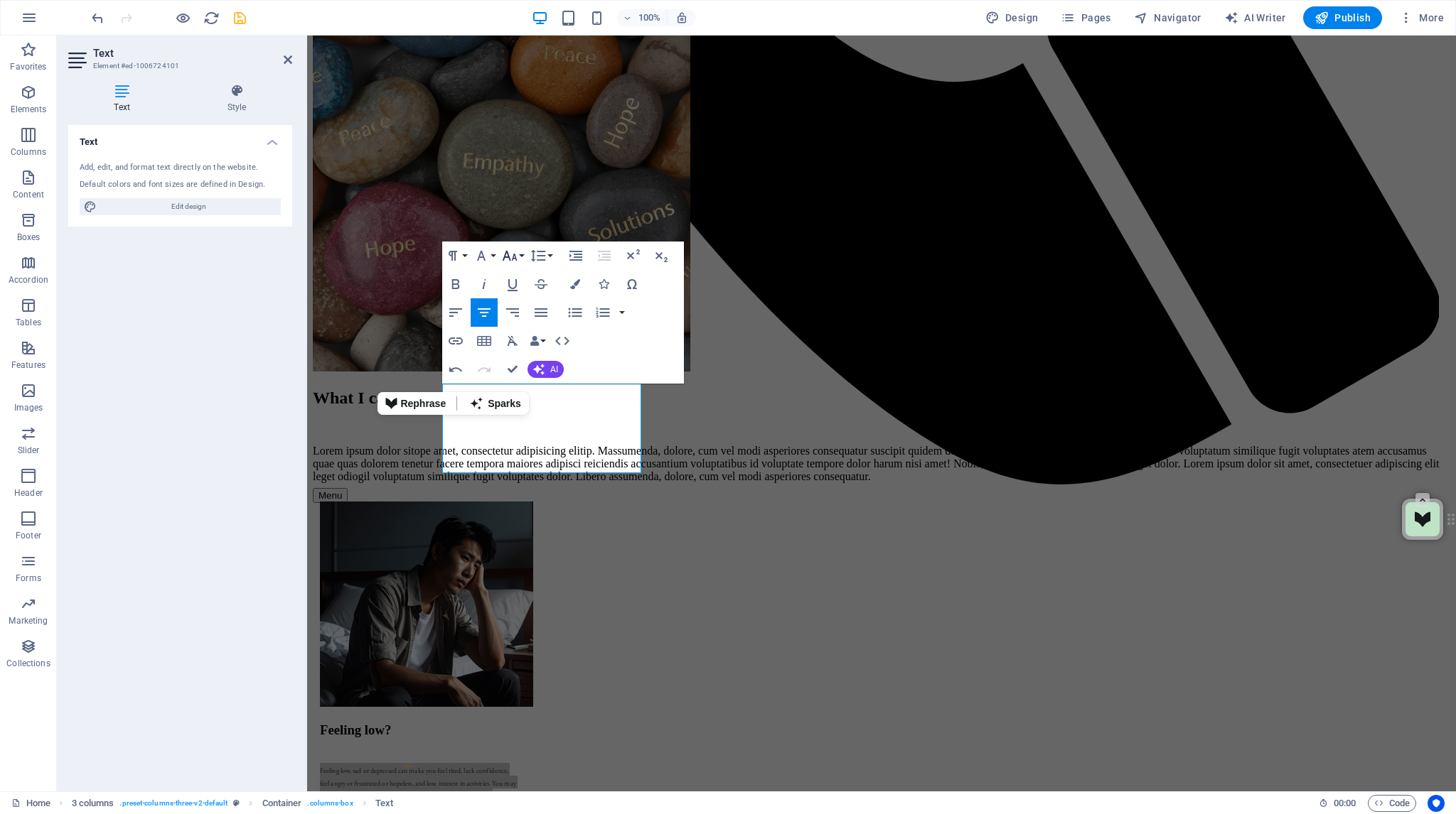
click at [517, 254] on icon "button" at bounding box center [509, 255] width 17 height 17
click at [526, 334] on link "14" at bounding box center [524, 331] width 51 height 21
click at [521, 258] on button "Font Size" at bounding box center [512, 256] width 27 height 28
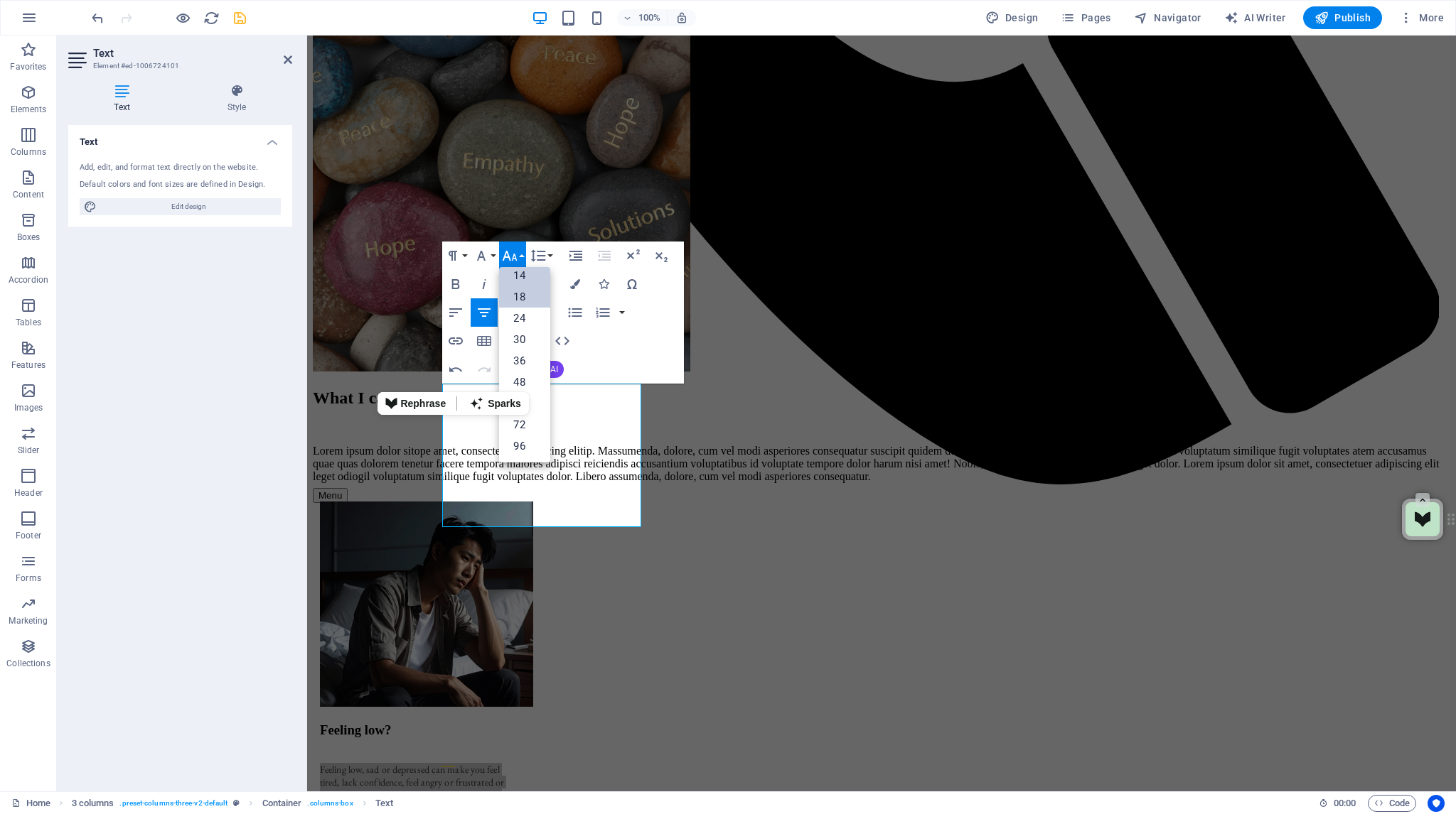
scroll to position [114, 0]
click at [525, 294] on link "18" at bounding box center [524, 298] width 51 height 21
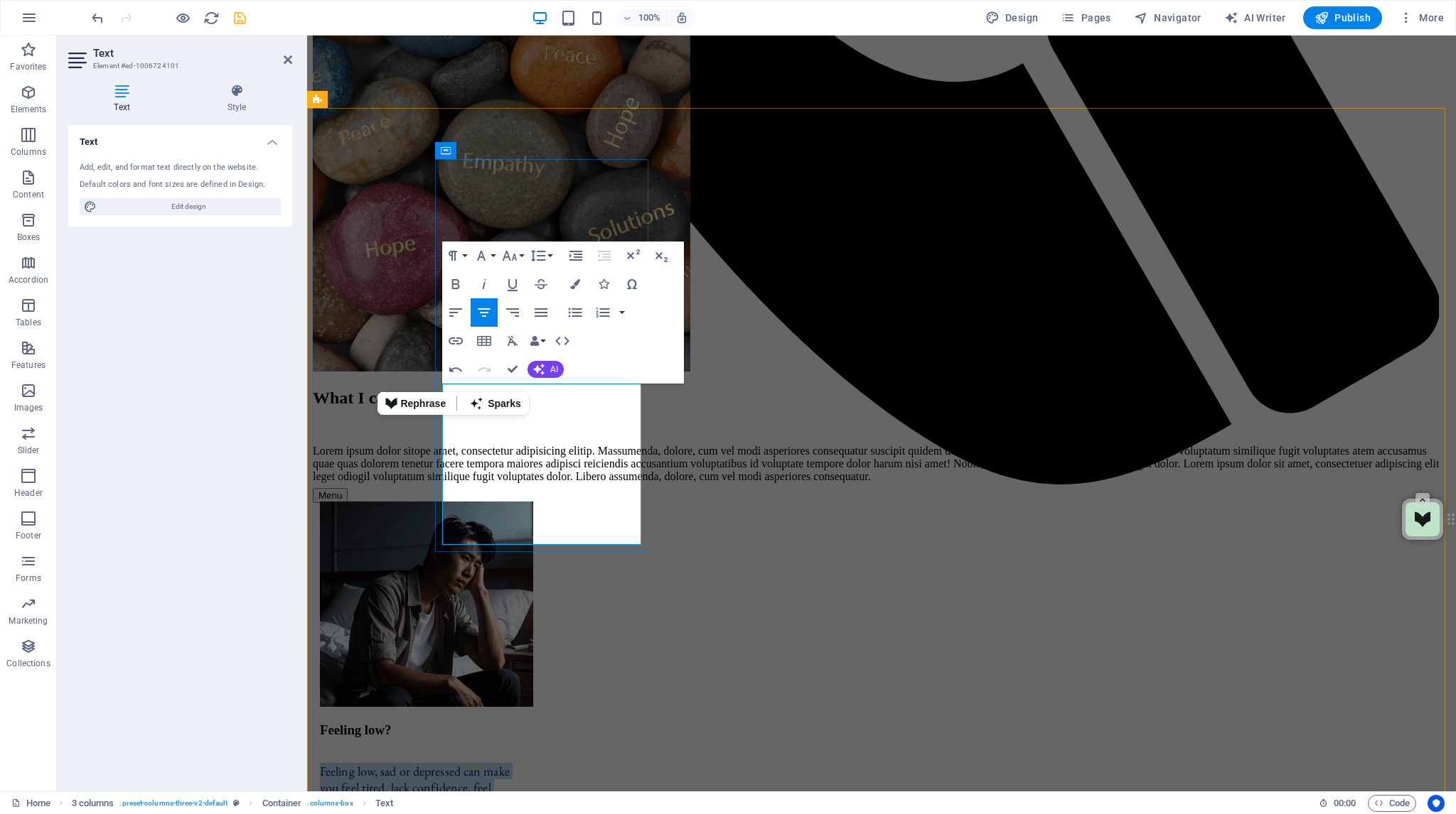
click at [517, 763] on span "Feeling low, sad or depressed can make you feel tired, lack confidence, feel an…" at bounding box center [418, 812] width 197 height 98
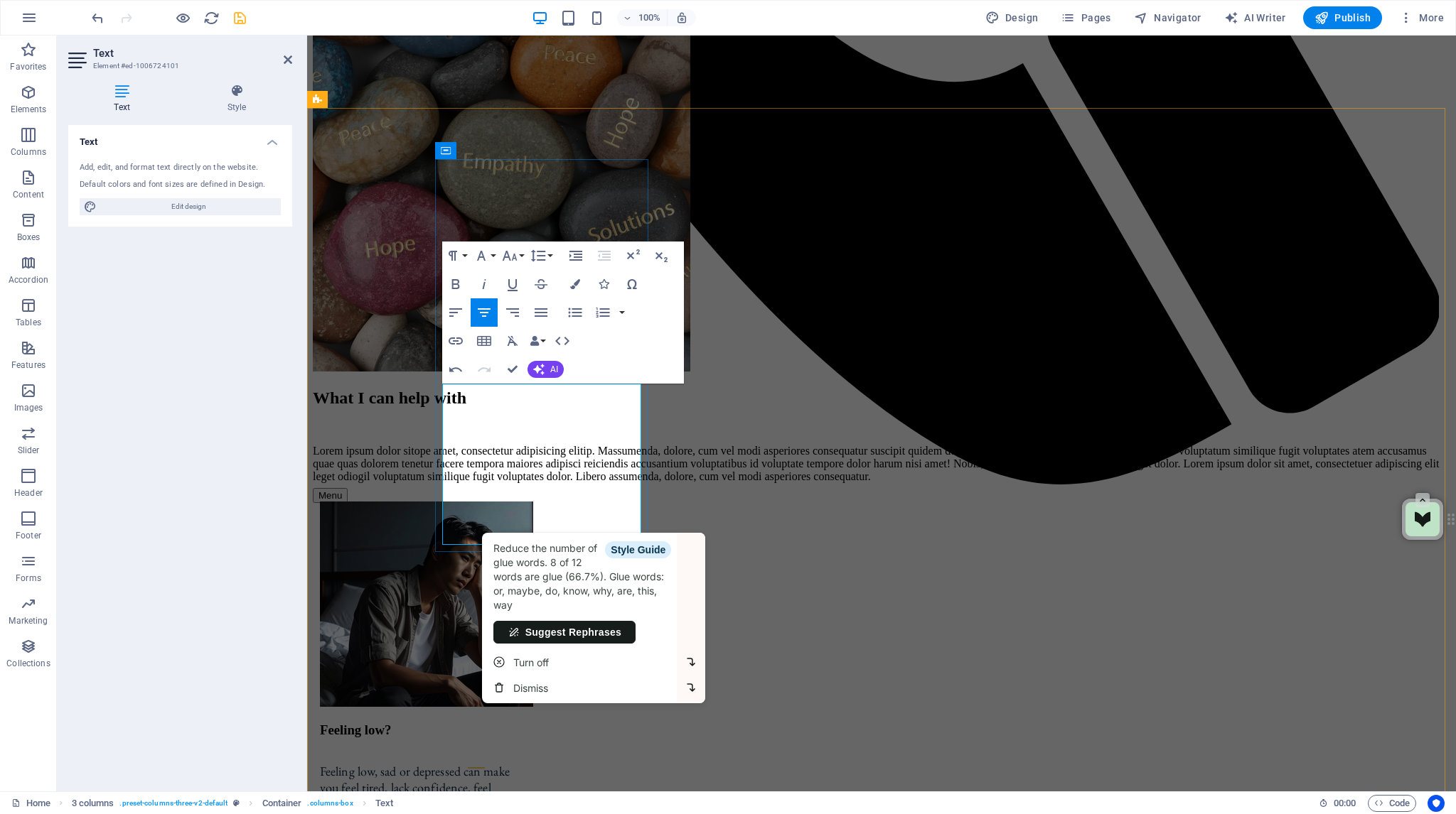
click at [517, 763] on span "Feeling low, sad or depressed can make you feel tired, lack confidence, feel an…" at bounding box center [418, 812] width 197 height 98
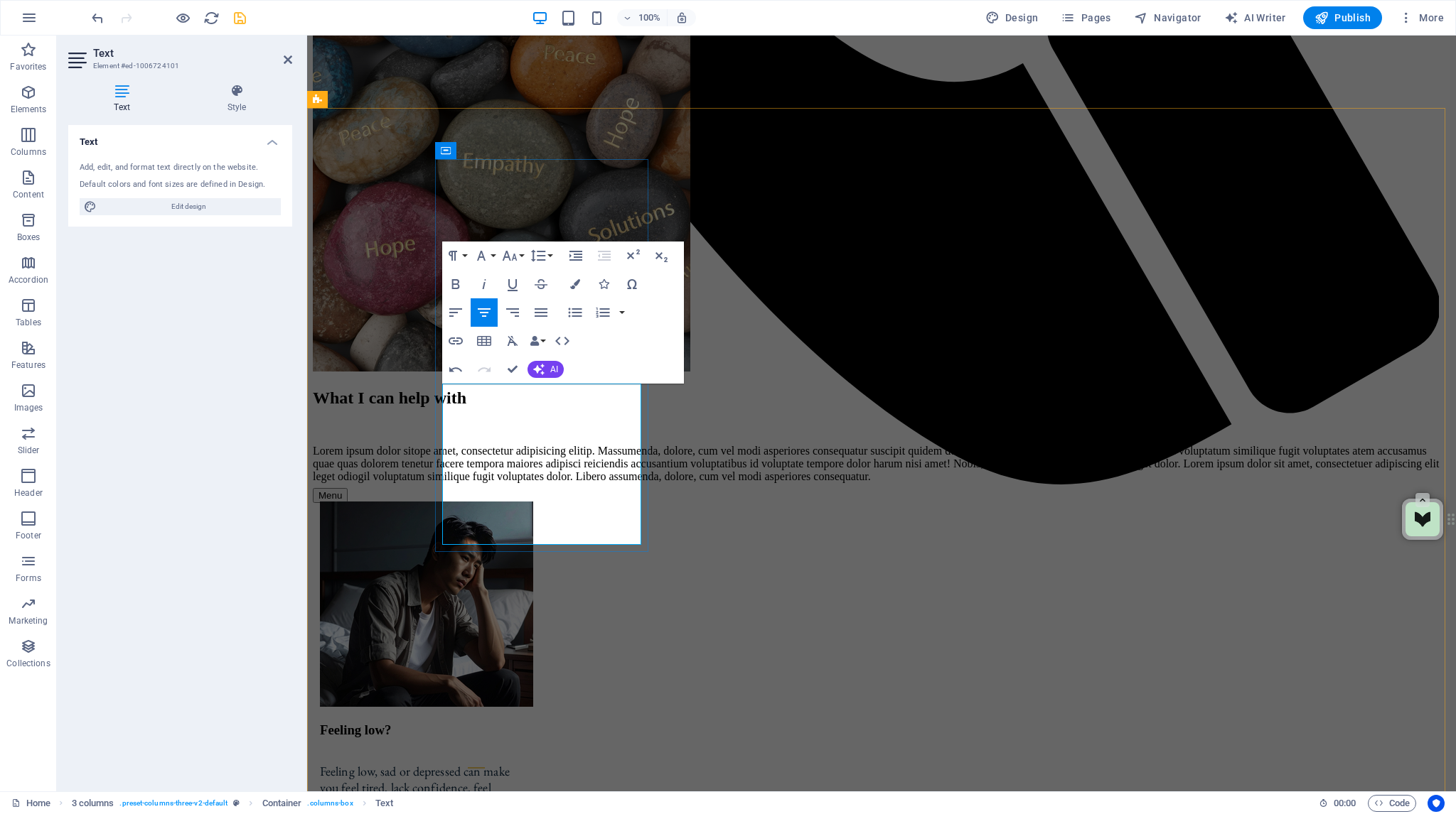
click at [517, 763] on span "Feeling low, sad or depressed can make you feel tired, lack confidence, feel an…" at bounding box center [418, 812] width 197 height 98
click at [455, 763] on span "Feeling low, sad or depressed can make you feel tired, lack confidence, feel an…" at bounding box center [418, 812] width 197 height 98
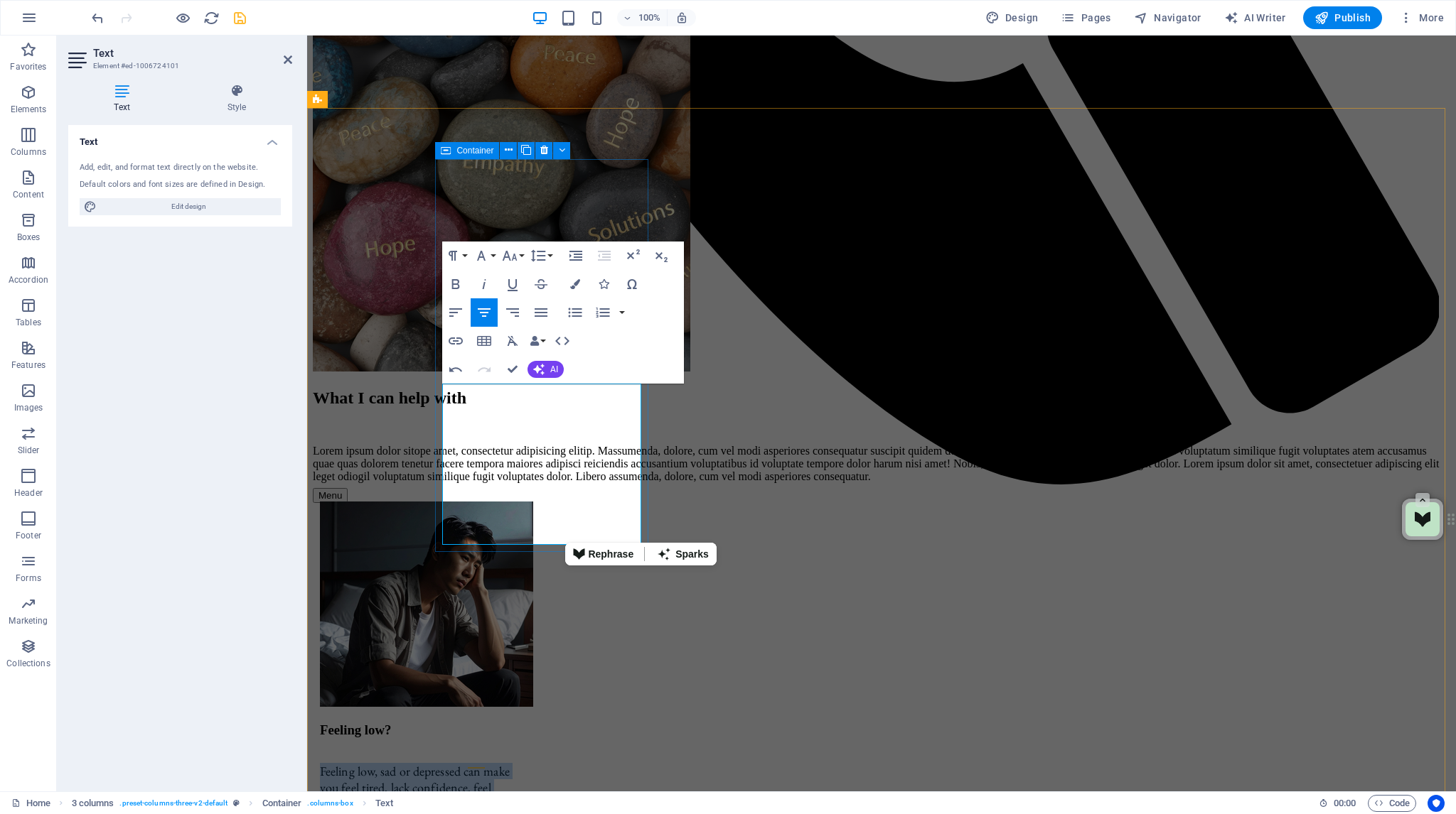
drag, startPoint x: 450, startPoint y: 393, endPoint x: 643, endPoint y: 538, distance: 241.4
click at [526, 538] on div "Feeling low? Feeling low, sad or depressed can make you feel tired, lack confid…" at bounding box center [419, 725] width 213 height 462
click at [491, 254] on button "Font Family" at bounding box center [484, 256] width 27 height 28
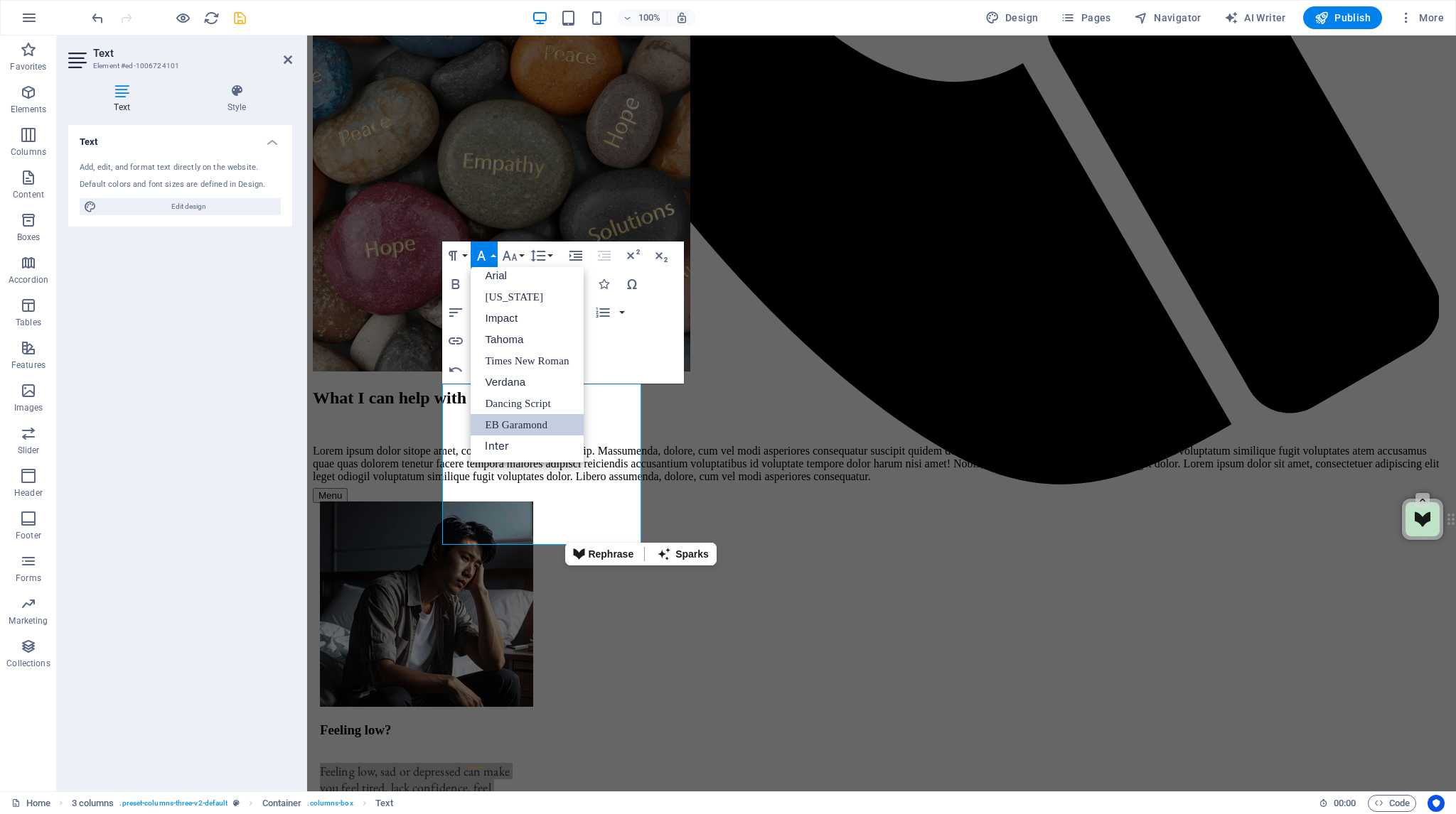
scroll to position [8, 0]
click at [497, 278] on link "Arial" at bounding box center [527, 276] width 112 height 21
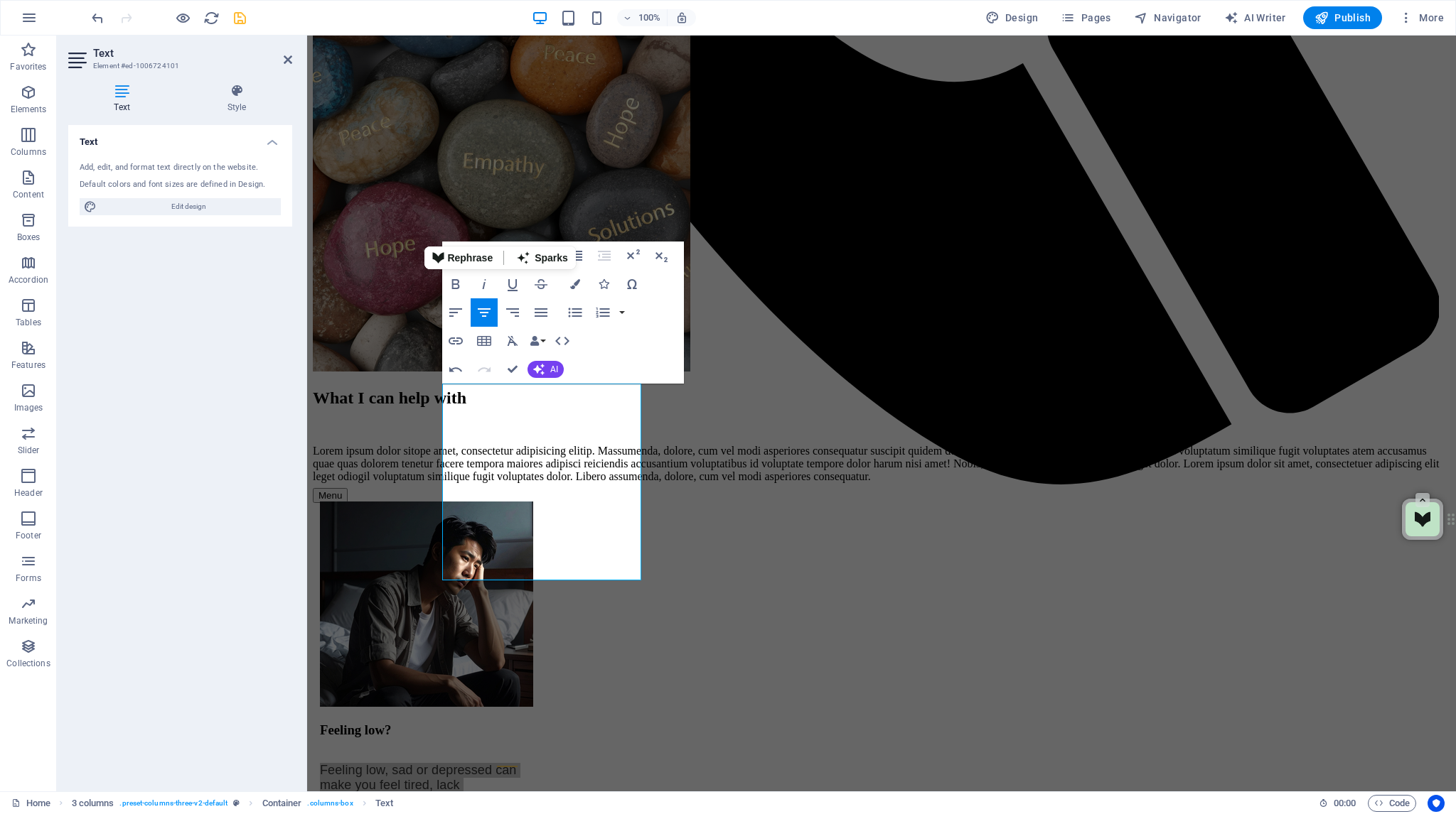
click at [505, 243] on button "Font Size" at bounding box center [512, 256] width 27 height 28
click at [519, 280] on link "14" at bounding box center [524, 276] width 51 height 21
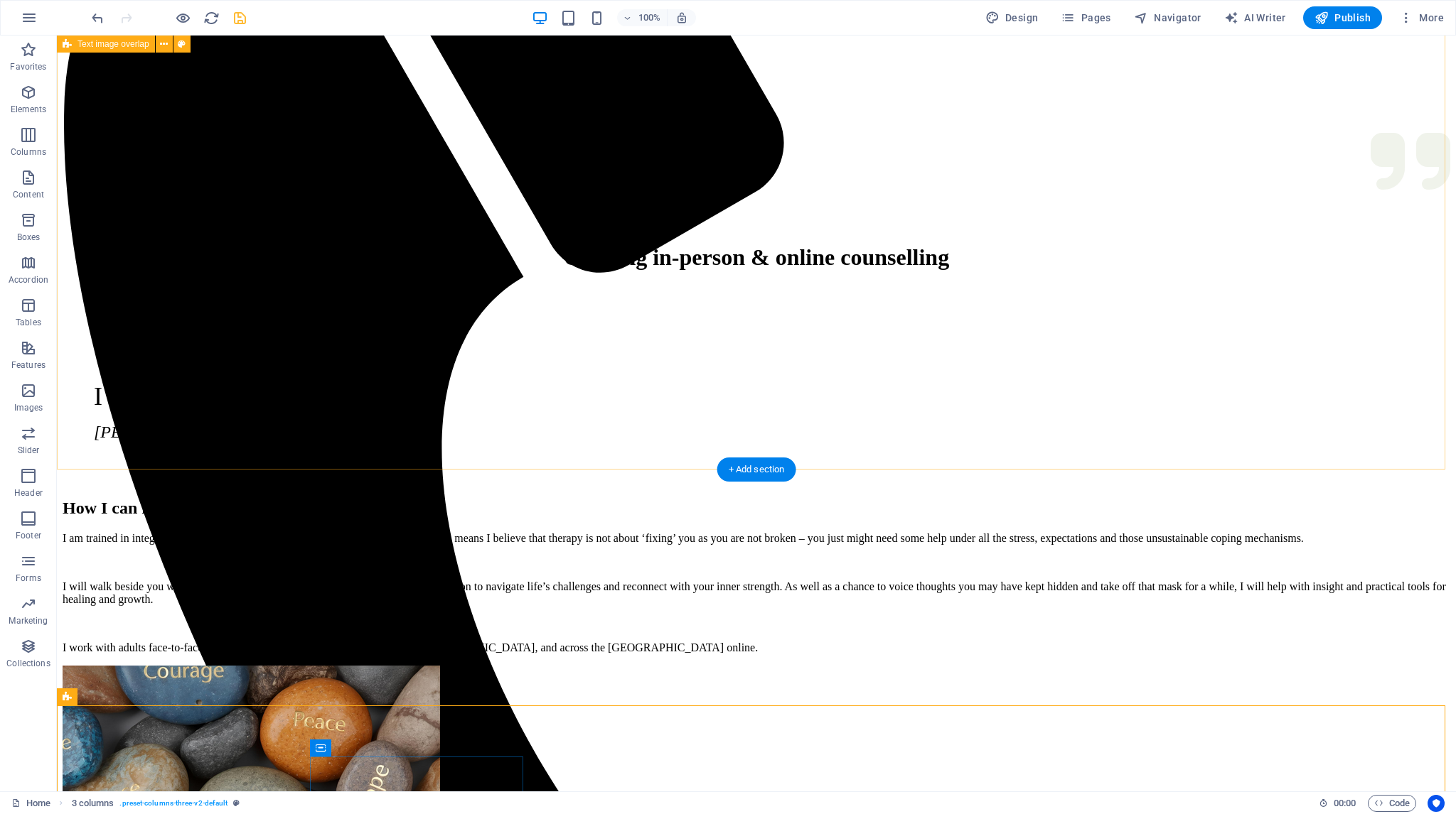
scroll to position [498, 0]
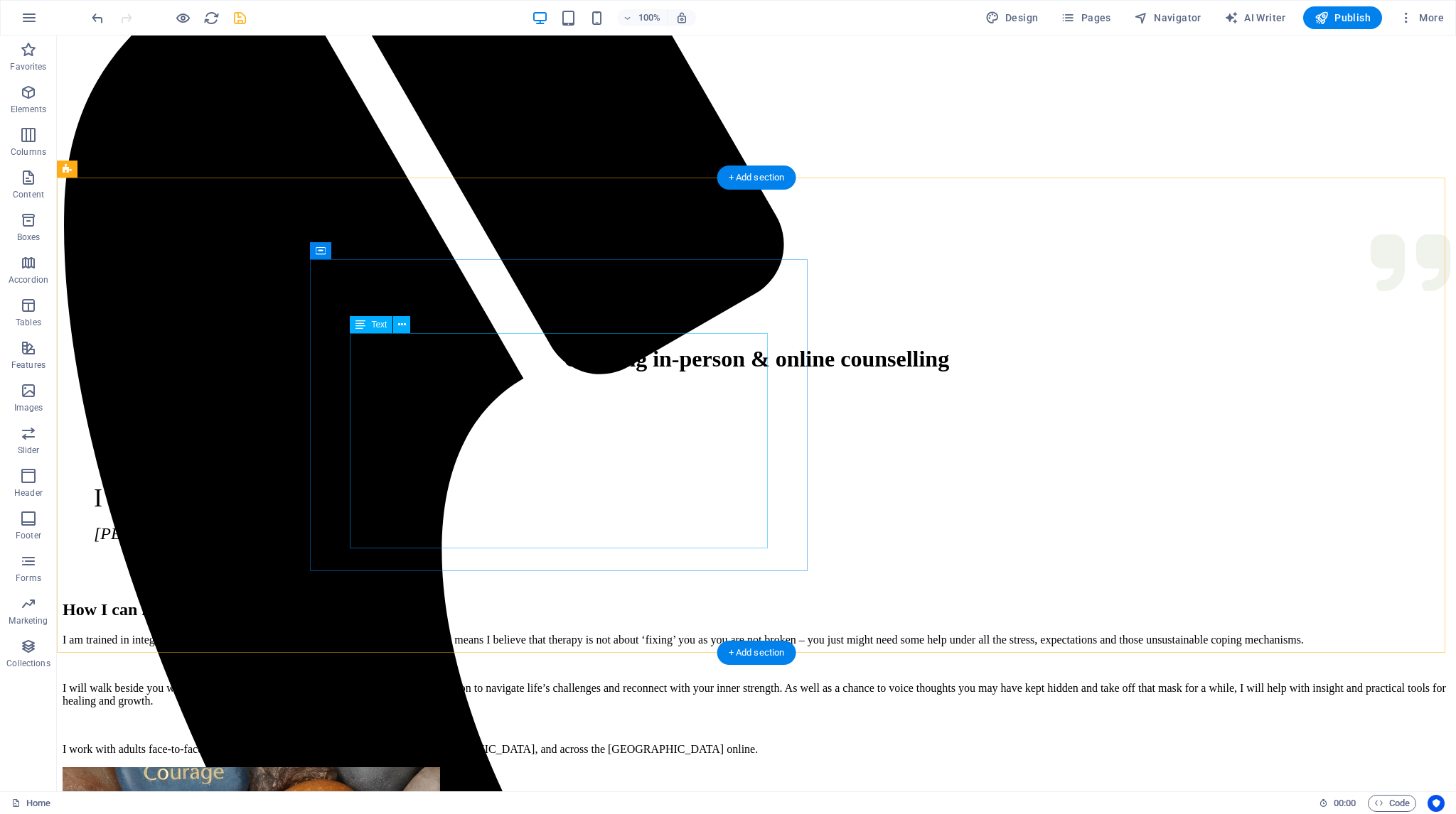
click at [664, 634] on div "I am trained in integrative therapy underpinned with a client-centred approach,…" at bounding box center [756, 694] width 1388 height 122
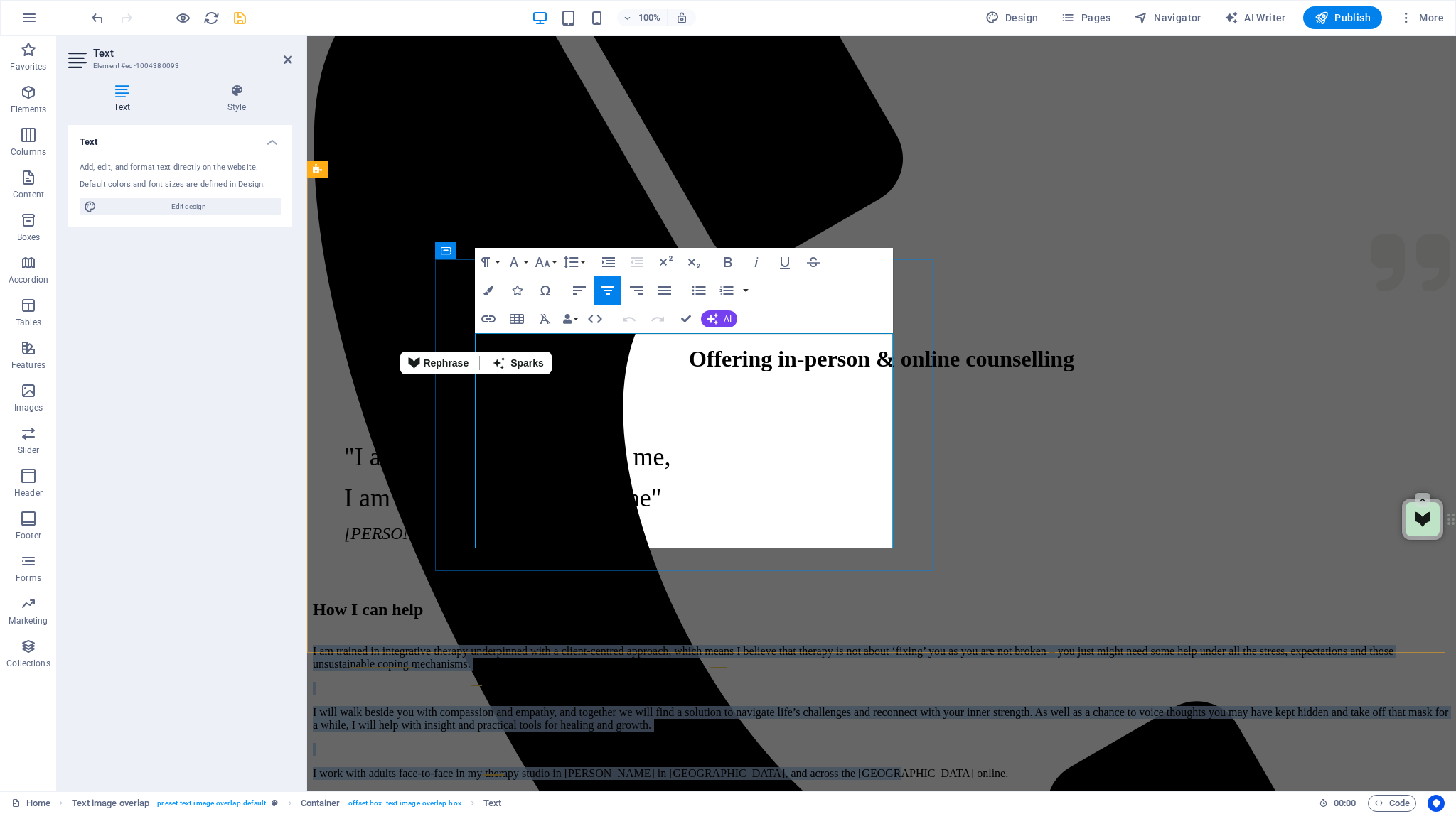
drag, startPoint x: 793, startPoint y: 539, endPoint x: 475, endPoint y: 344, distance: 373.0
click at [475, 645] on div "I am trained in integrative therapy underpinned with a client-centred approach,…" at bounding box center [882, 712] width 1138 height 135
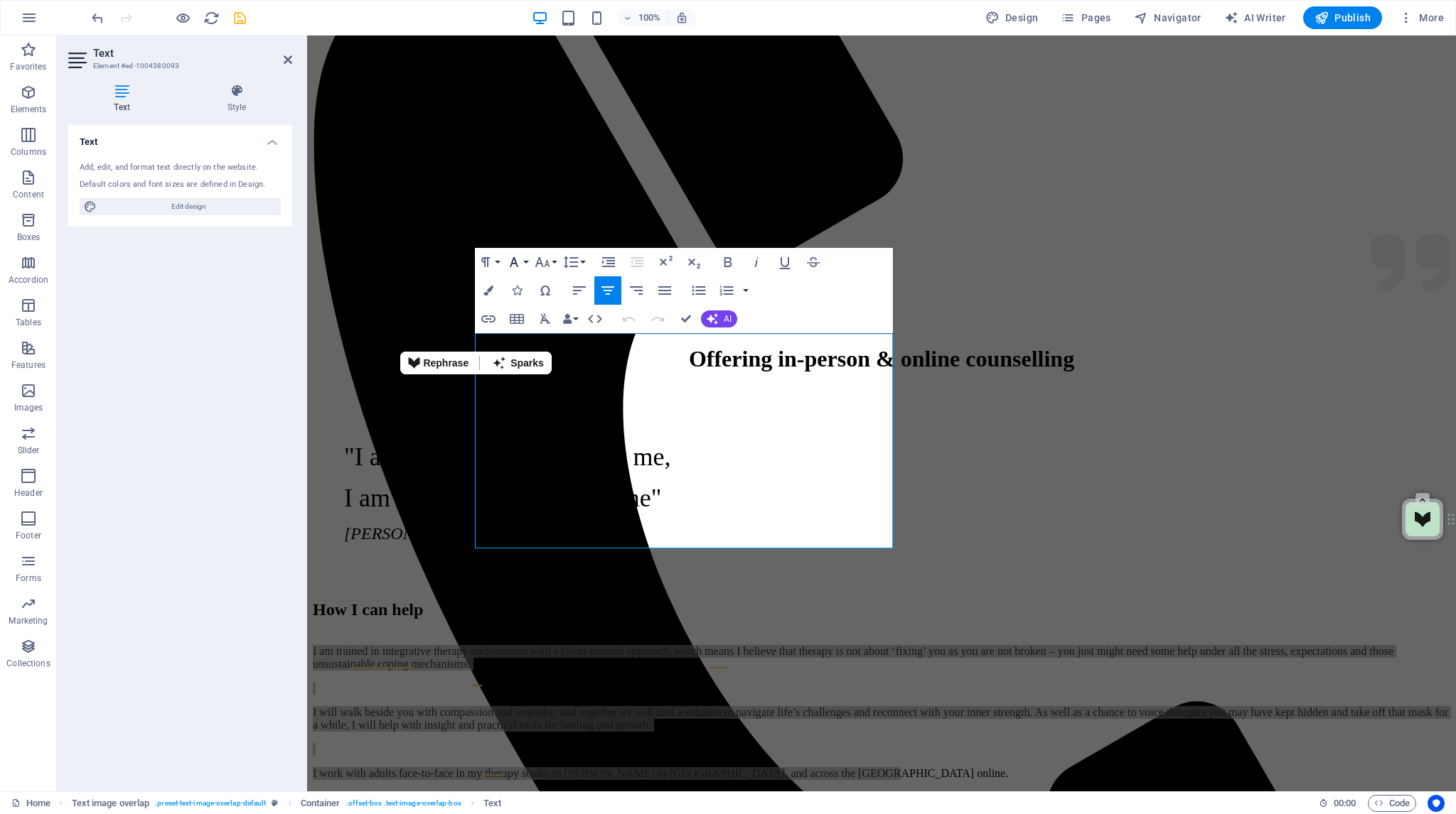
click at [525, 258] on button "Font Family" at bounding box center [516, 262] width 27 height 28
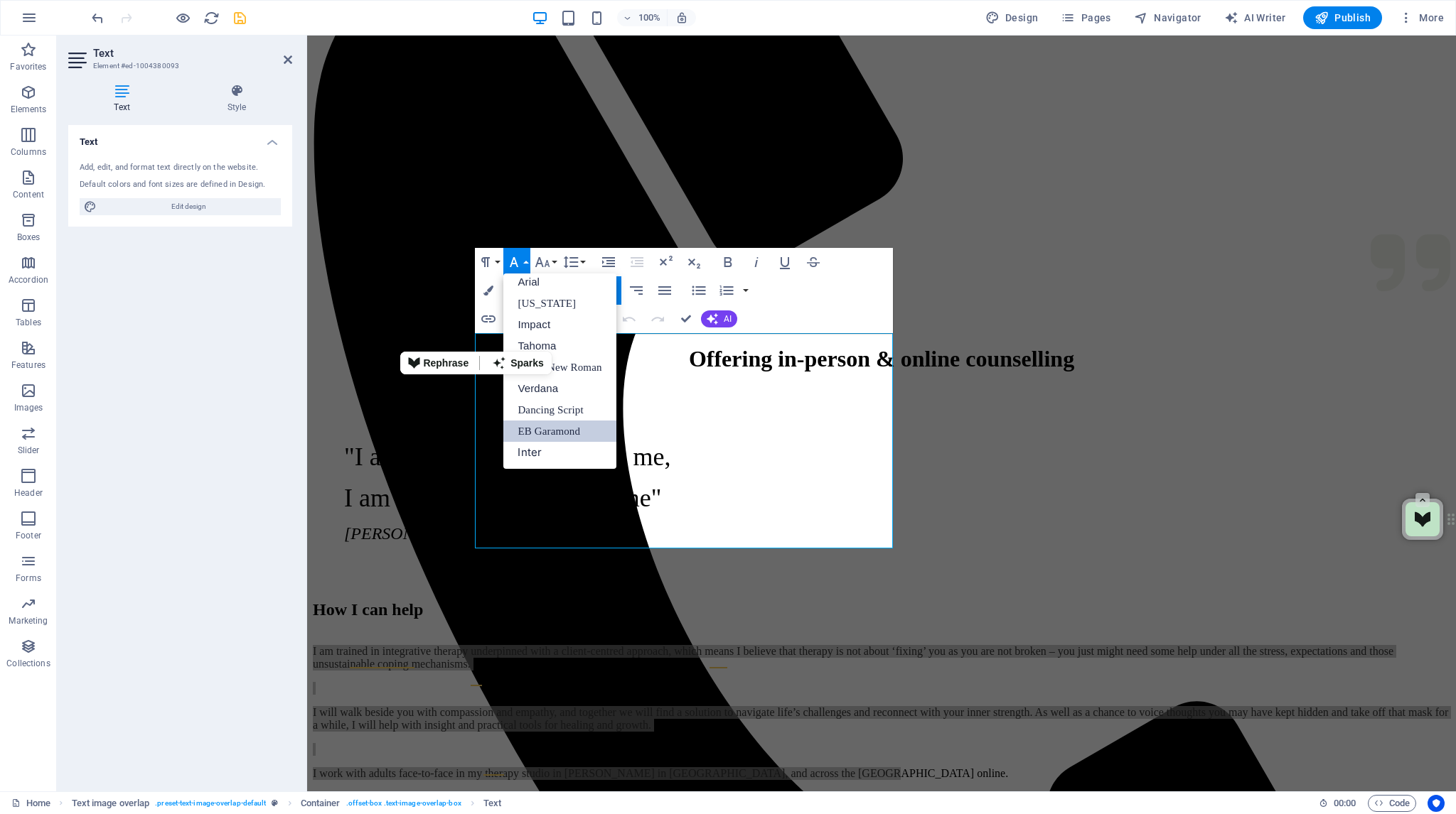
scroll to position [8, 0]
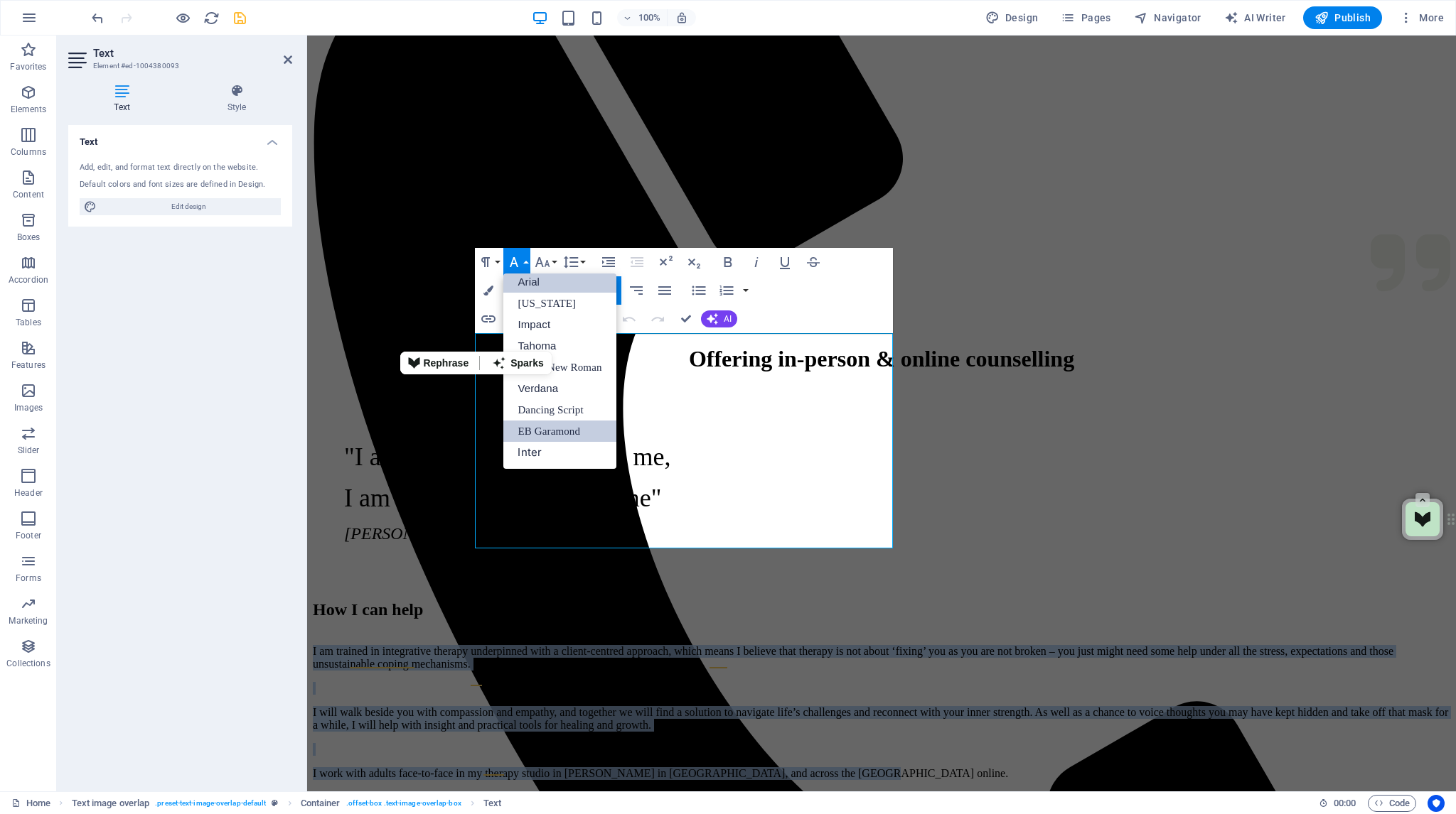
click at [526, 280] on link "Arial" at bounding box center [559, 282] width 112 height 21
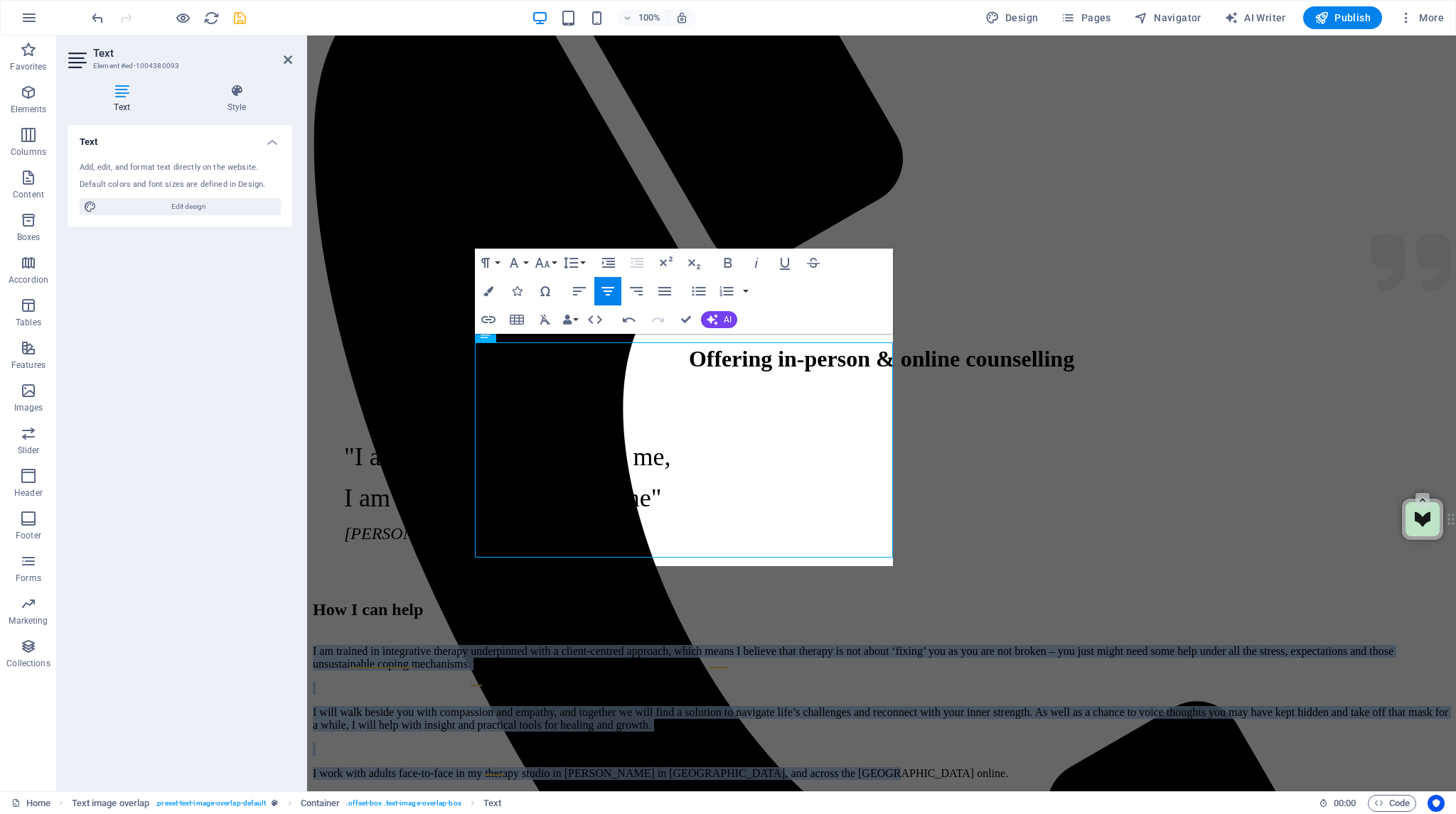
scroll to position [488, 0]
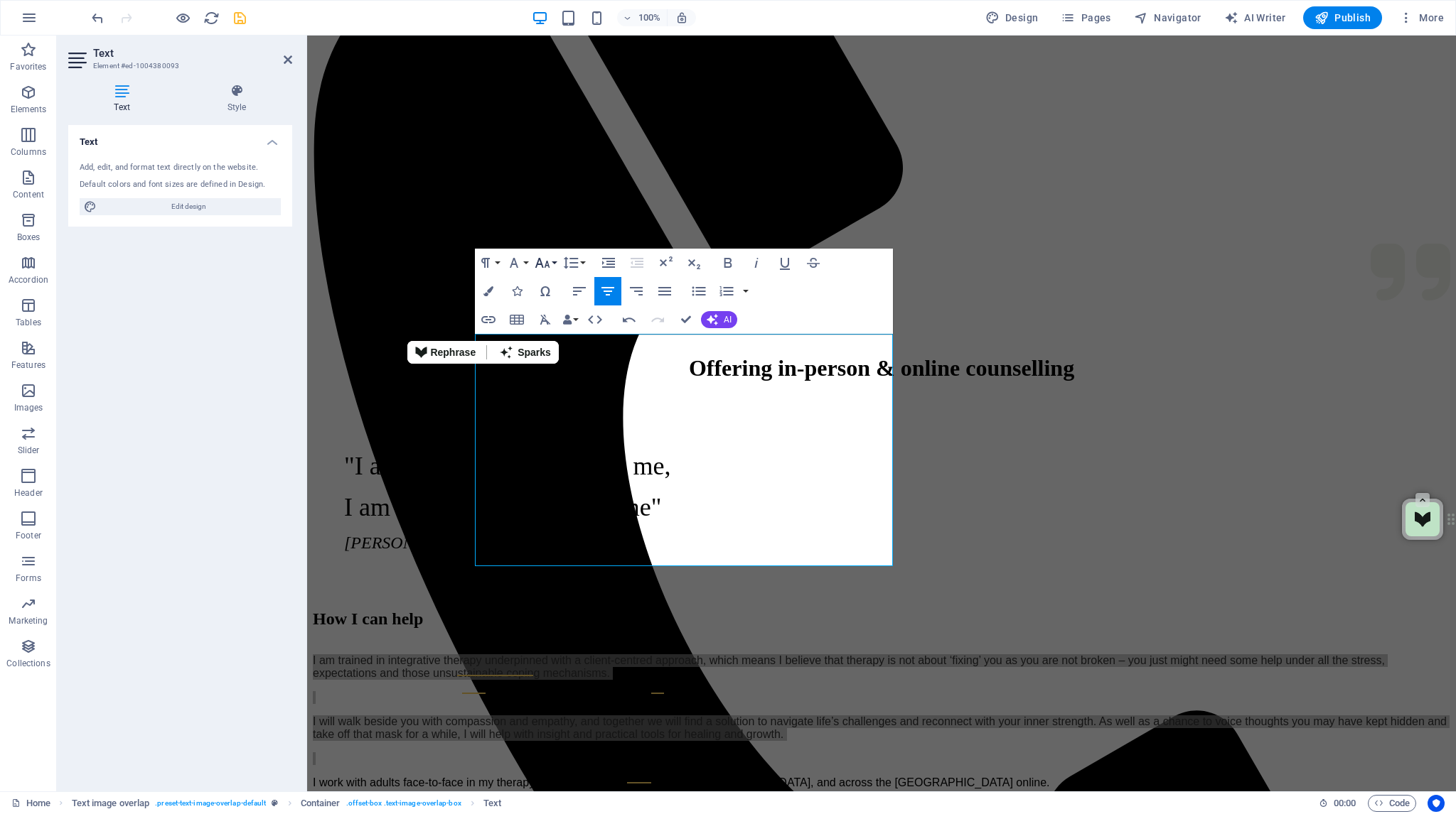
click at [551, 258] on button "Font Size" at bounding box center [545, 263] width 27 height 28
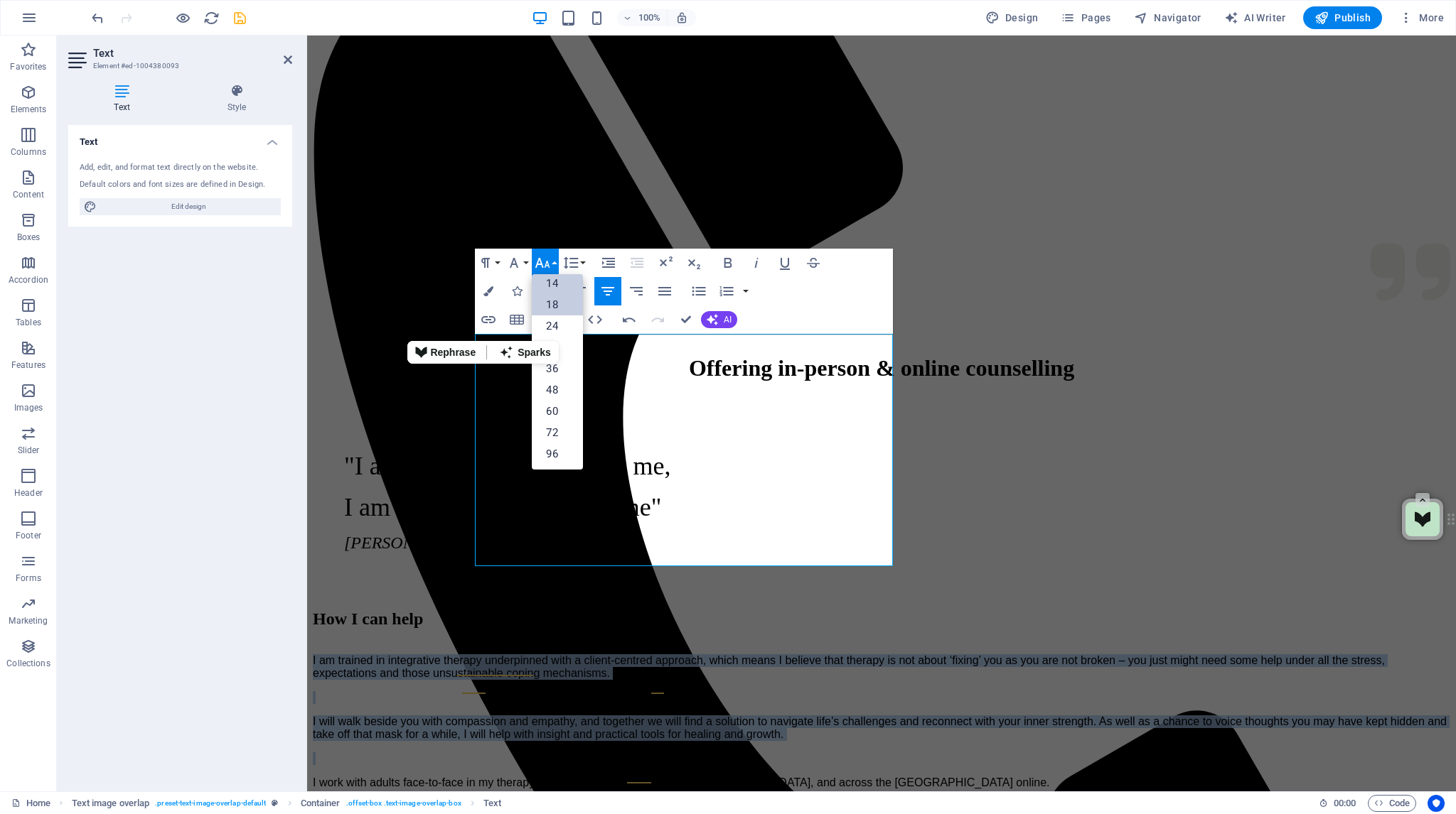
click at [558, 286] on link "14" at bounding box center [558, 283] width 51 height 21
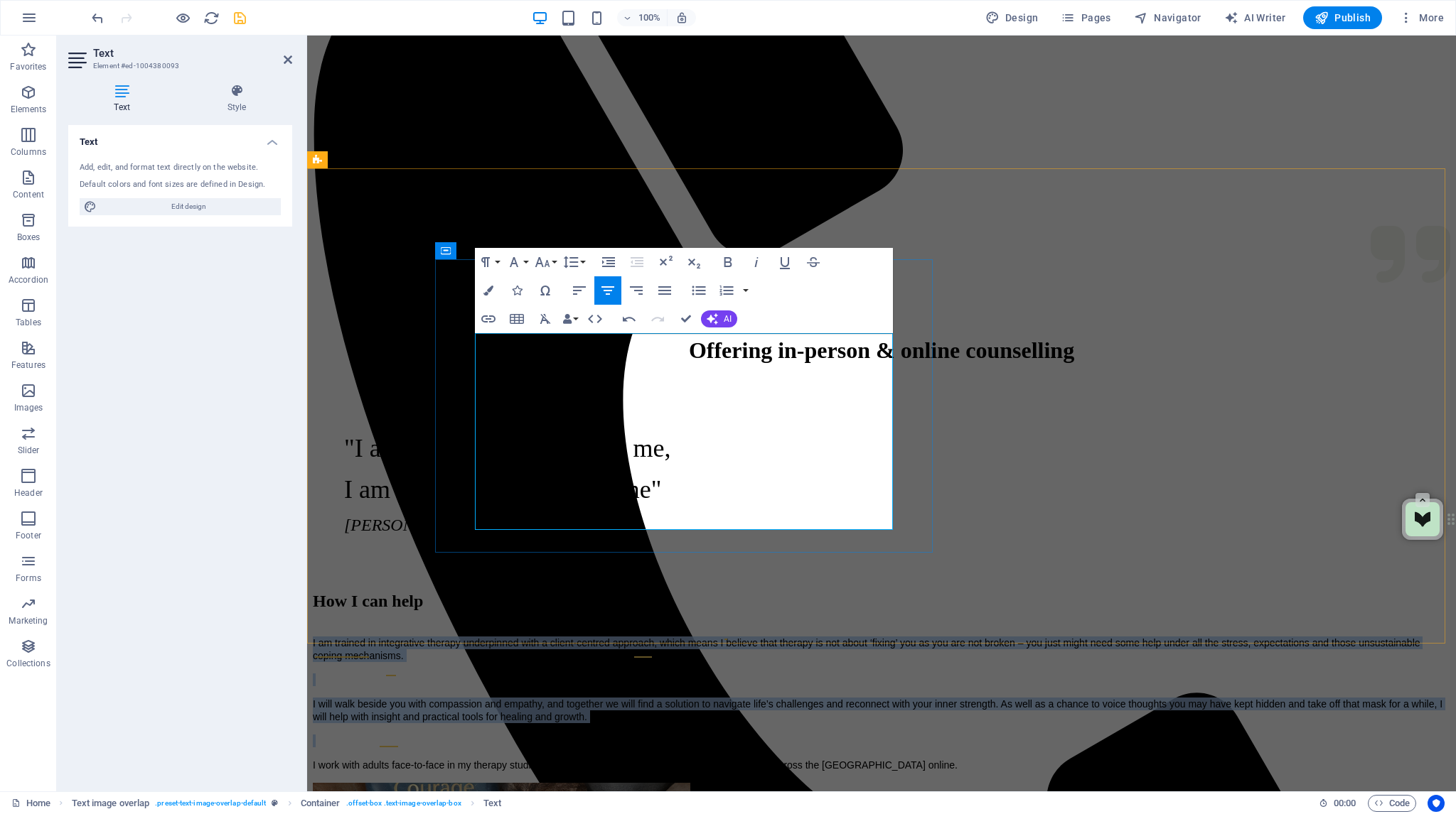
click at [739, 697] on p "I will walk beside you with compassion and empathy, and together we will find a…" at bounding box center [882, 710] width 1138 height 25
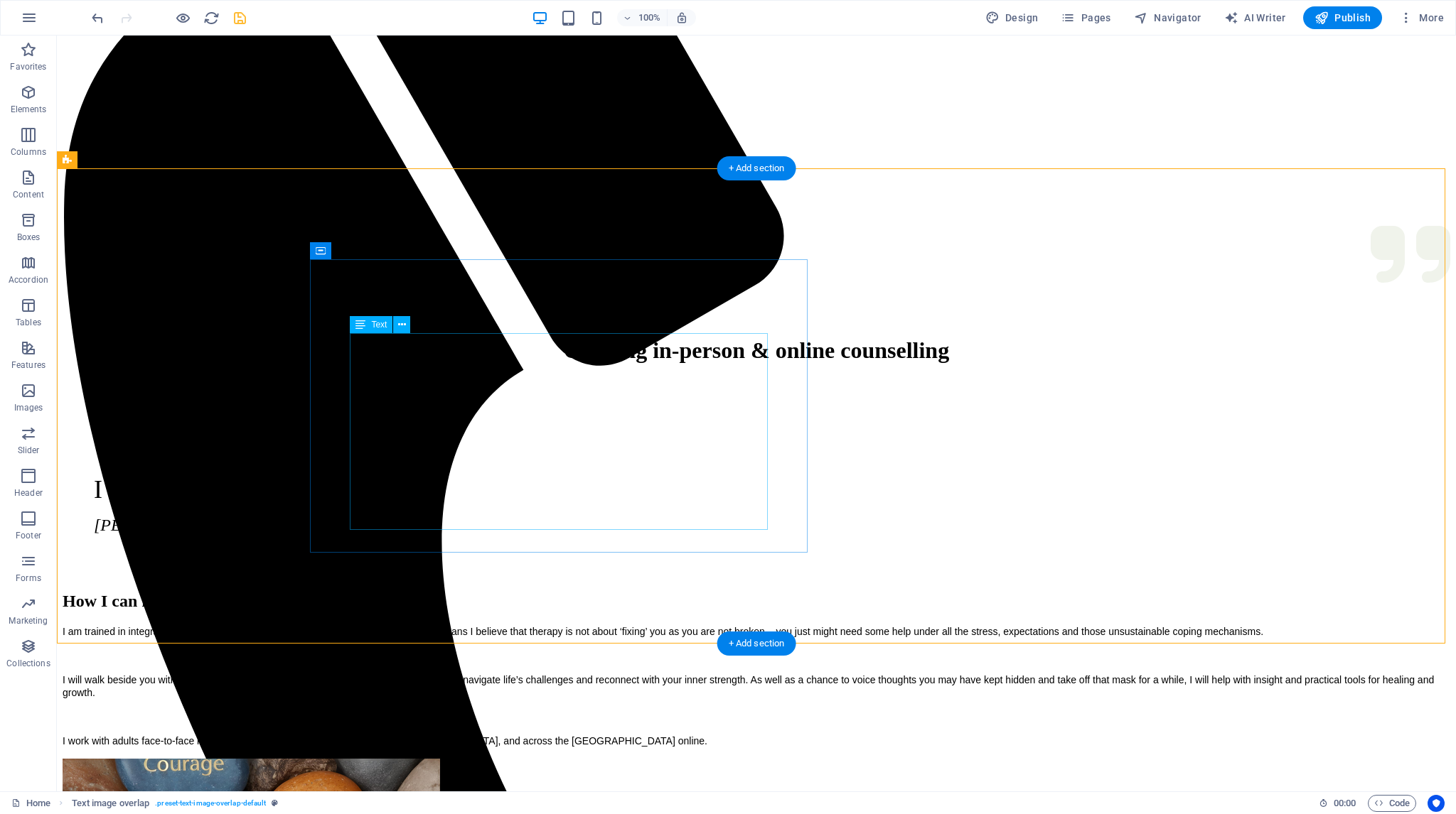
click at [616, 626] on div "I am trained in integrative therapy underpinned with a client-centred approach,…" at bounding box center [756, 686] width 1388 height 122
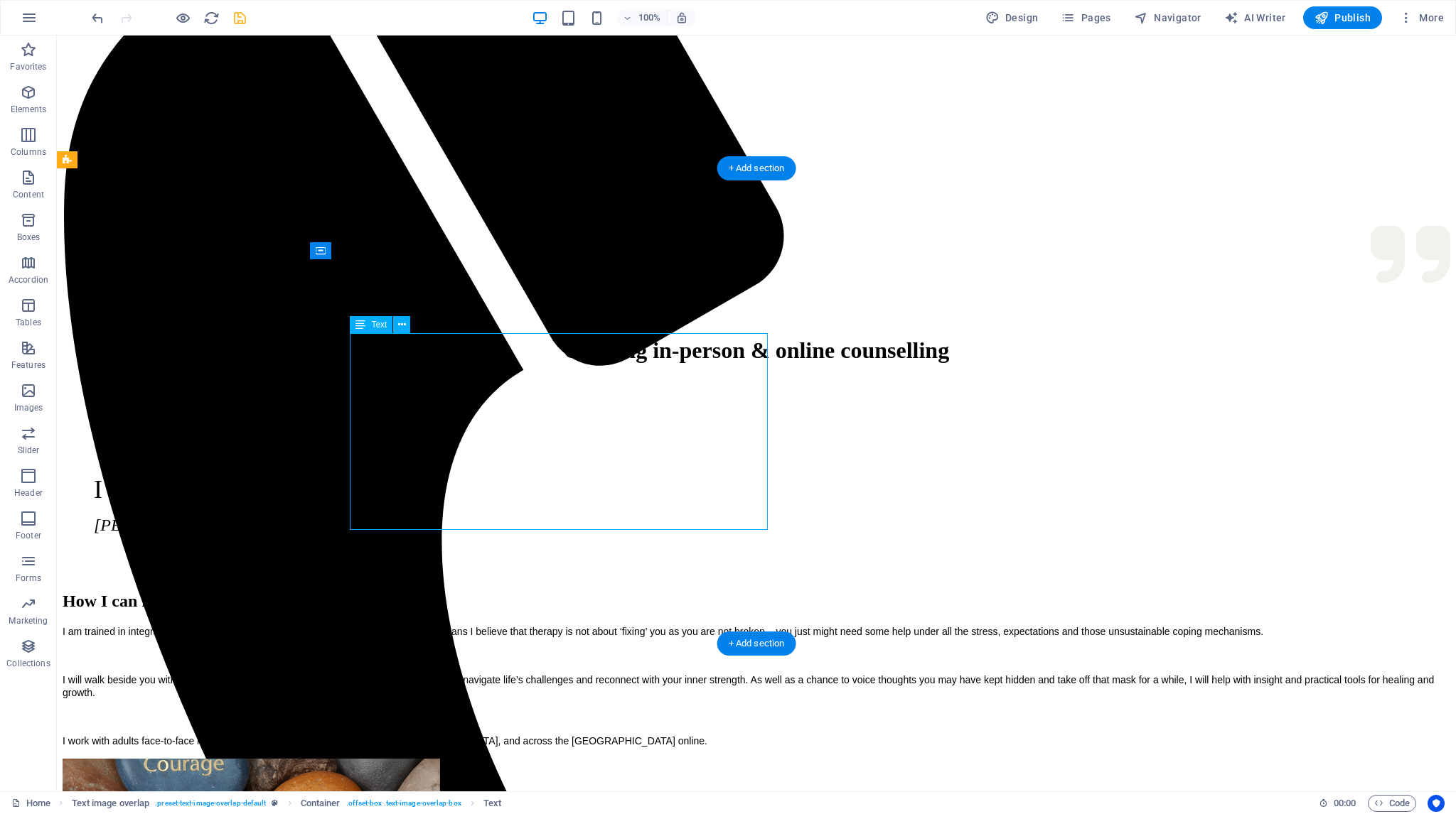
click at [616, 626] on div "I am trained in integrative therapy underpinned with a client-centred approach,…" at bounding box center [756, 686] width 1388 height 122
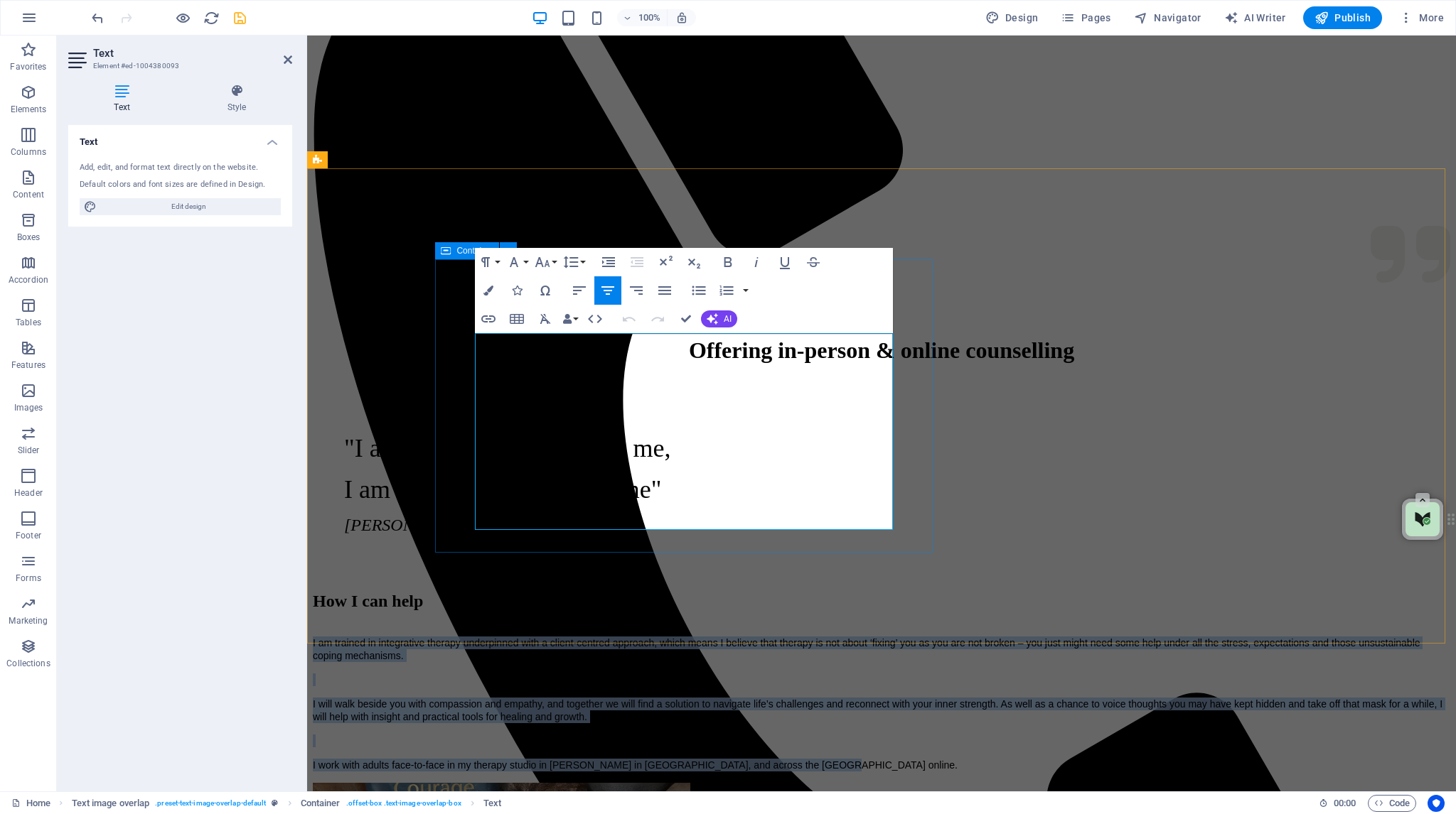
drag, startPoint x: 744, startPoint y: 523, endPoint x: 464, endPoint y: 336, distance: 336.7
click at [464, 592] on div "How I can help I am trained in integrative therapy underpinned with a client-ce…" at bounding box center [882, 682] width 1138 height 180
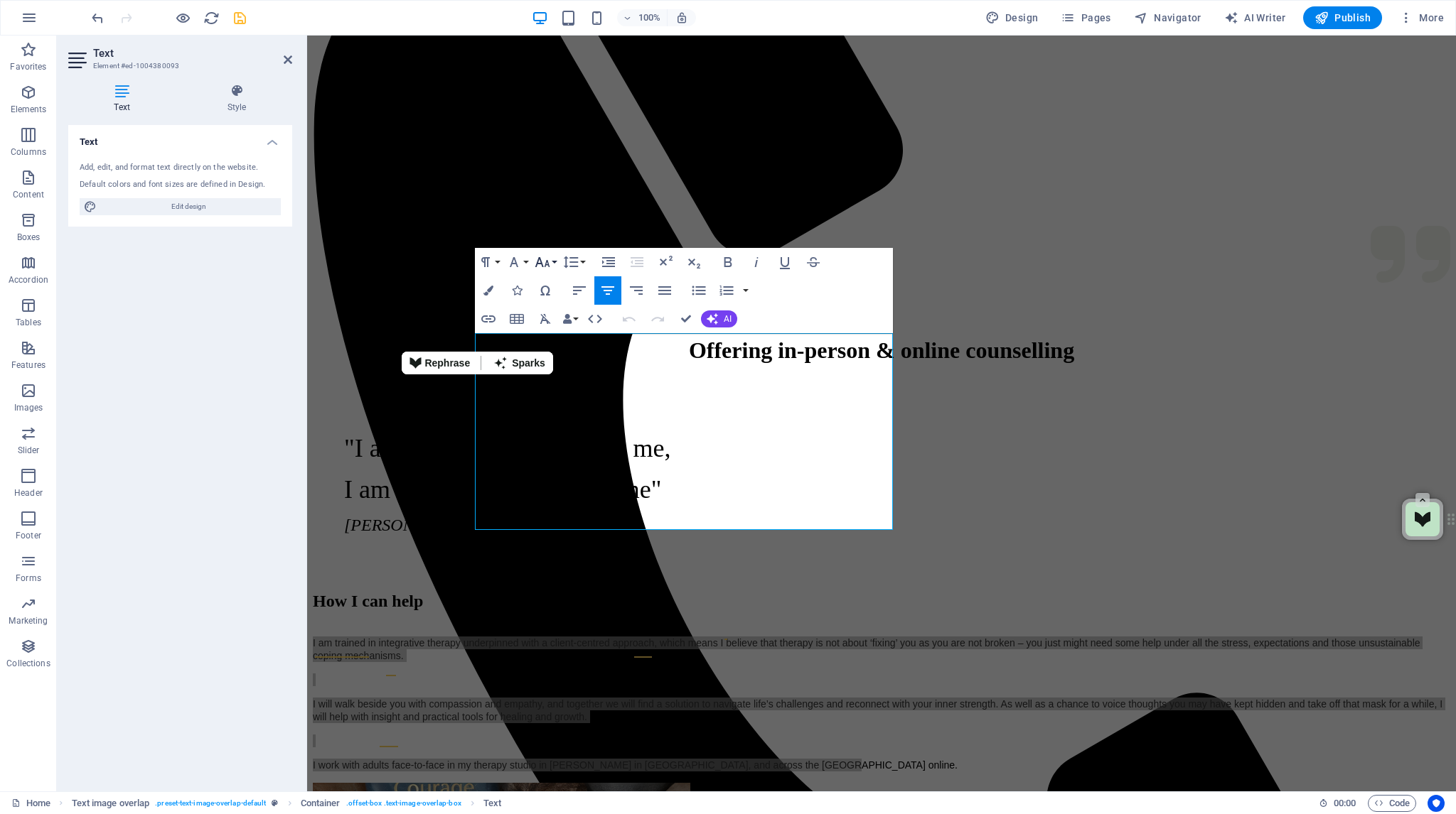
click at [551, 261] on icon "button" at bounding box center [542, 262] width 17 height 17
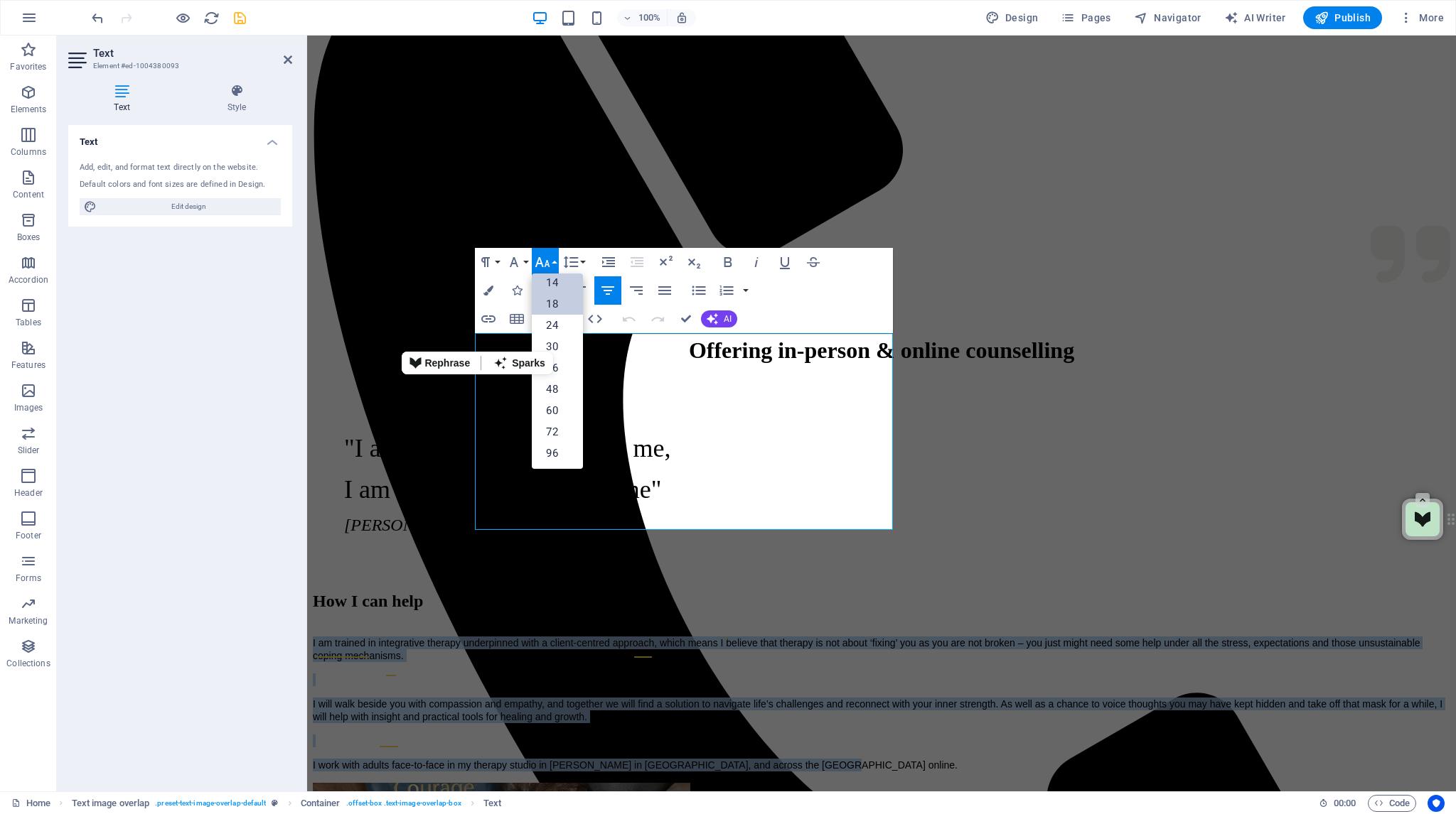
click at [555, 304] on link "18" at bounding box center [558, 304] width 51 height 21
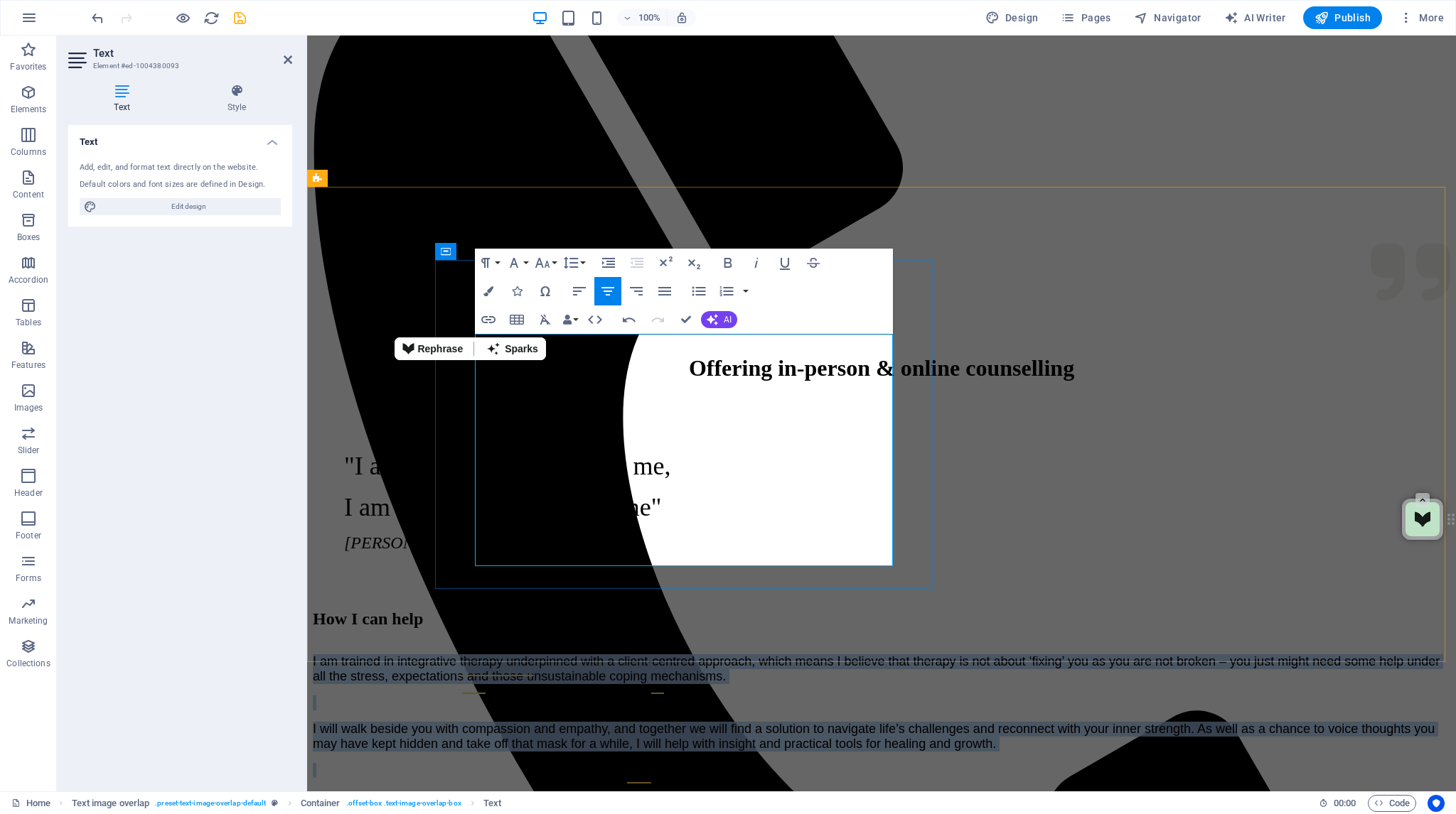
drag, startPoint x: 580, startPoint y: 419, endPoint x: 597, endPoint y: 442, distance: 28.6
click at [580, 696] on p at bounding box center [882, 703] width 1138 height 15
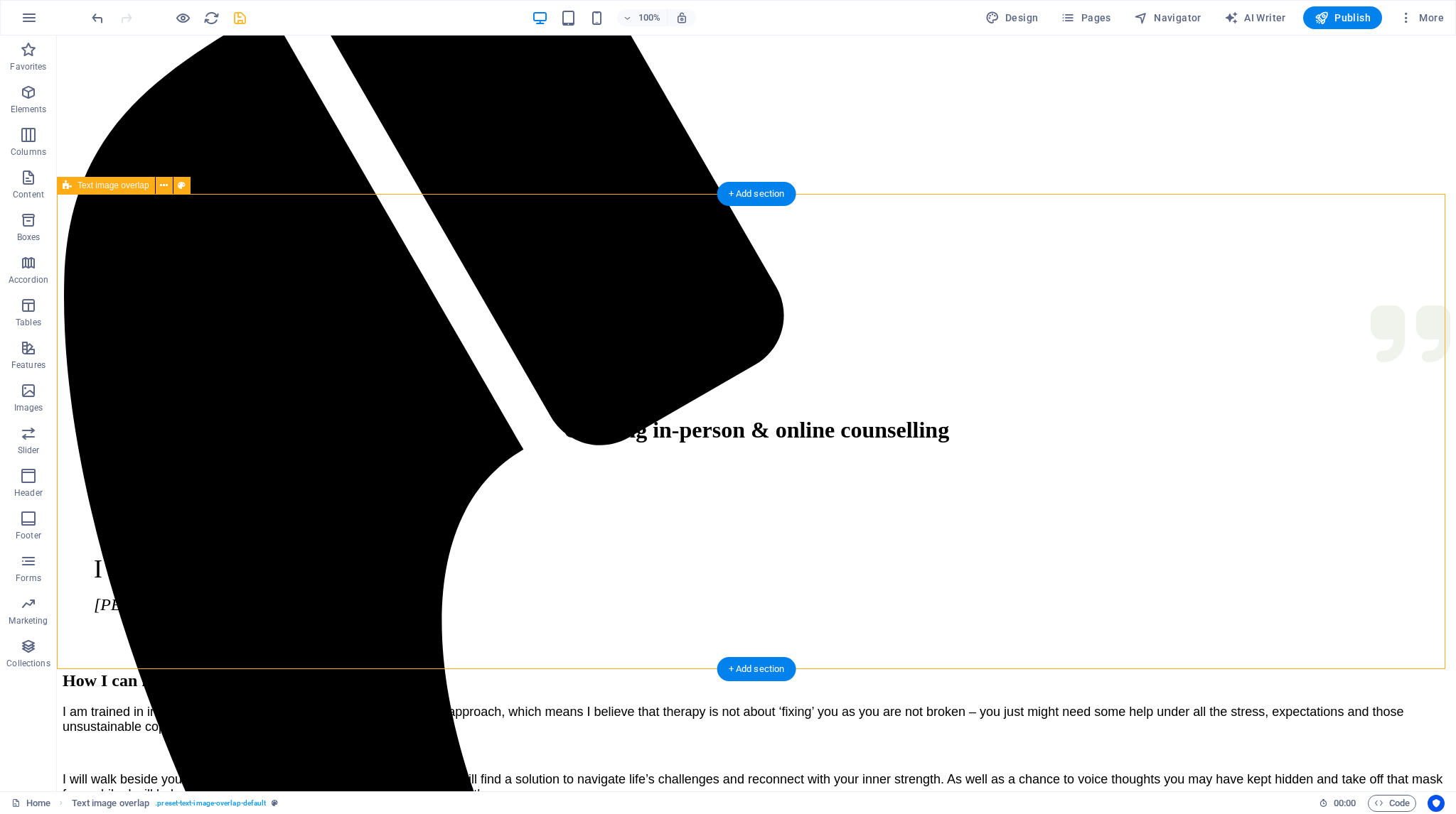
scroll to position [569, 0]
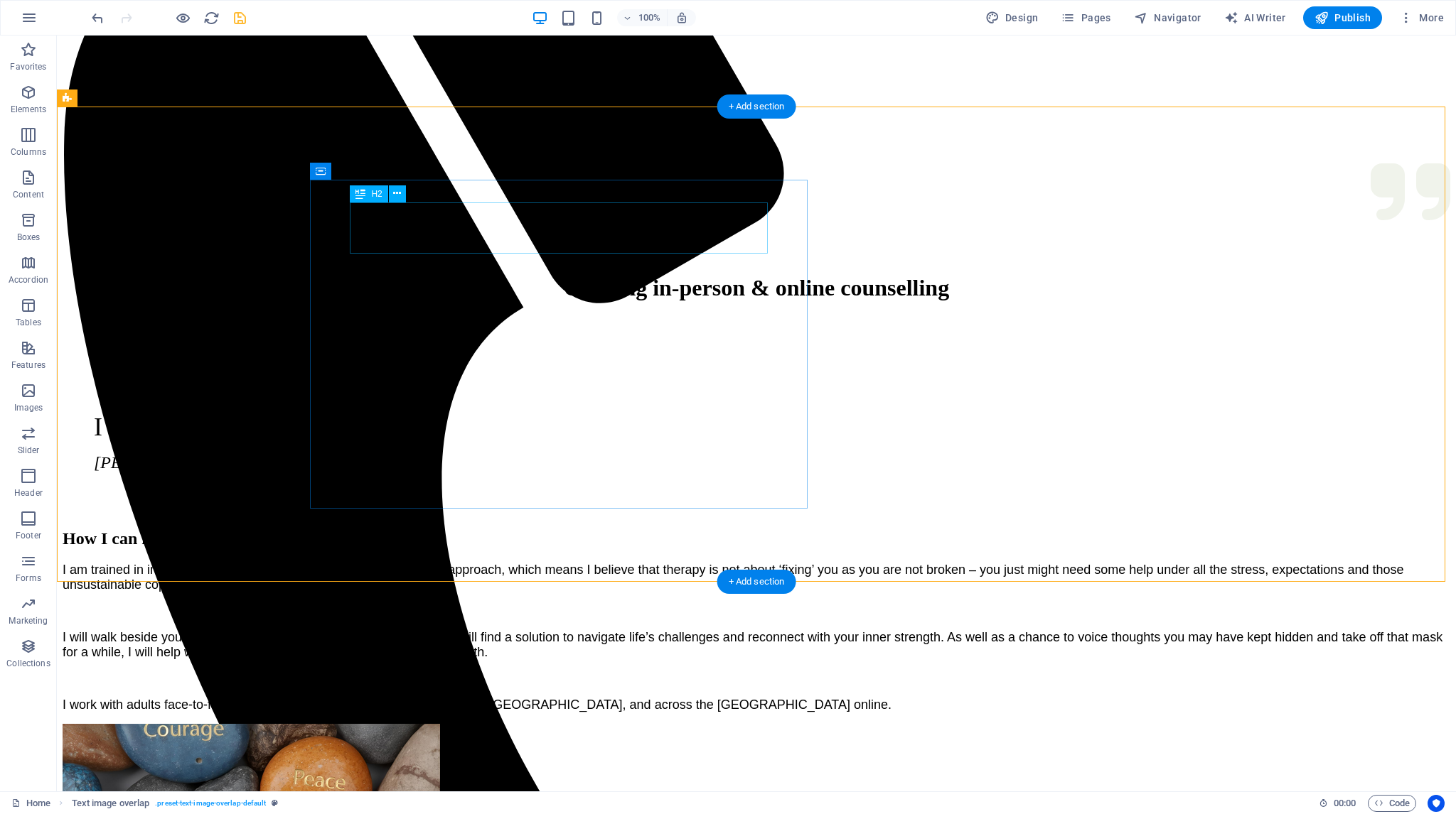
click at [579, 529] on div "How I can help" at bounding box center [756, 539] width 1388 height 19
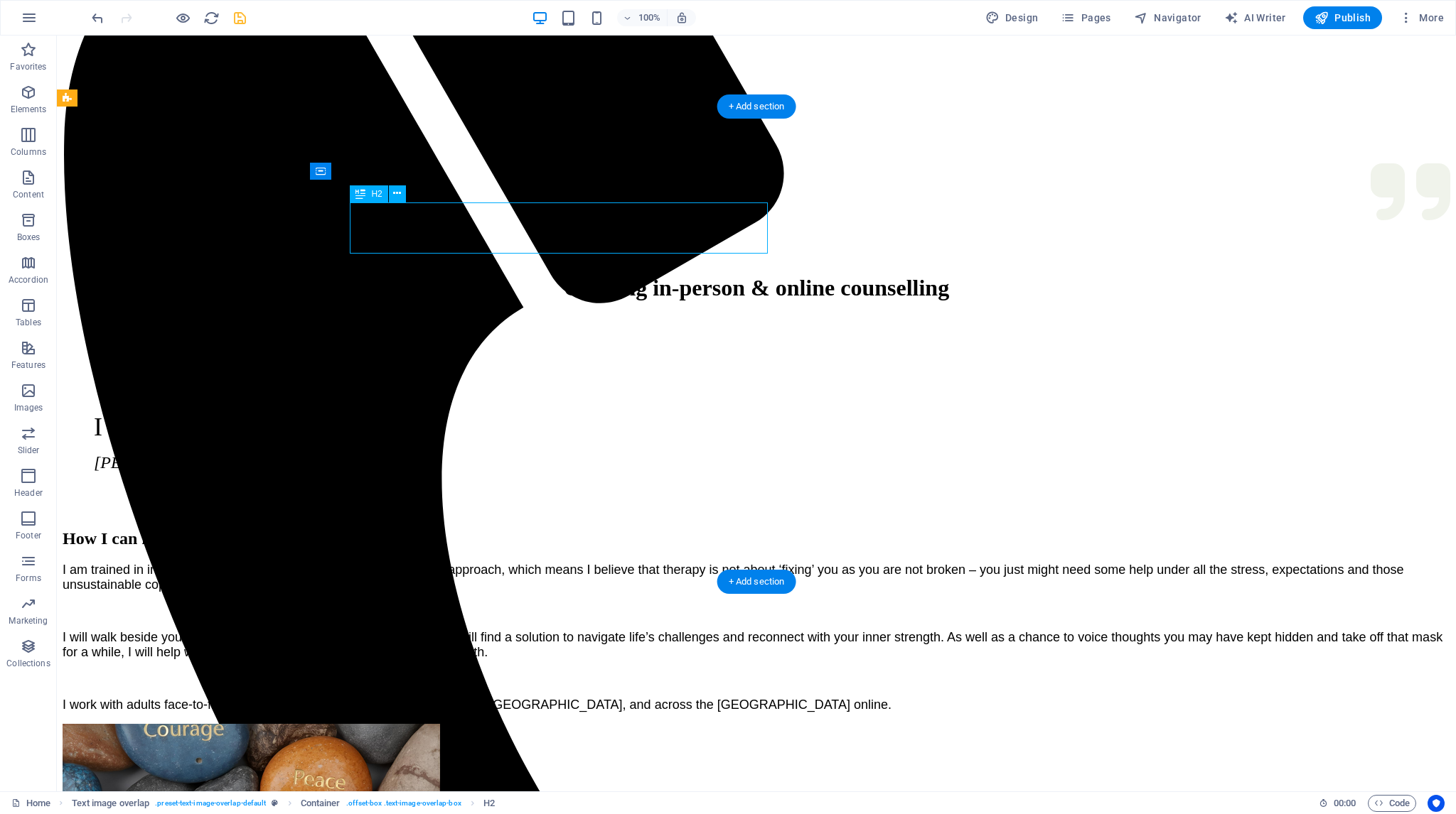
click at [579, 529] on div "How I can help" at bounding box center [756, 539] width 1388 height 19
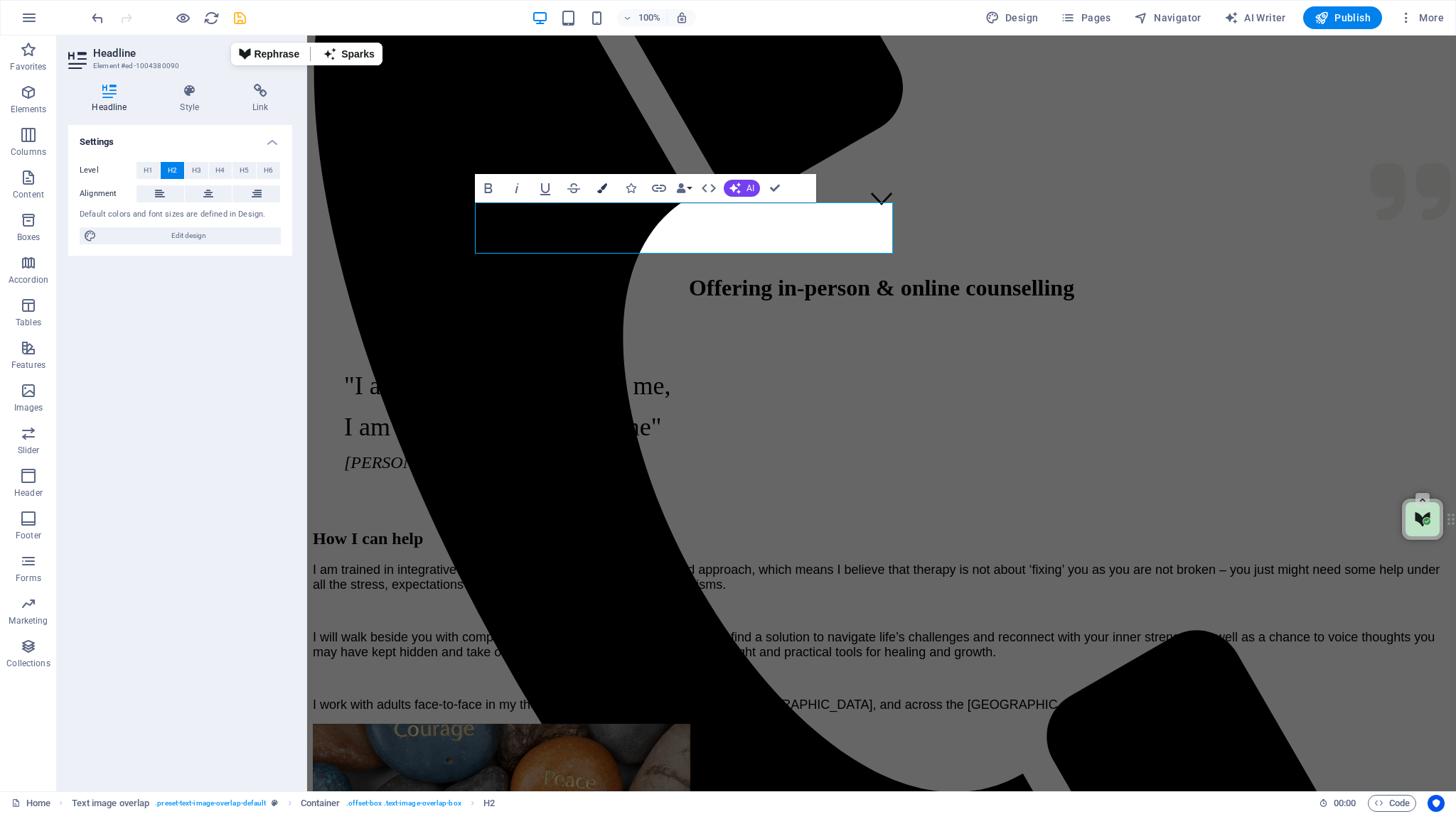
click at [608, 188] on button "Colors" at bounding box center [602, 188] width 27 height 28
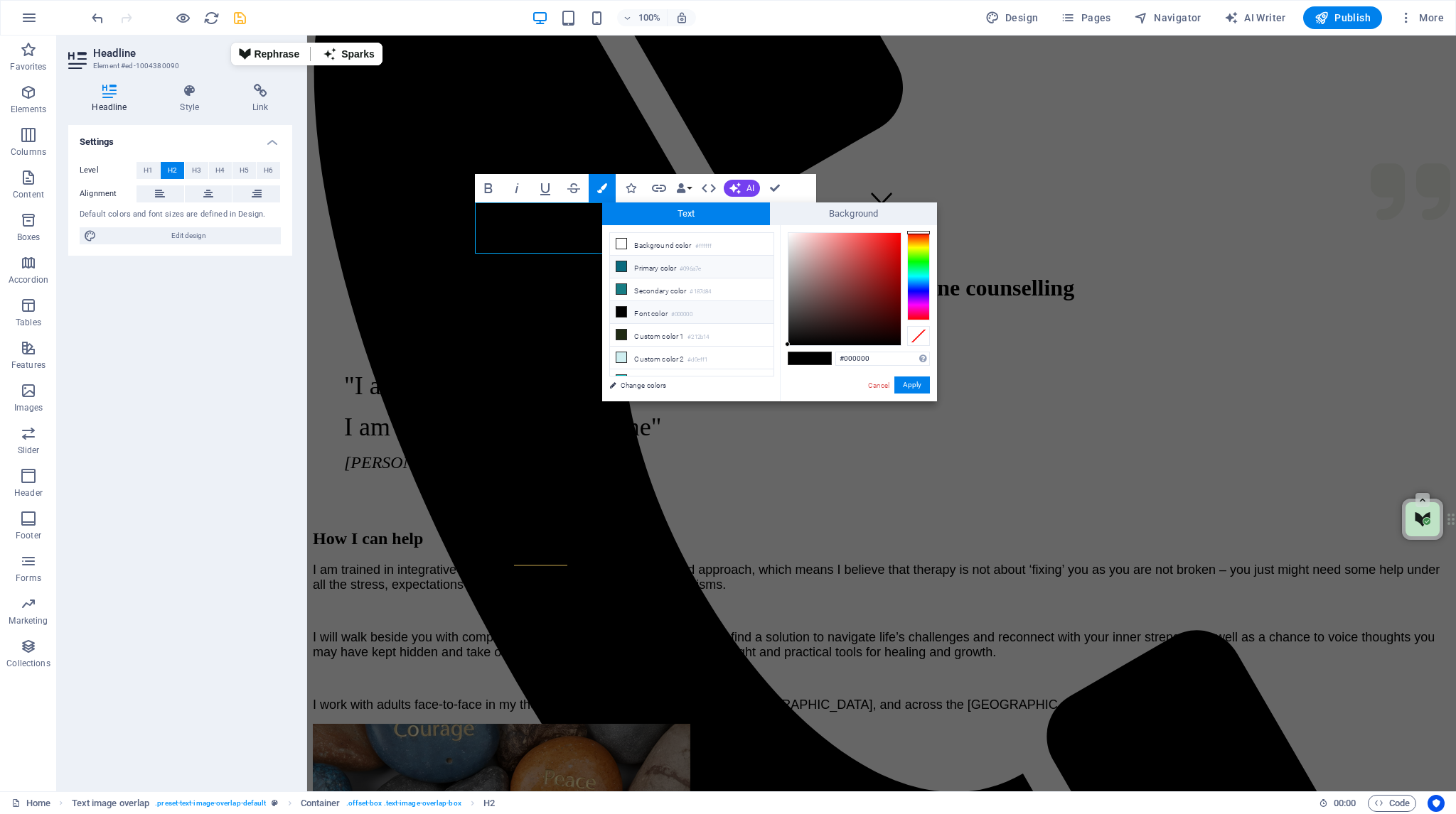
click at [618, 264] on icon at bounding box center [621, 265] width 10 height 10
type input "#096a7e"
click at [911, 384] on button "Apply" at bounding box center [912, 385] width 36 height 17
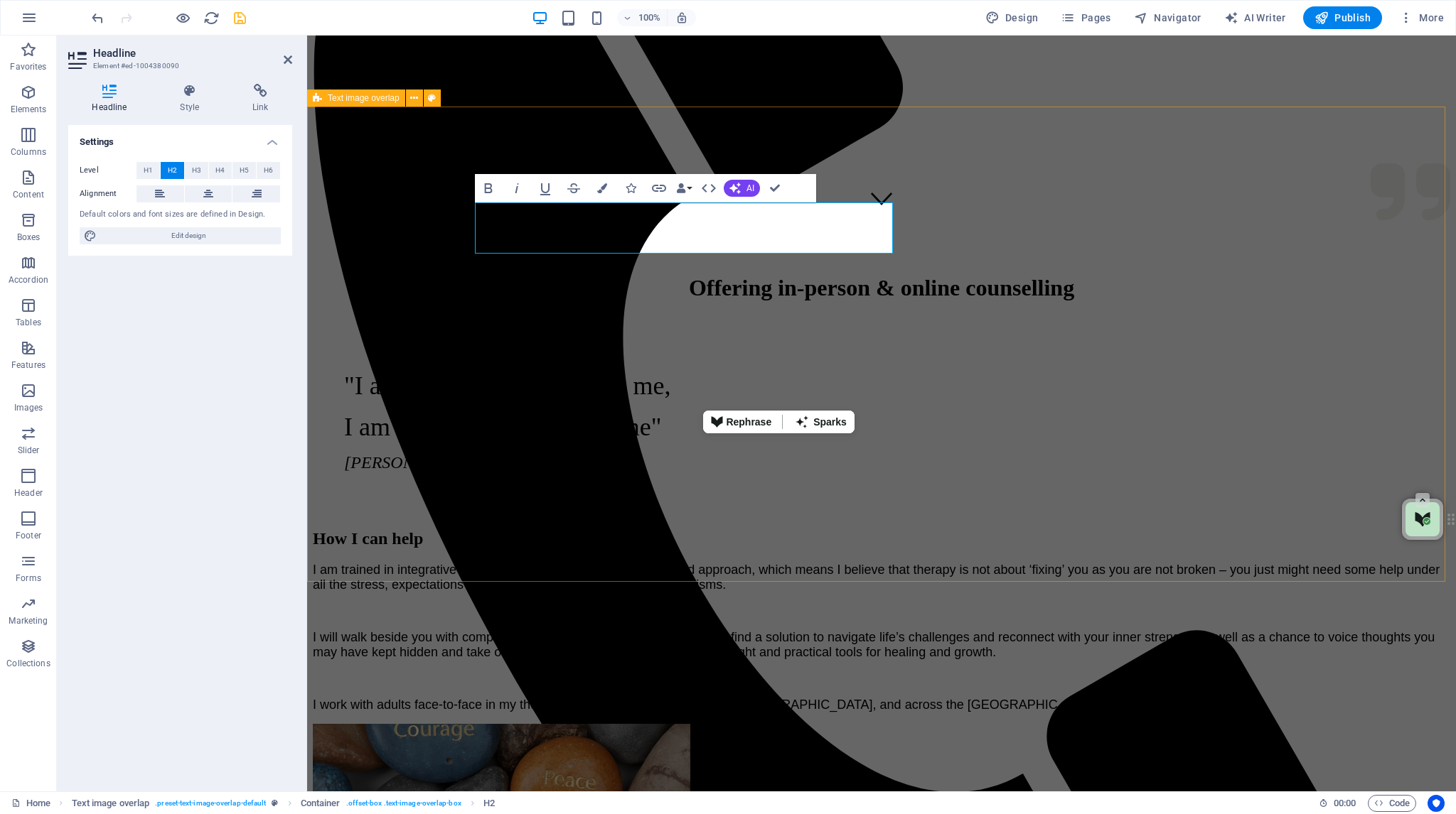
click at [1337, 515] on div "How I can help I am trained in integrative therapy underpinned with a client-ce…" at bounding box center [882, 807] width 1138 height 584
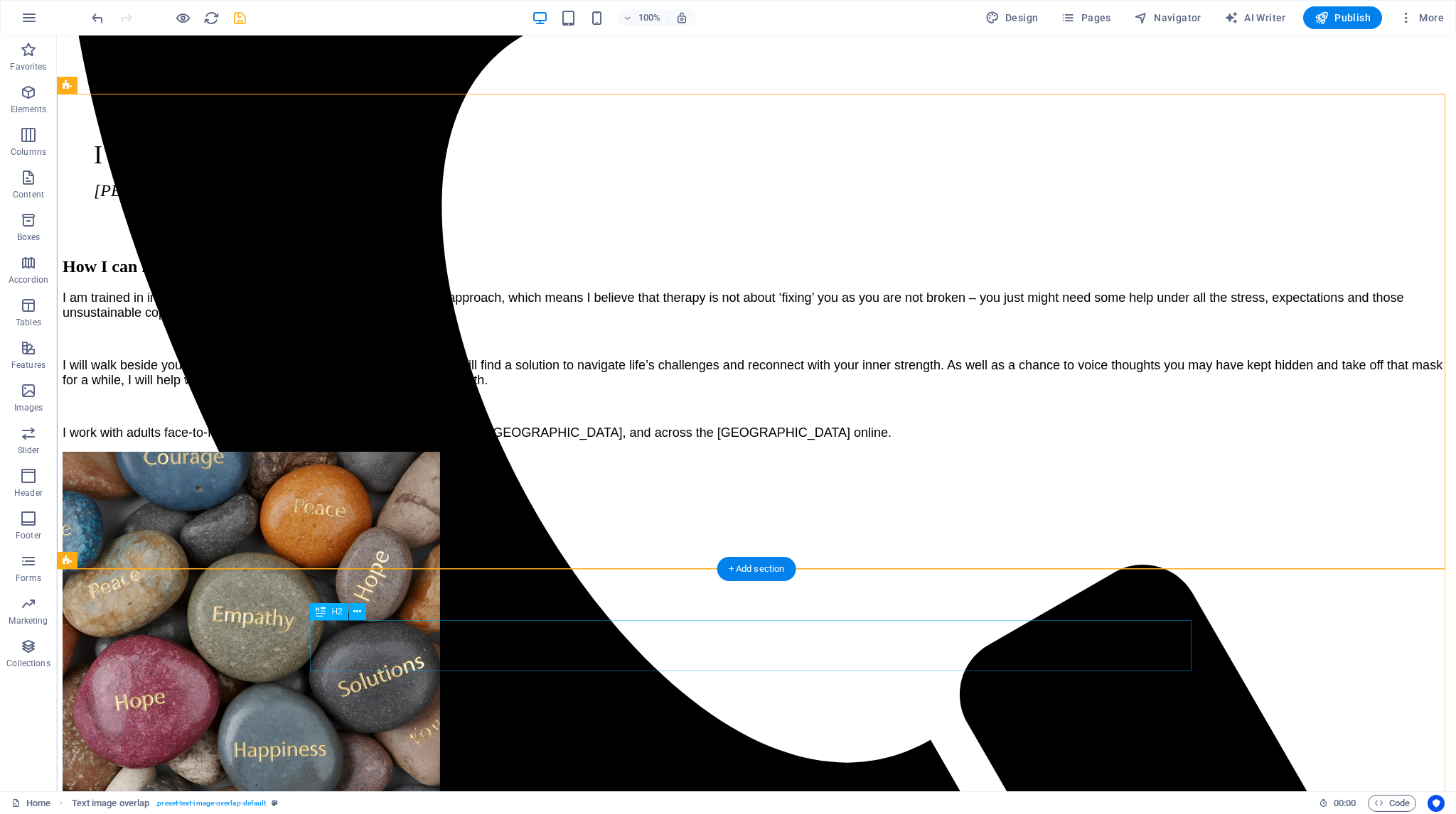
scroll to position [994, 0]
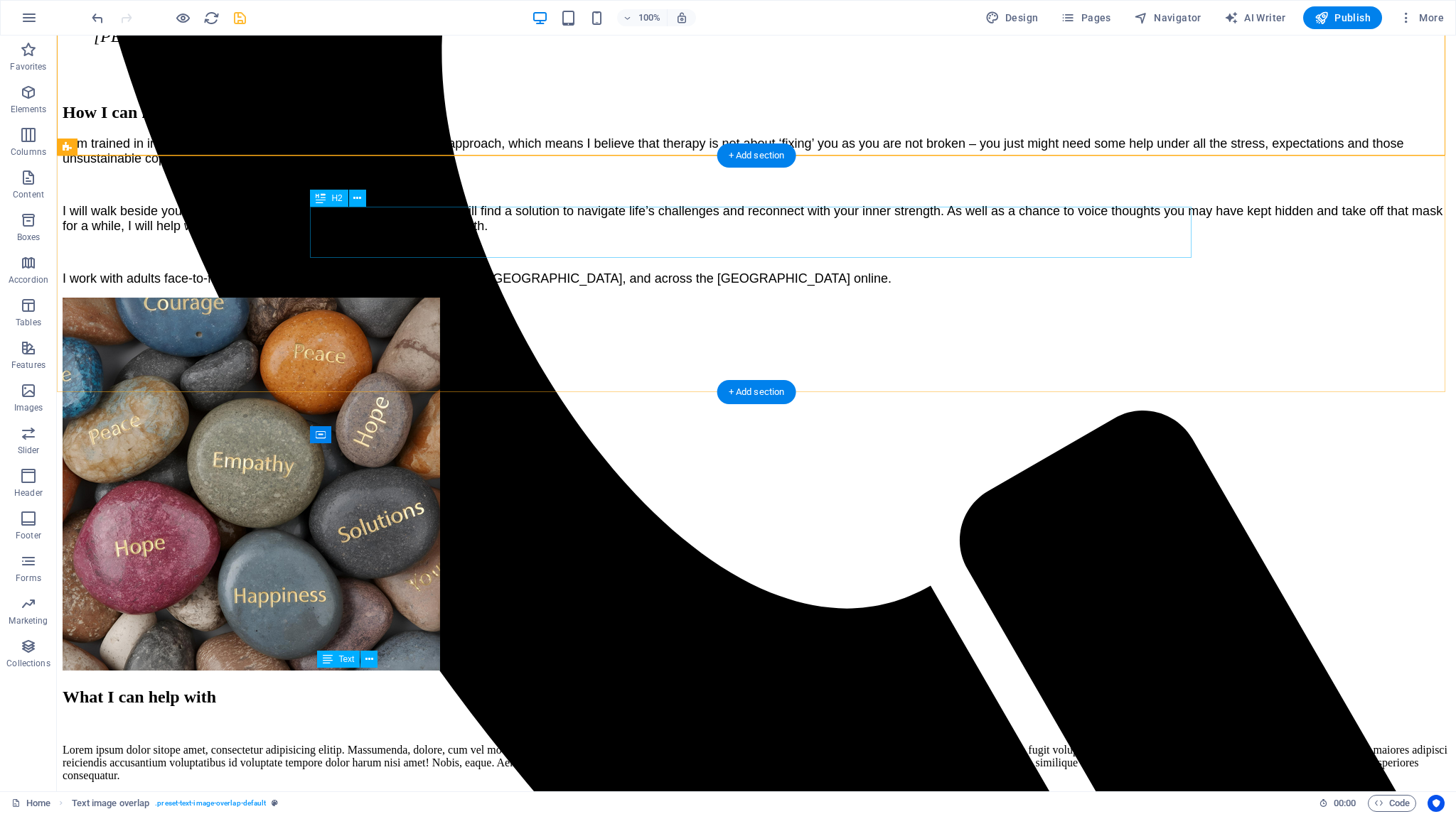
click at [734, 688] on div "What I can help with" at bounding box center [756, 697] width 1388 height 19
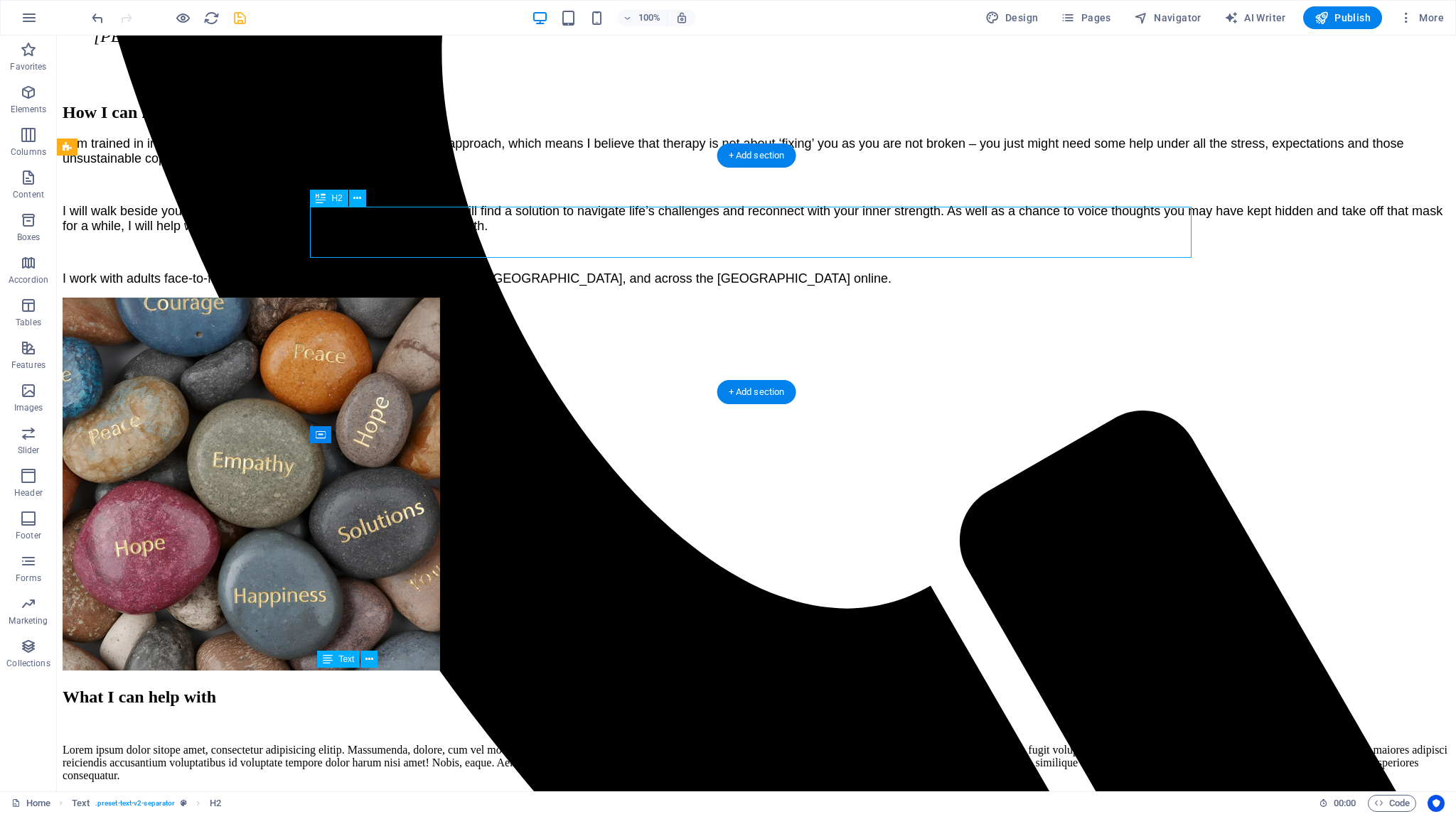
click at [734, 688] on div "What I can help with" at bounding box center [756, 697] width 1388 height 19
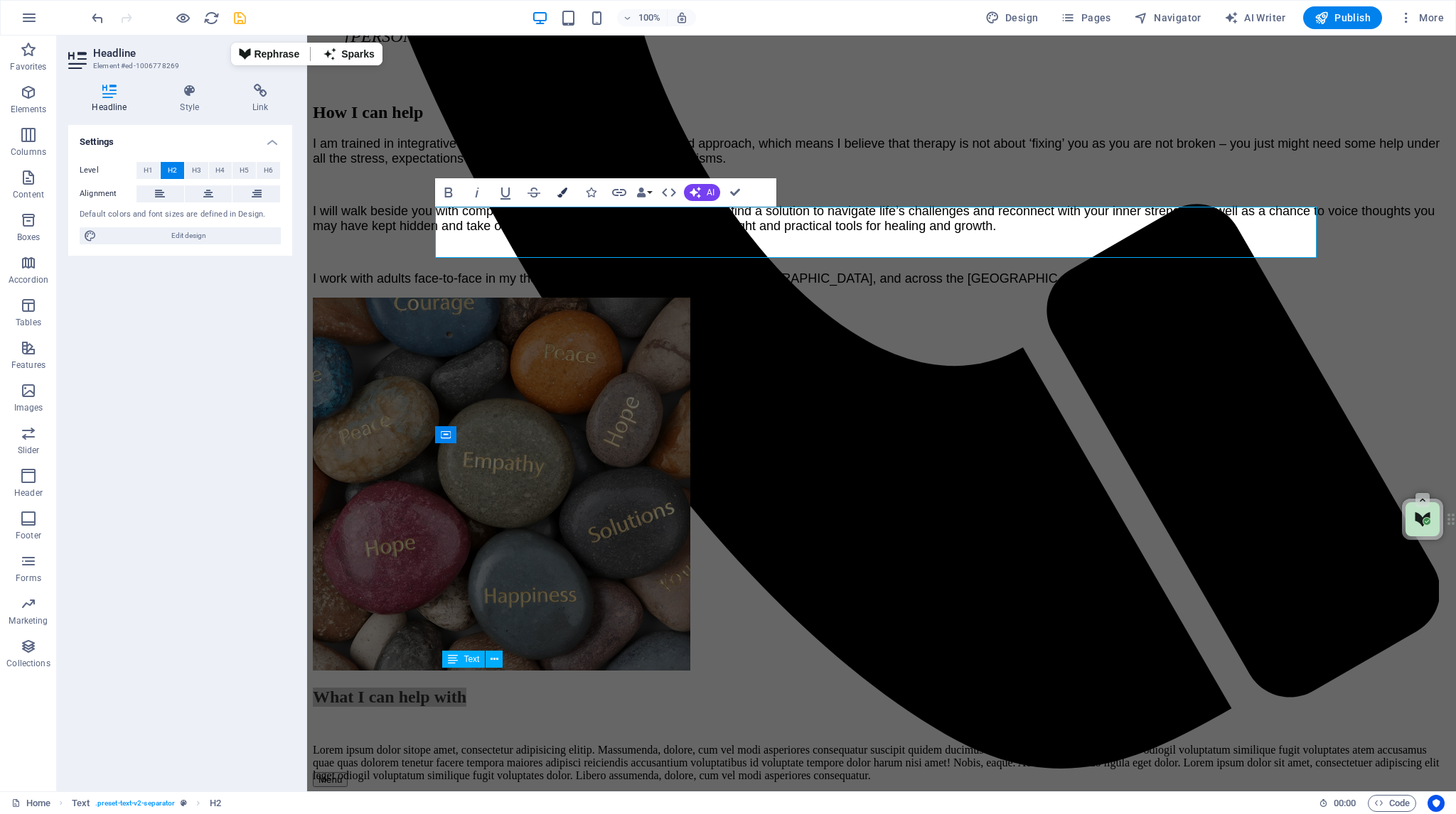
click at [566, 190] on icon "button" at bounding box center [562, 192] width 10 height 10
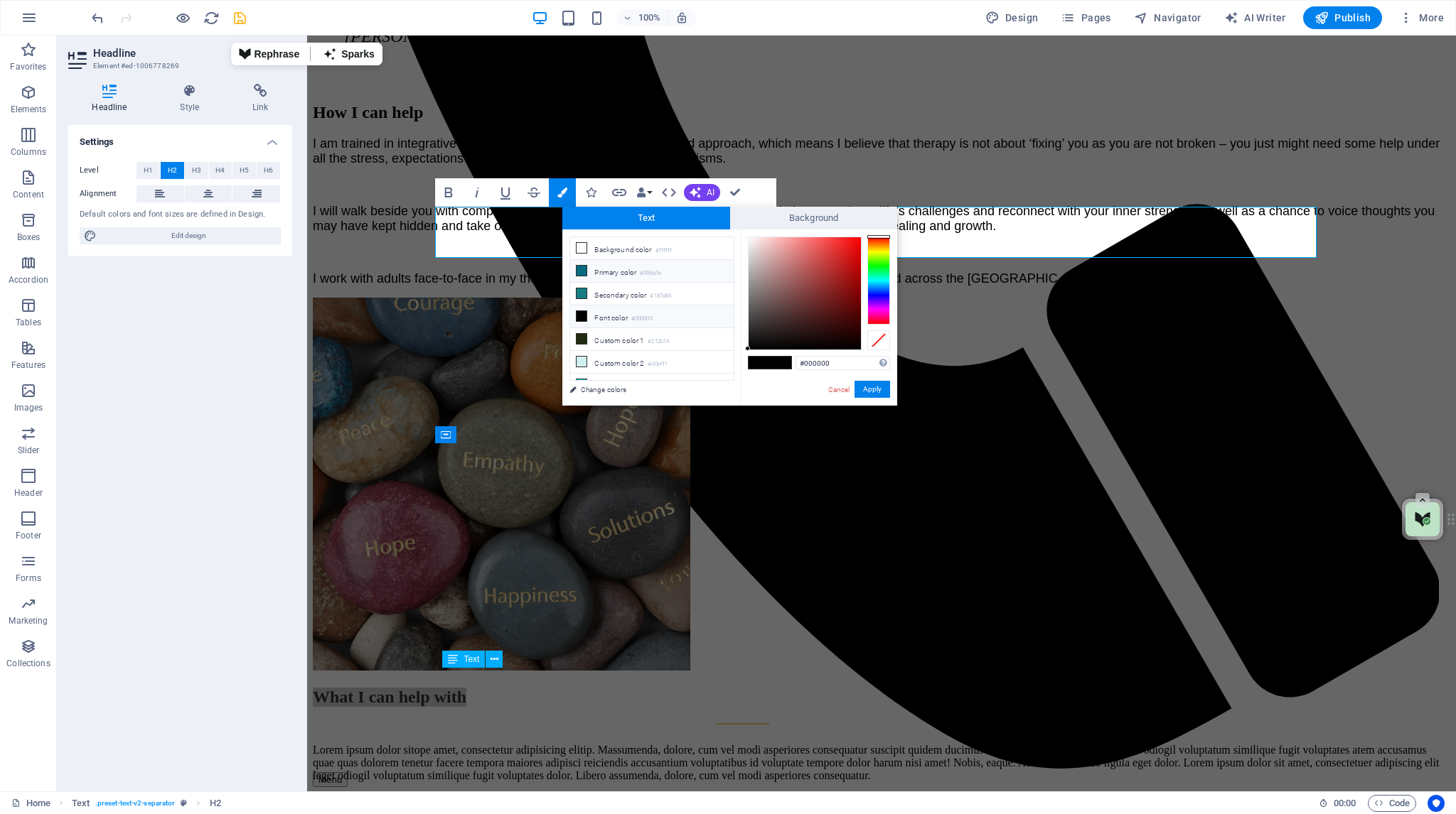
click at [593, 271] on li "Primary color #096a7e" at bounding box center [651, 272] width 164 height 23
type input "#096a7e"
click at [859, 386] on button "Apply" at bounding box center [872, 389] width 36 height 17
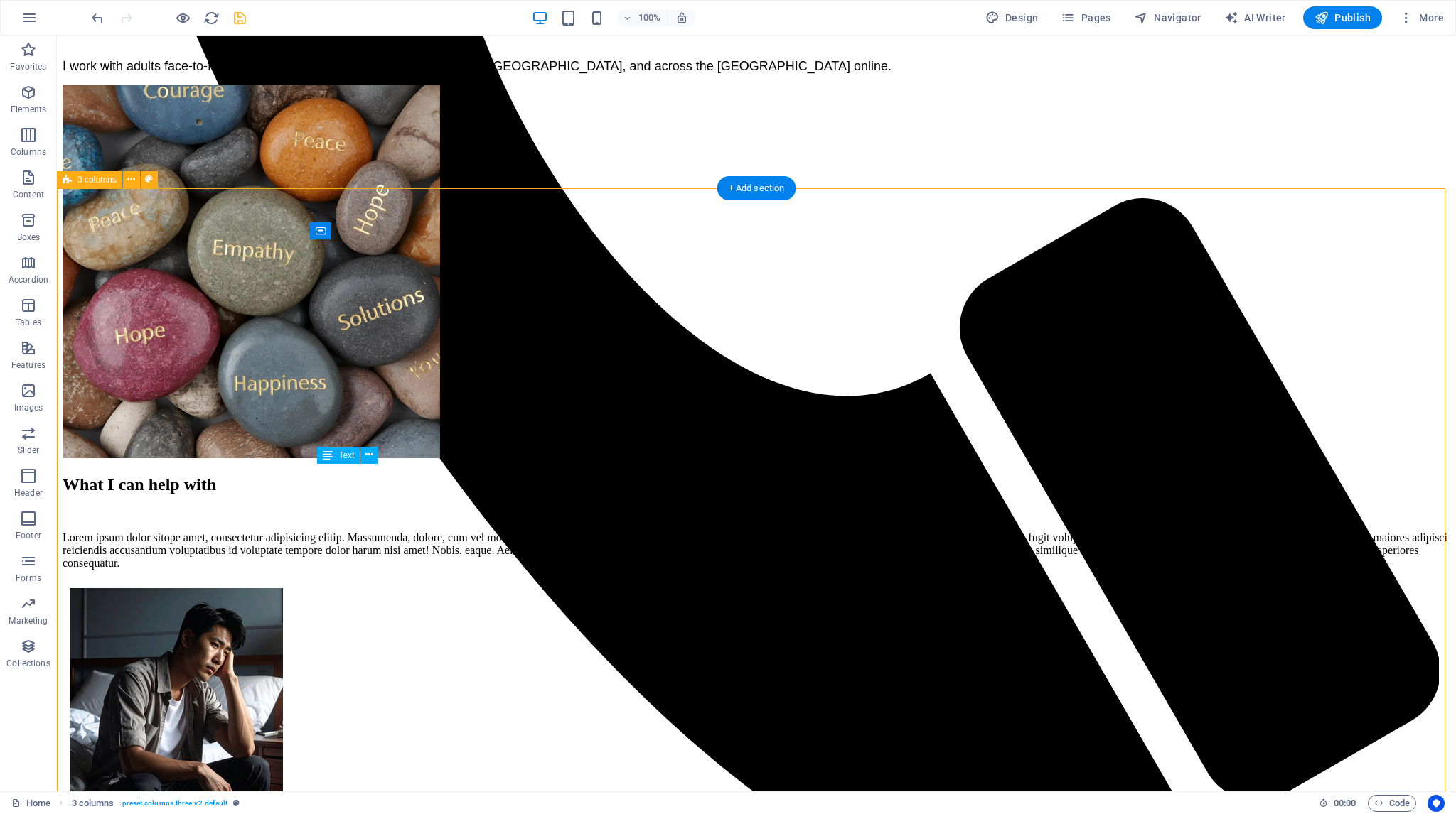
scroll to position [1208, 0]
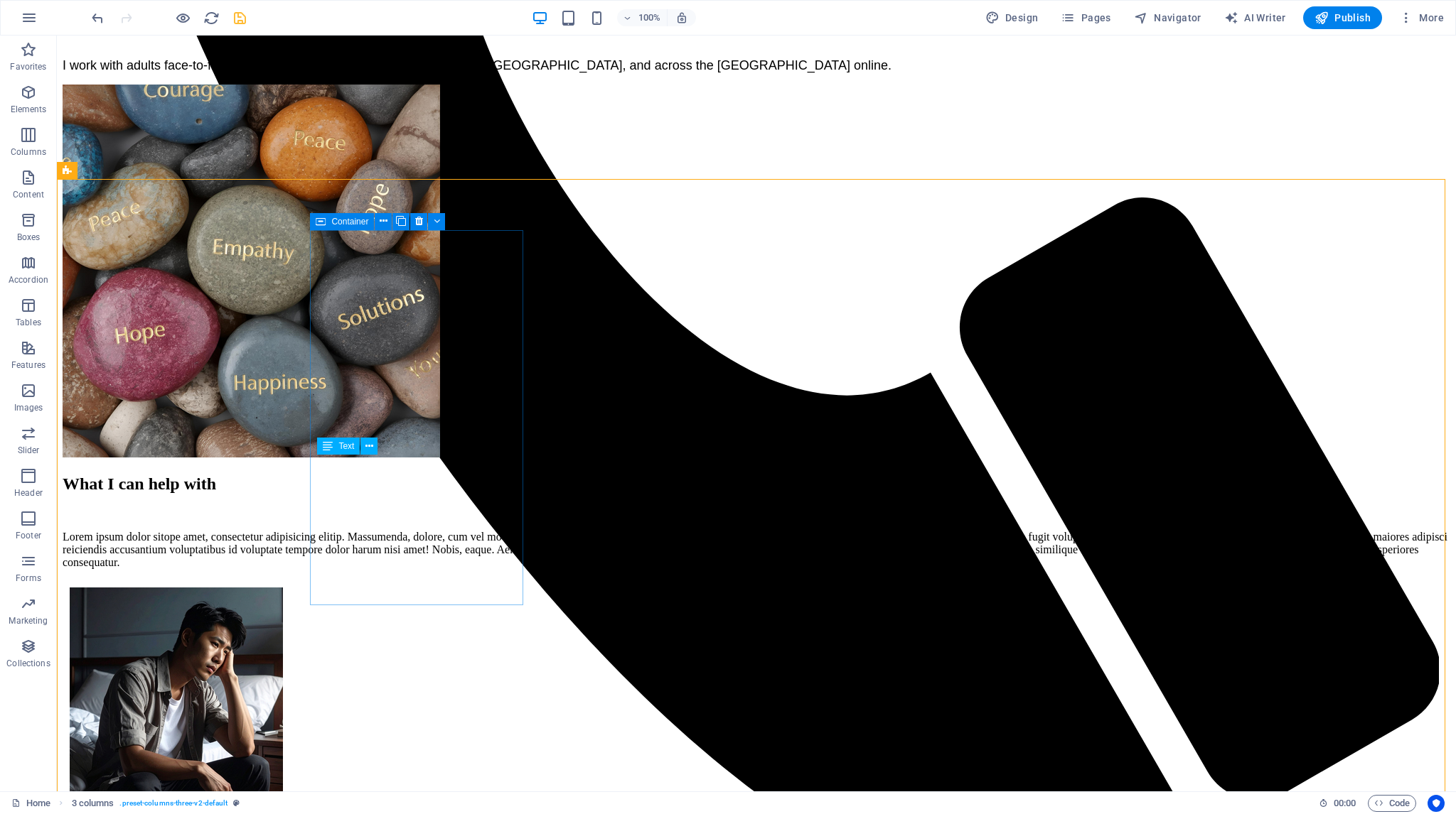
click at [327, 223] on div "Container" at bounding box center [342, 221] width 64 height 17
click at [320, 220] on icon at bounding box center [320, 221] width 10 height 17
select select "px"
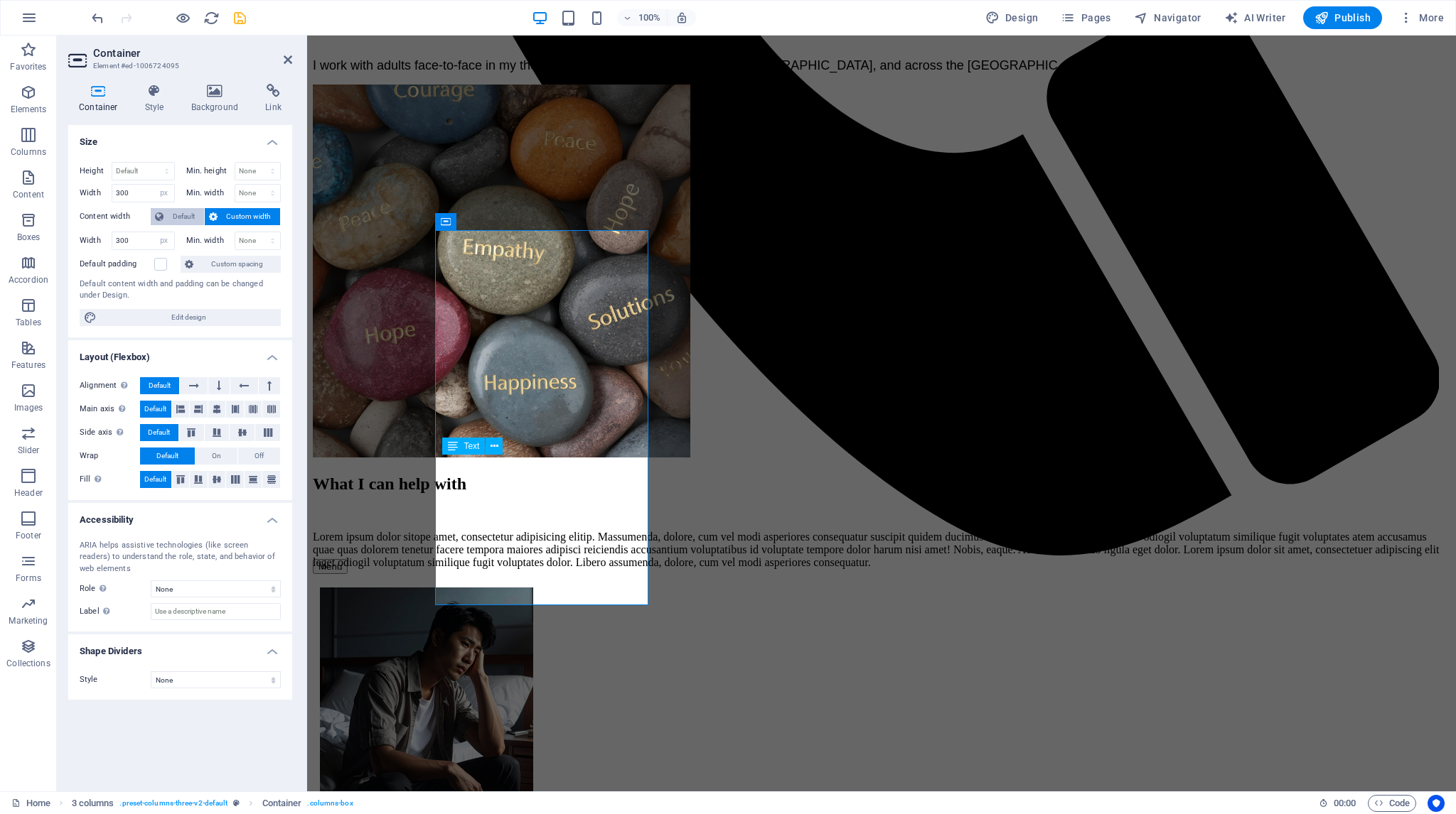
click at [179, 214] on span "Default" at bounding box center [183, 216] width 32 height 17
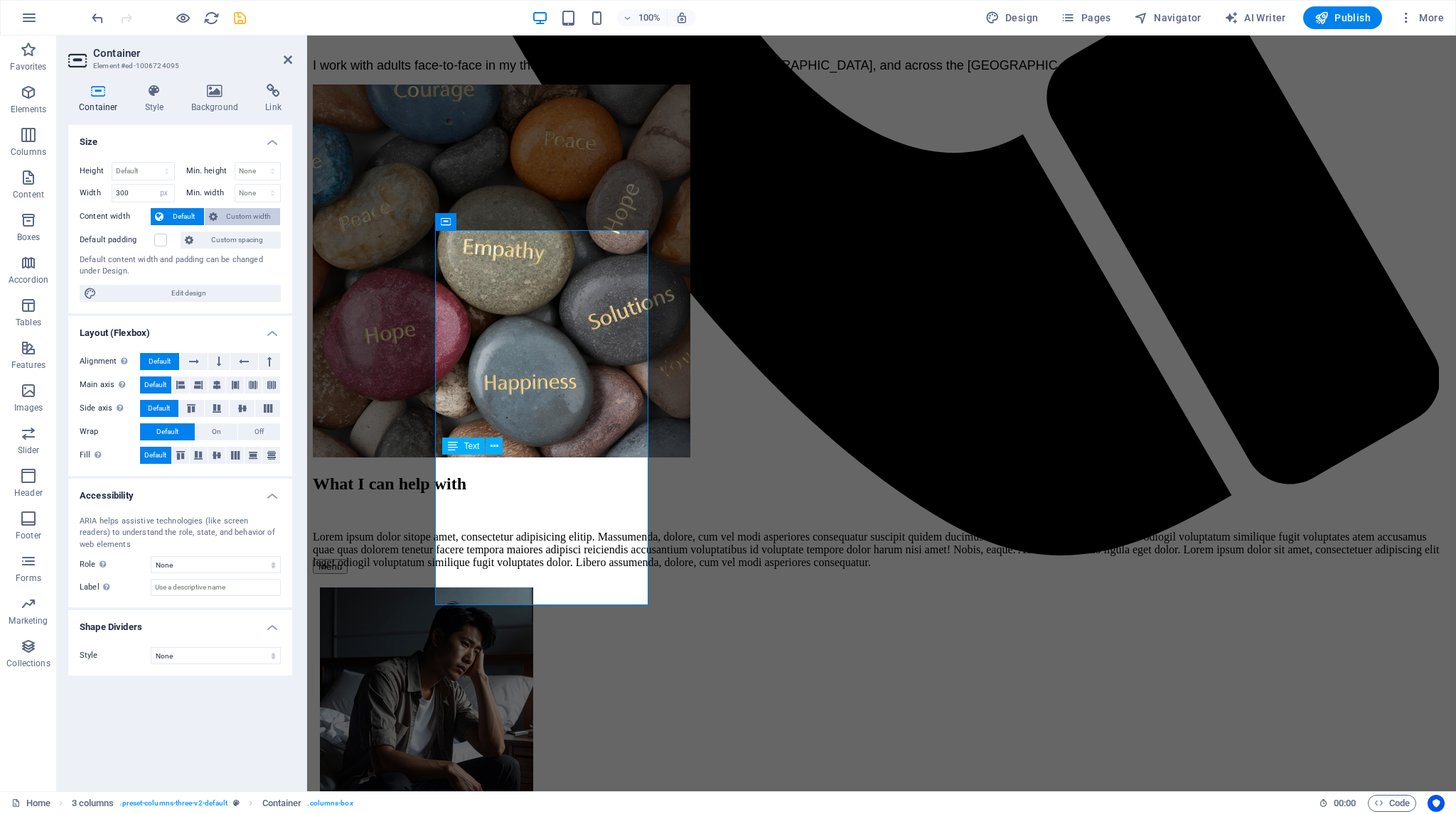
click at [221, 215] on button "Custom width" at bounding box center [243, 216] width 76 height 17
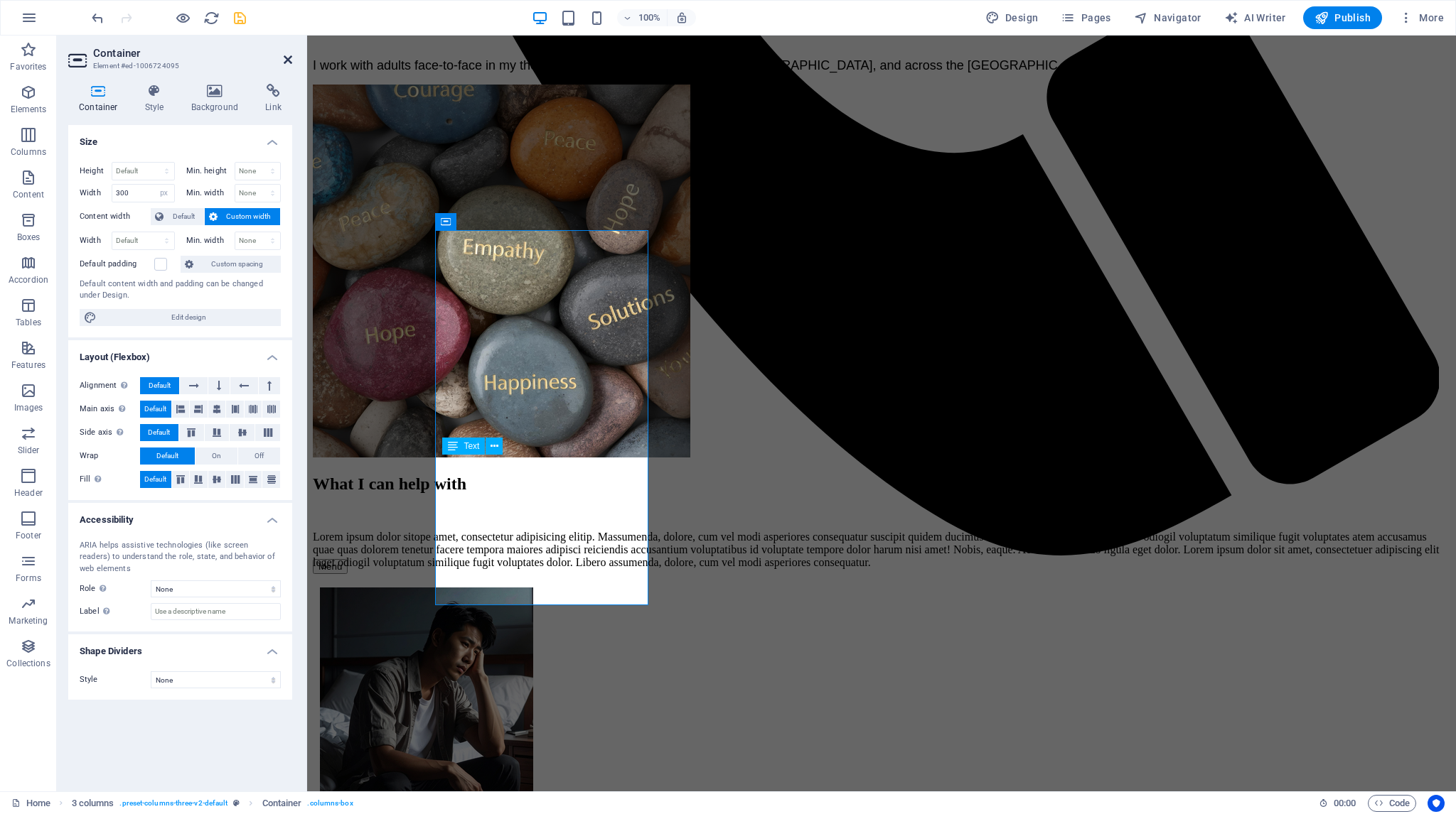
click at [287, 61] on icon at bounding box center [288, 60] width 9 height 11
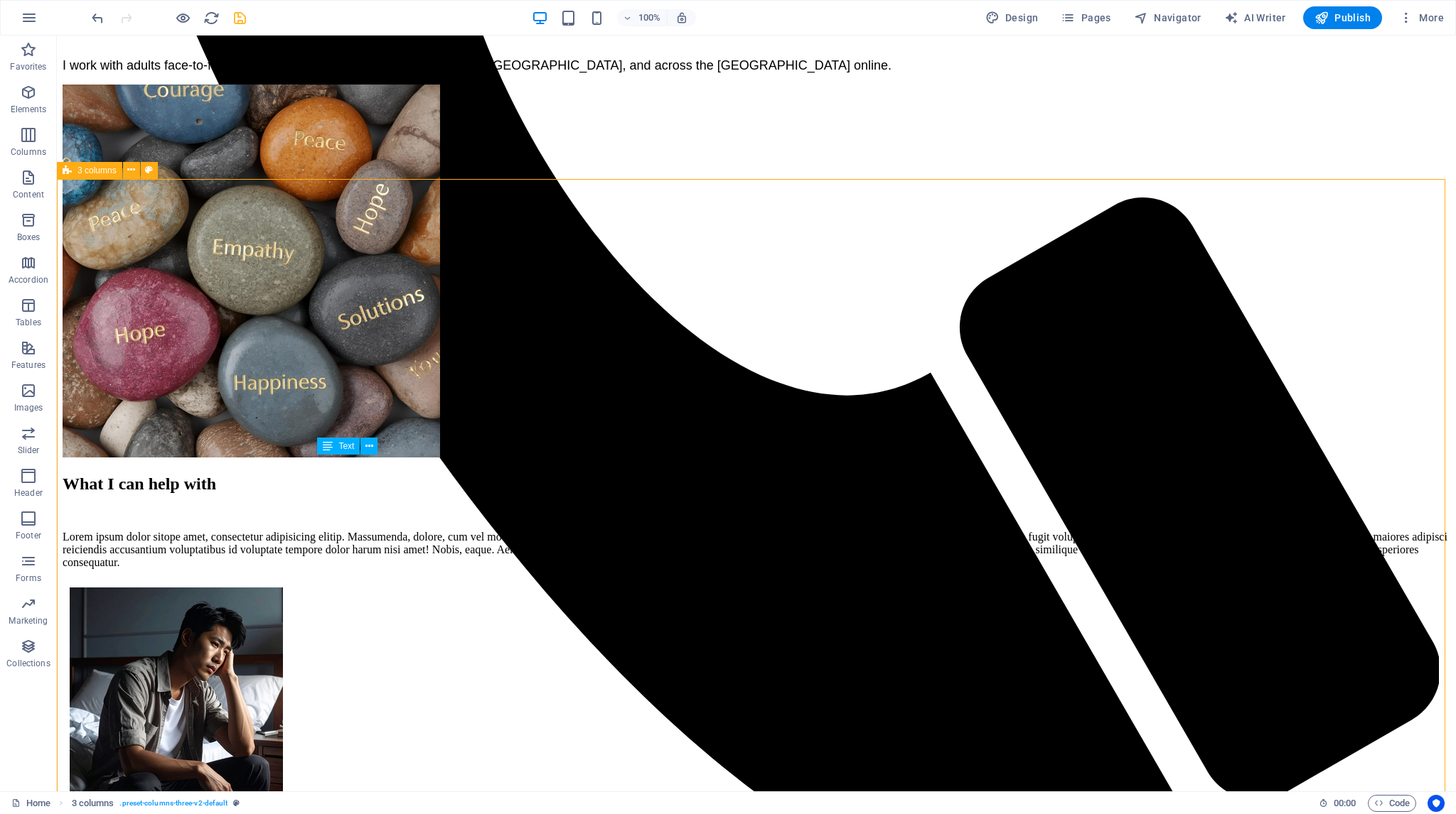
click at [70, 168] on icon at bounding box center [67, 170] width 10 height 17
click at [131, 171] on icon at bounding box center [131, 170] width 8 height 15
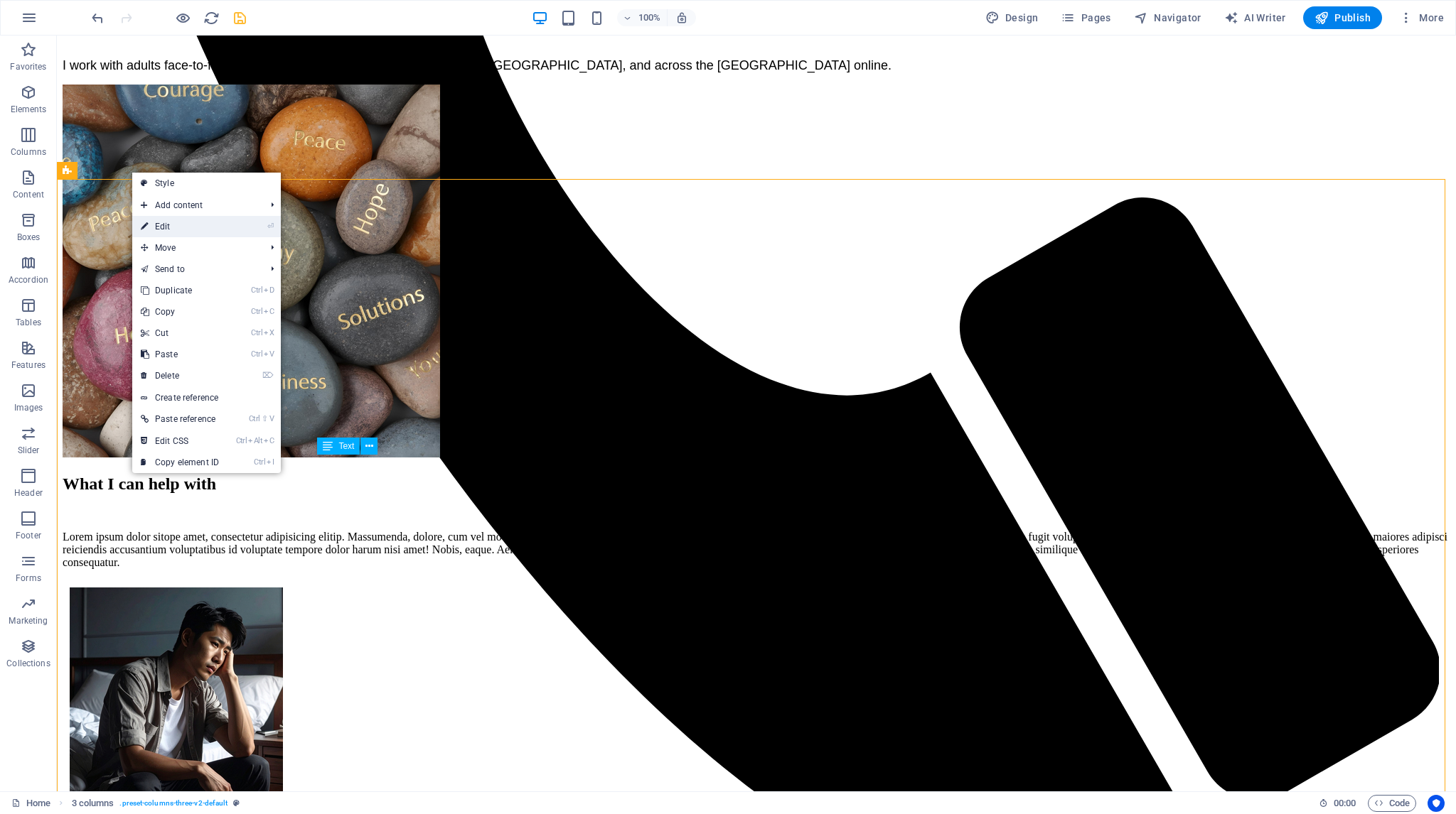
click at [191, 222] on link "⏎ Edit" at bounding box center [180, 227] width 96 height 21
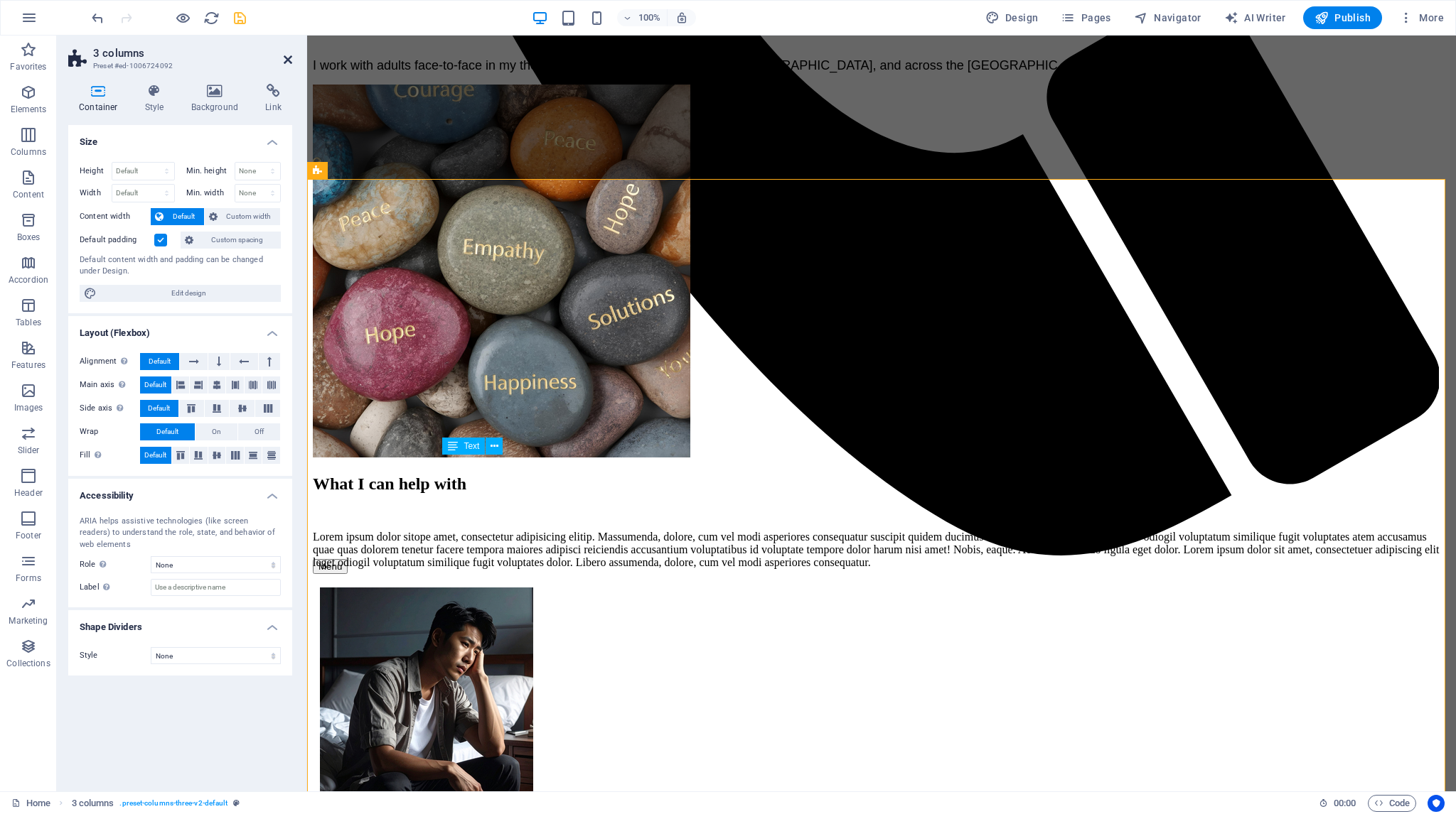
click at [288, 59] on icon at bounding box center [288, 60] width 9 height 11
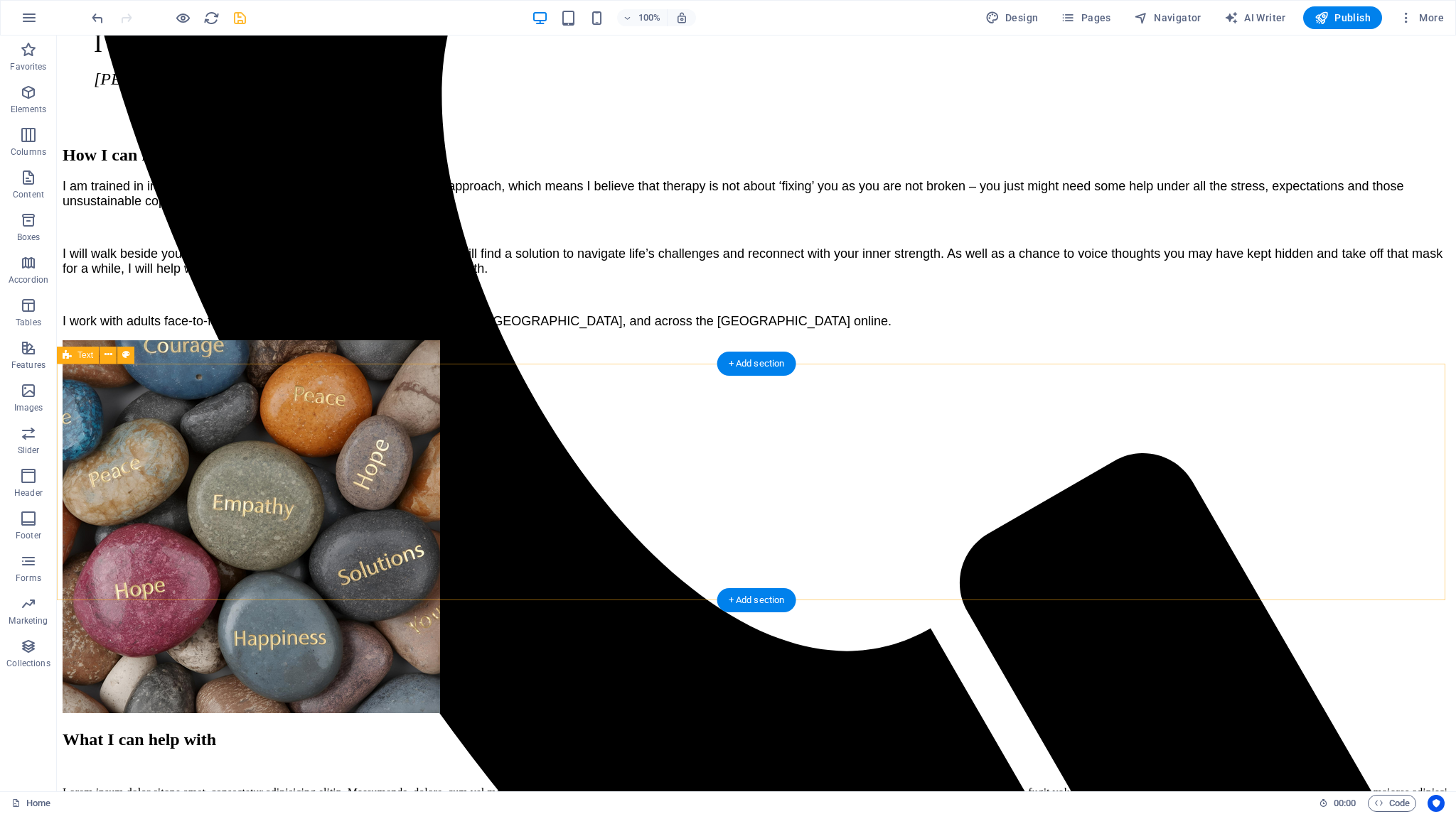
scroll to position [1065, 0]
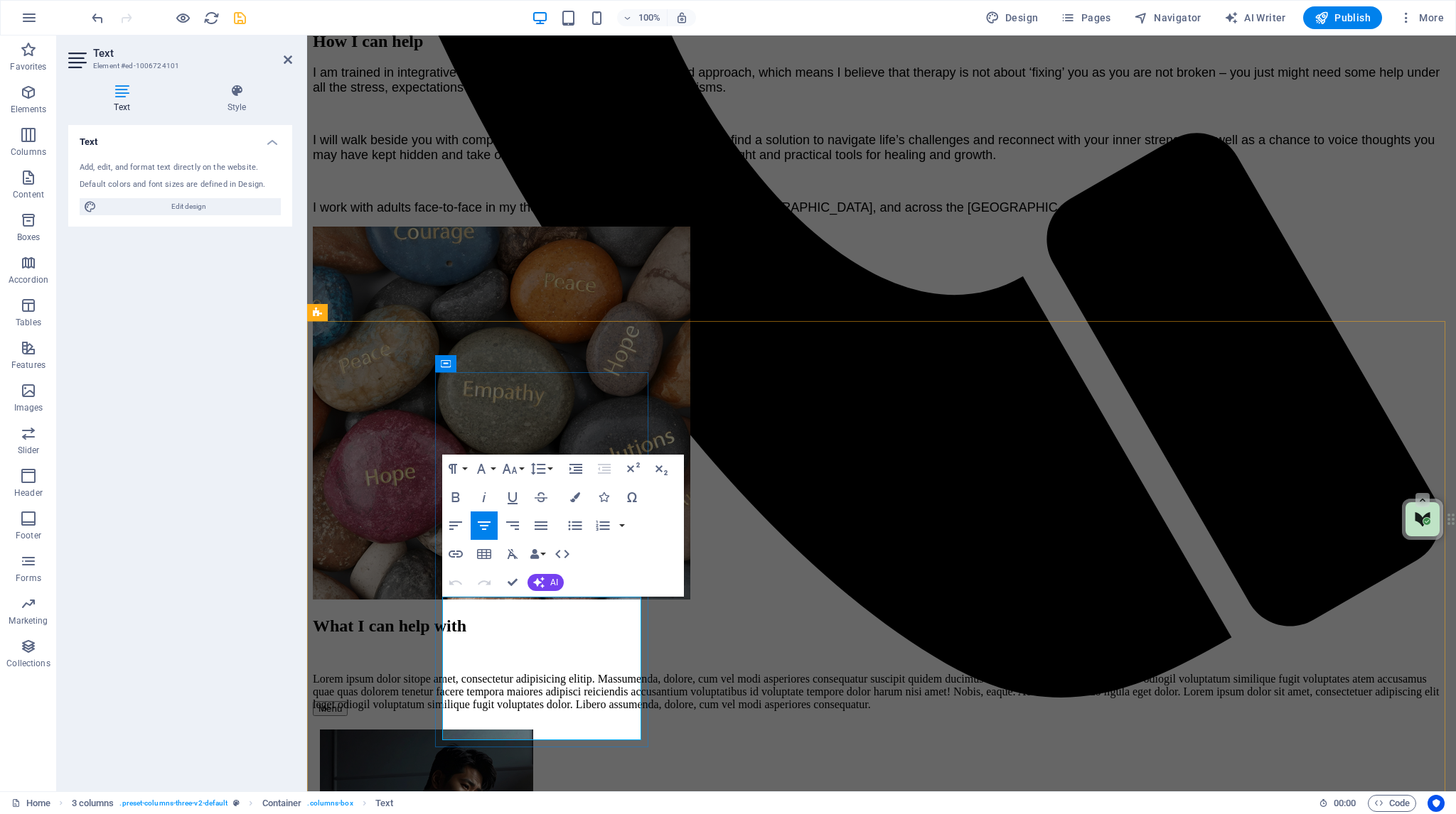
drag, startPoint x: 542, startPoint y: 697, endPoint x: 551, endPoint y: 683, distance: 16.6
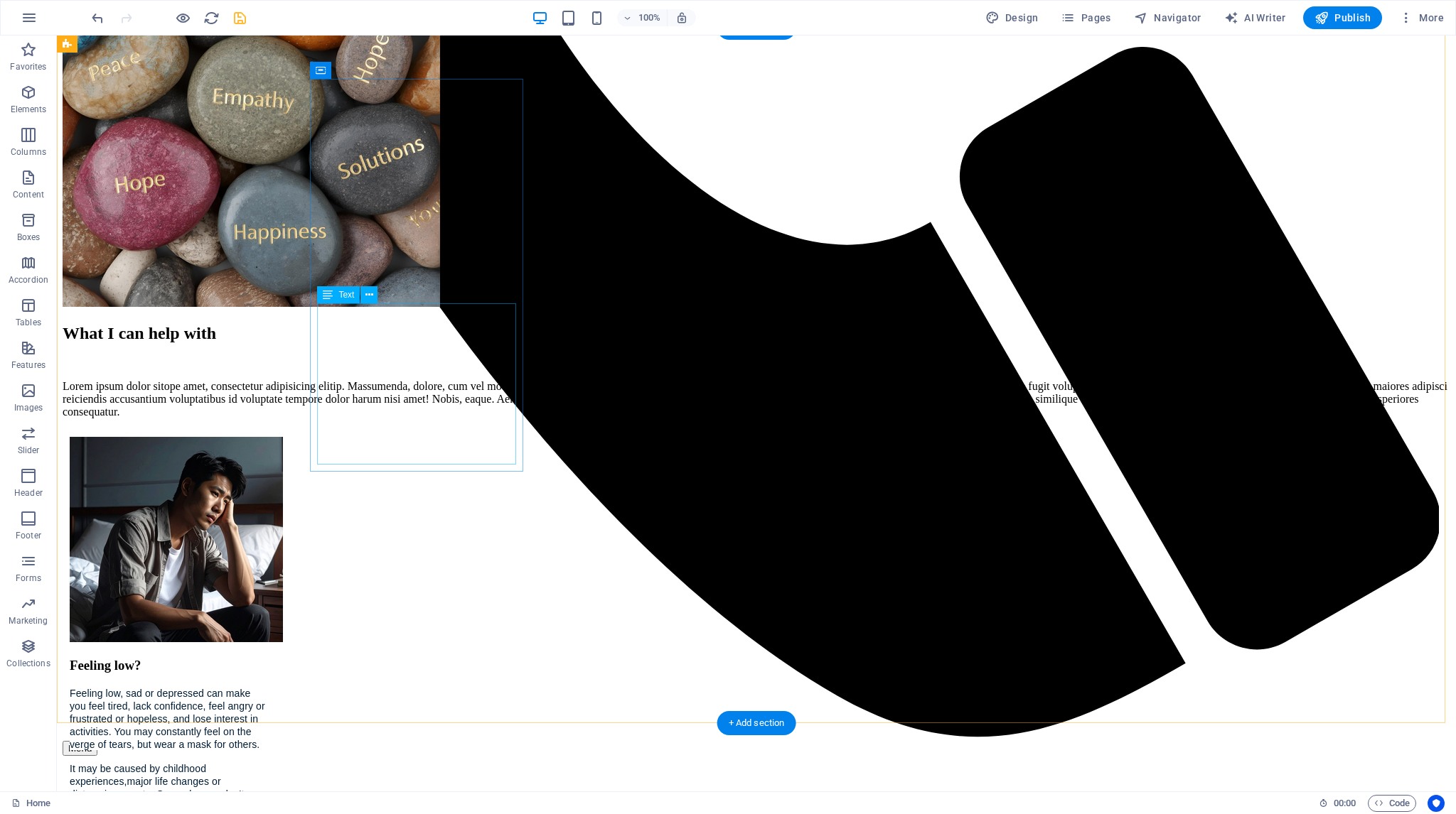
click at [269, 687] on div "Feeling low, sad or depressed can make you feel tired, lack confidence, feel an…" at bounding box center [168, 750] width 199 height 126
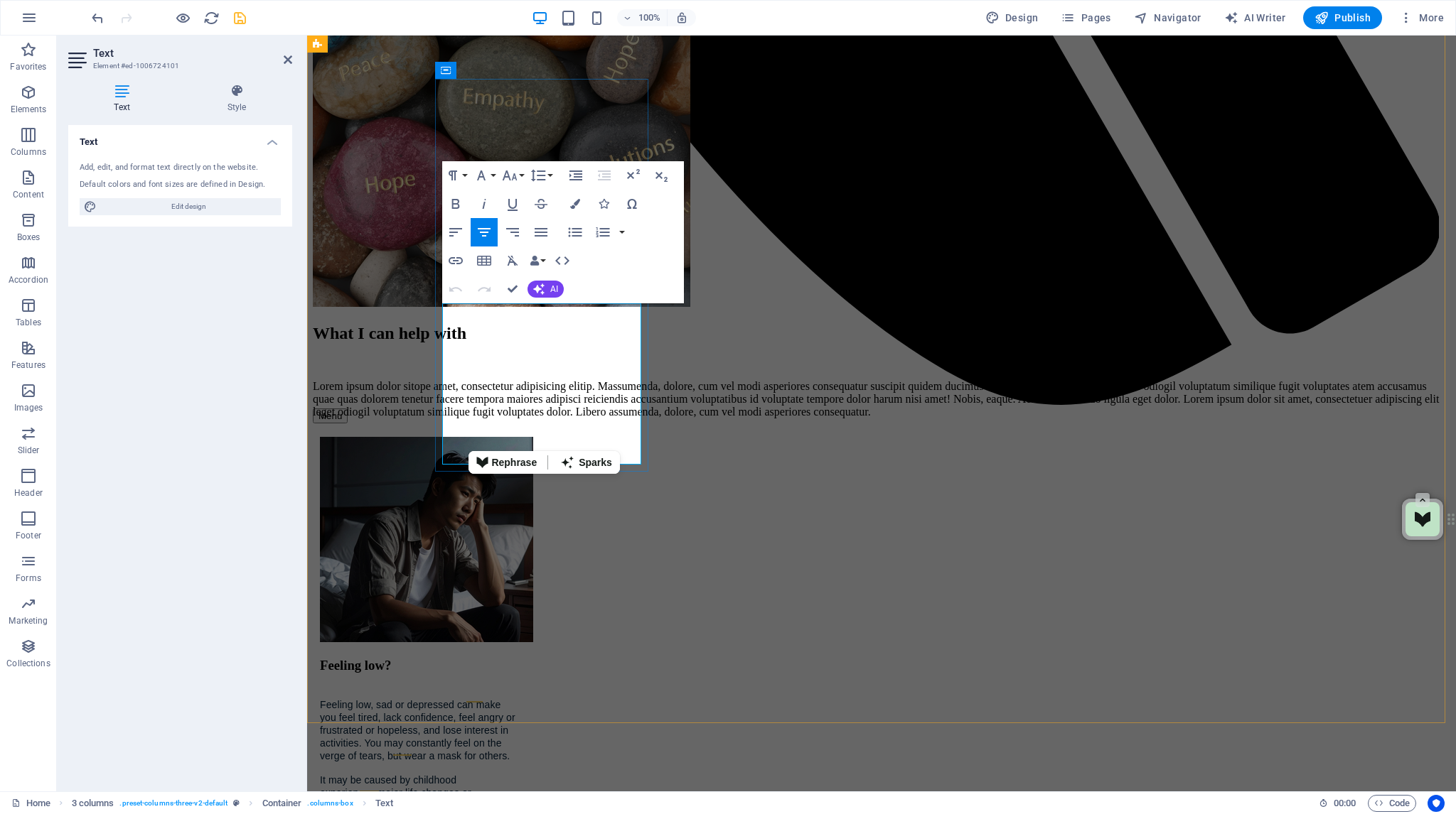
drag, startPoint x: 622, startPoint y: 457, endPoint x: 540, endPoint y: 442, distance: 83.4
click at [519, 774] on p "It may be caused by childhood experiences, major life changes or distressing ev…" at bounding box center [419, 799] width 199 height 51
click at [472, 788] on span "major life changes or distressing events." at bounding box center [395, 800] width 152 height 25
drag, startPoint x: 526, startPoint y: 421, endPoint x: 551, endPoint y: 415, distance: 25.7
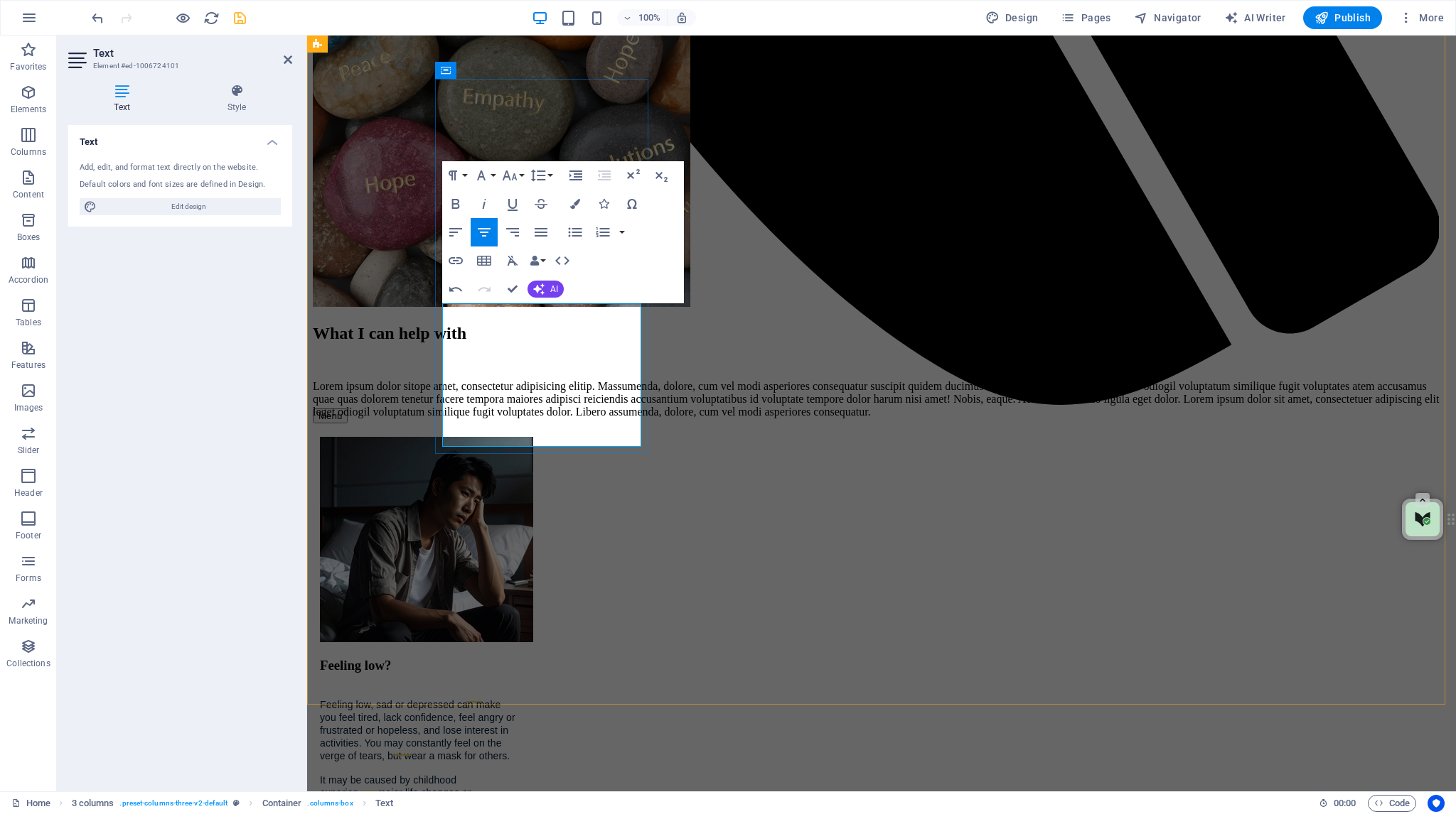
click at [472, 788] on span "major life changes or distressing events." at bounding box center [395, 800] width 152 height 25
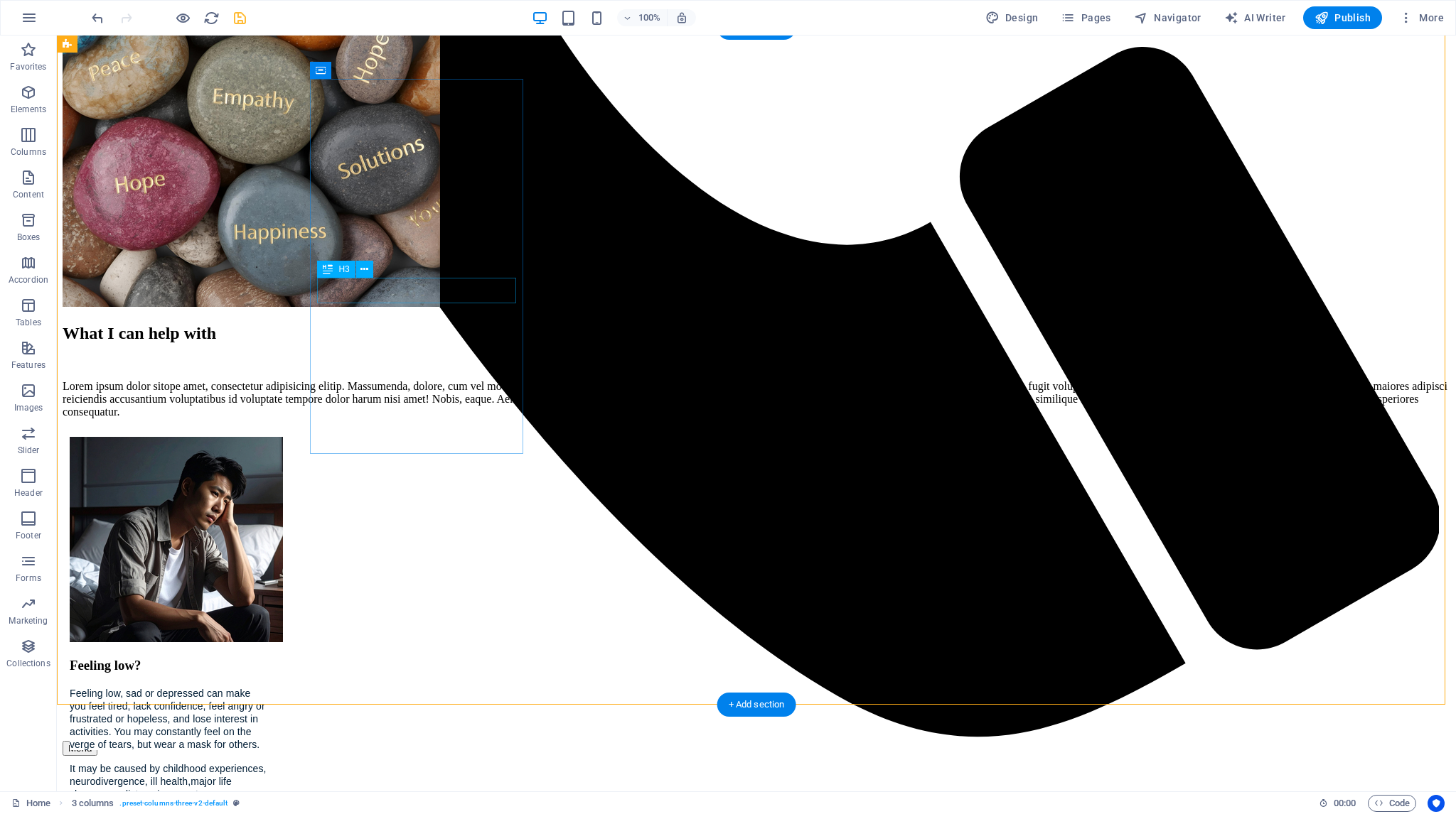
click at [269, 658] on div "Feeling low?" at bounding box center [168, 666] width 199 height 16
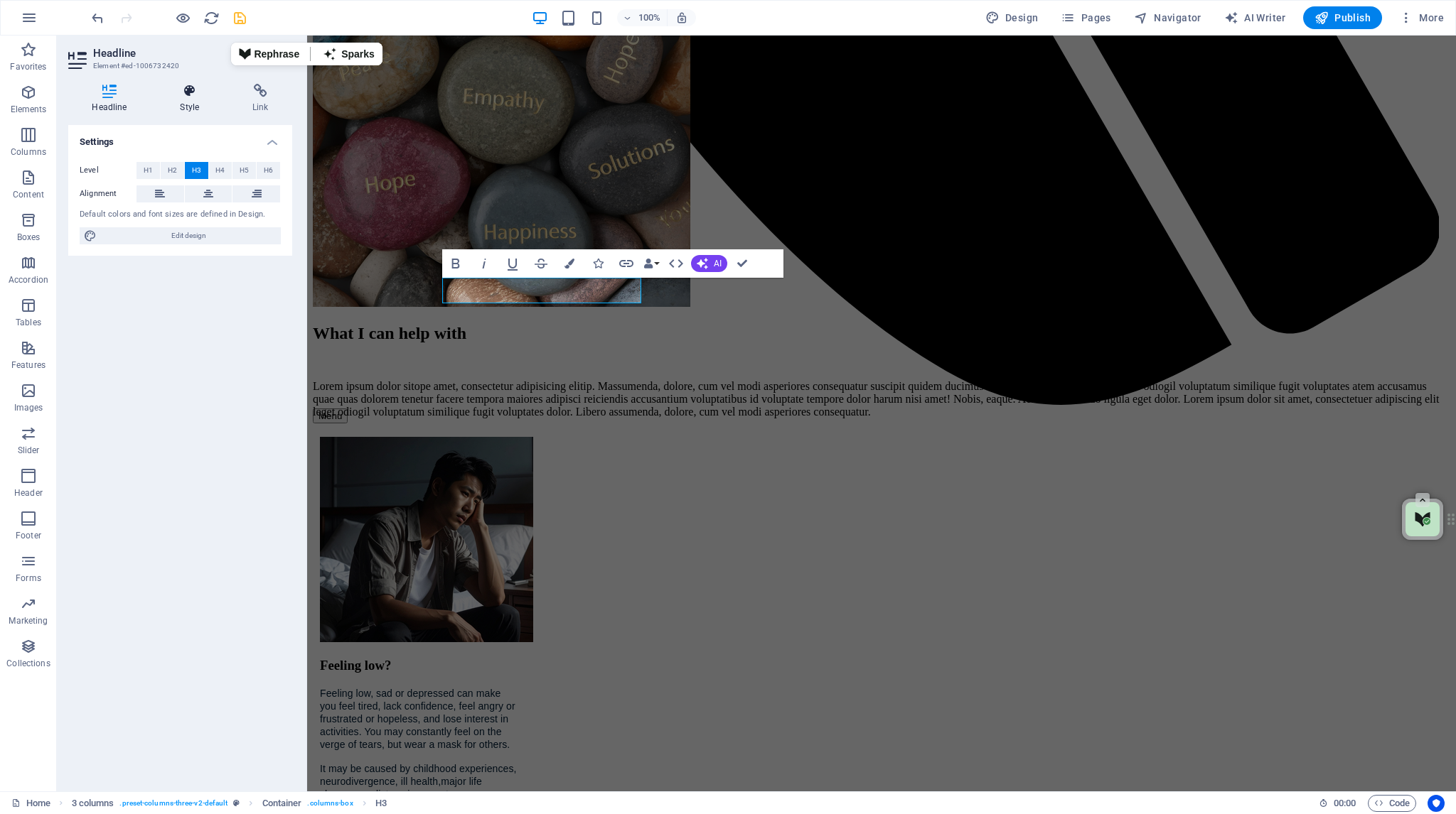
click at [190, 98] on h4 "Style" at bounding box center [192, 99] width 73 height 30
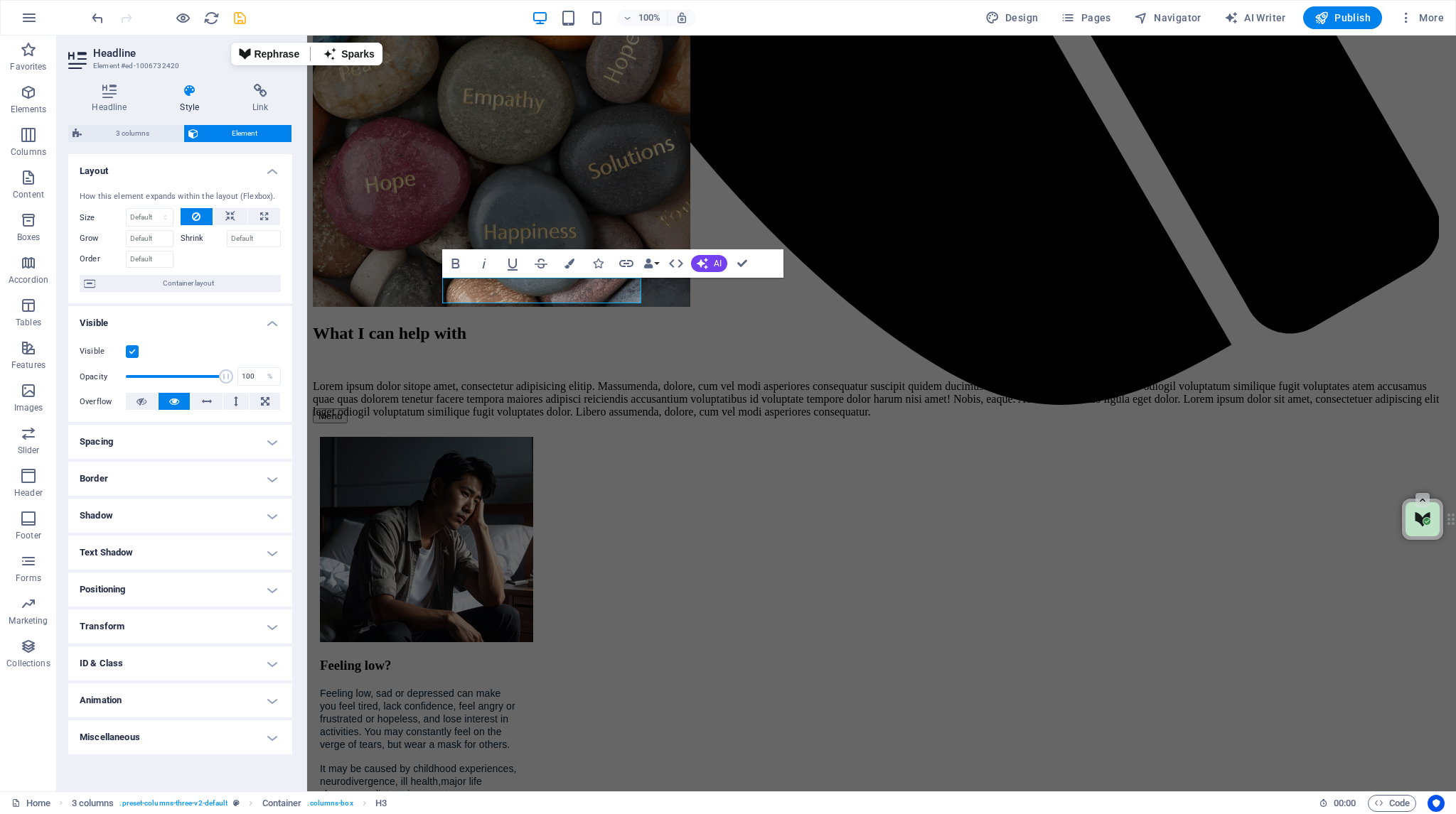
click at [276, 442] on h4 "Spacing" at bounding box center [180, 442] width 224 height 34
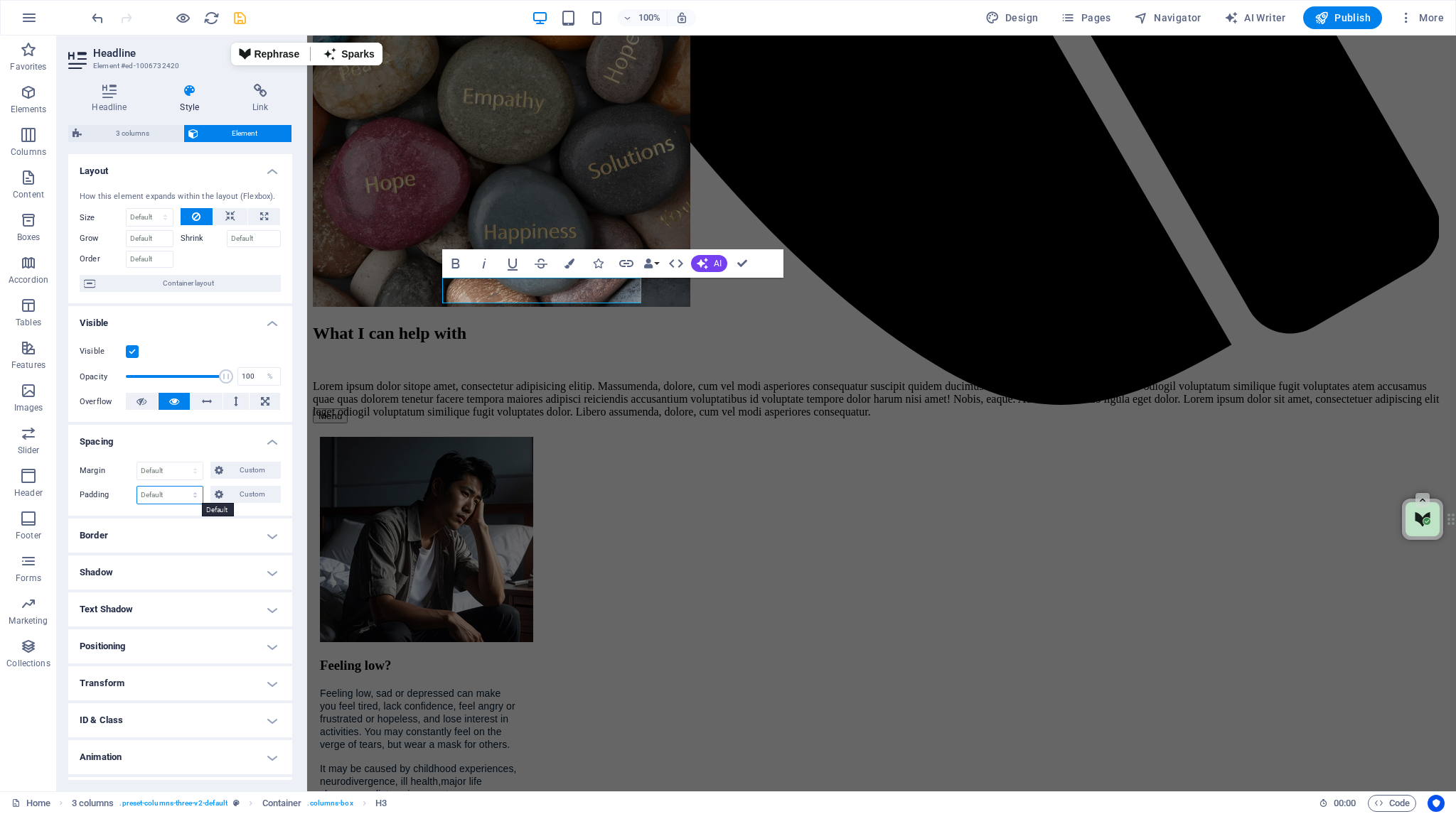
click at [196, 492] on select "Default px rem % vh vw Custom" at bounding box center [170, 495] width 66 height 17
select select "px"
click at [181, 487] on select "Default px rem % vh vw Custom" at bounding box center [170, 495] width 66 height 17
type input "2"
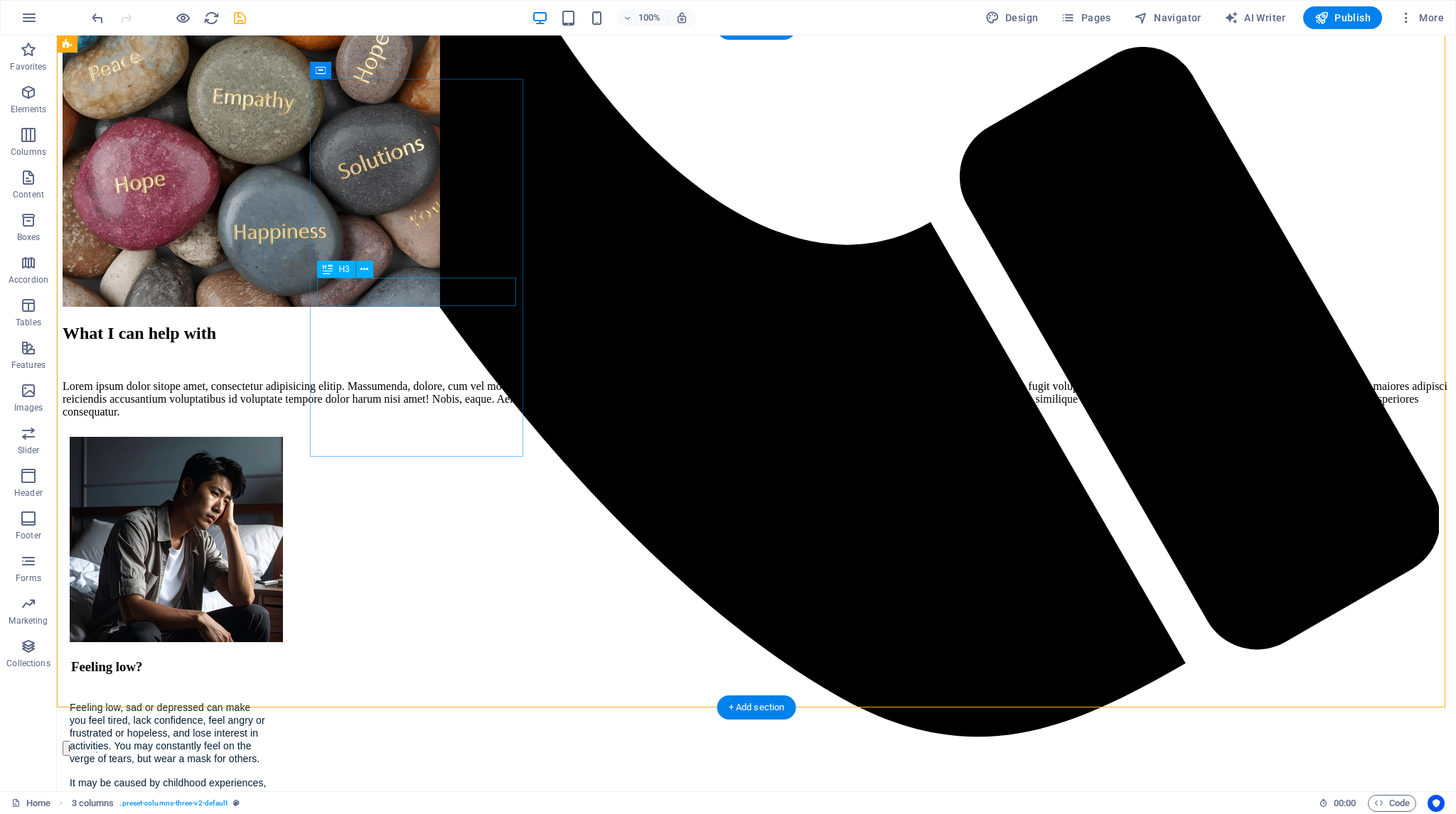
click at [269, 645] on div "Feeling low?" at bounding box center [168, 667] width 199 height 45
select select "px"
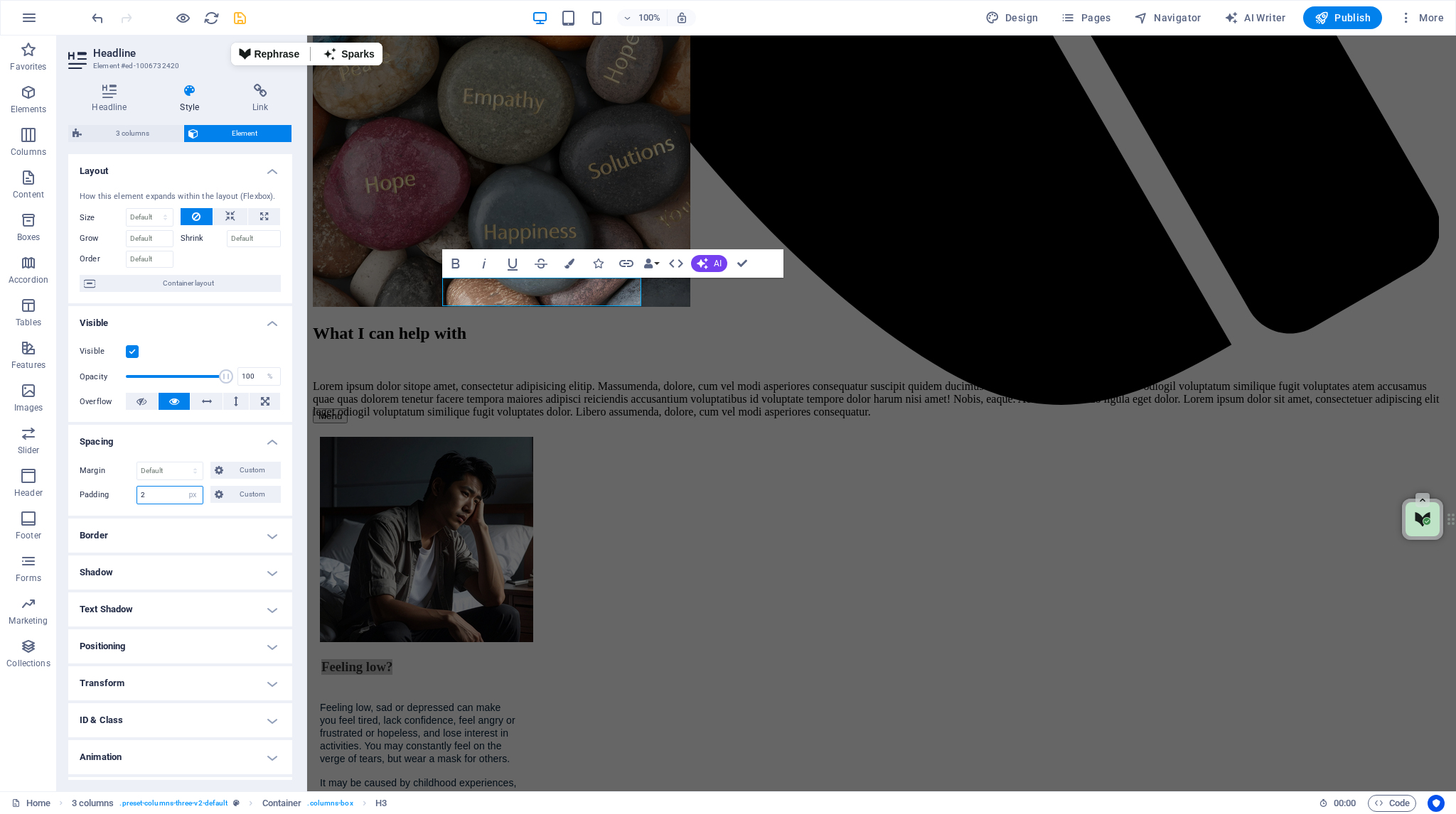
click at [139, 492] on input "2" at bounding box center [170, 495] width 66 height 17
type input "4"
click at [205, 508] on div "Margin Default auto px % rem vw vh Custom Custom auto px % rem vw vh auto px % …" at bounding box center [180, 483] width 224 height 66
drag, startPoint x: 742, startPoint y: 263, endPoint x: 676, endPoint y: 379, distance: 133.5
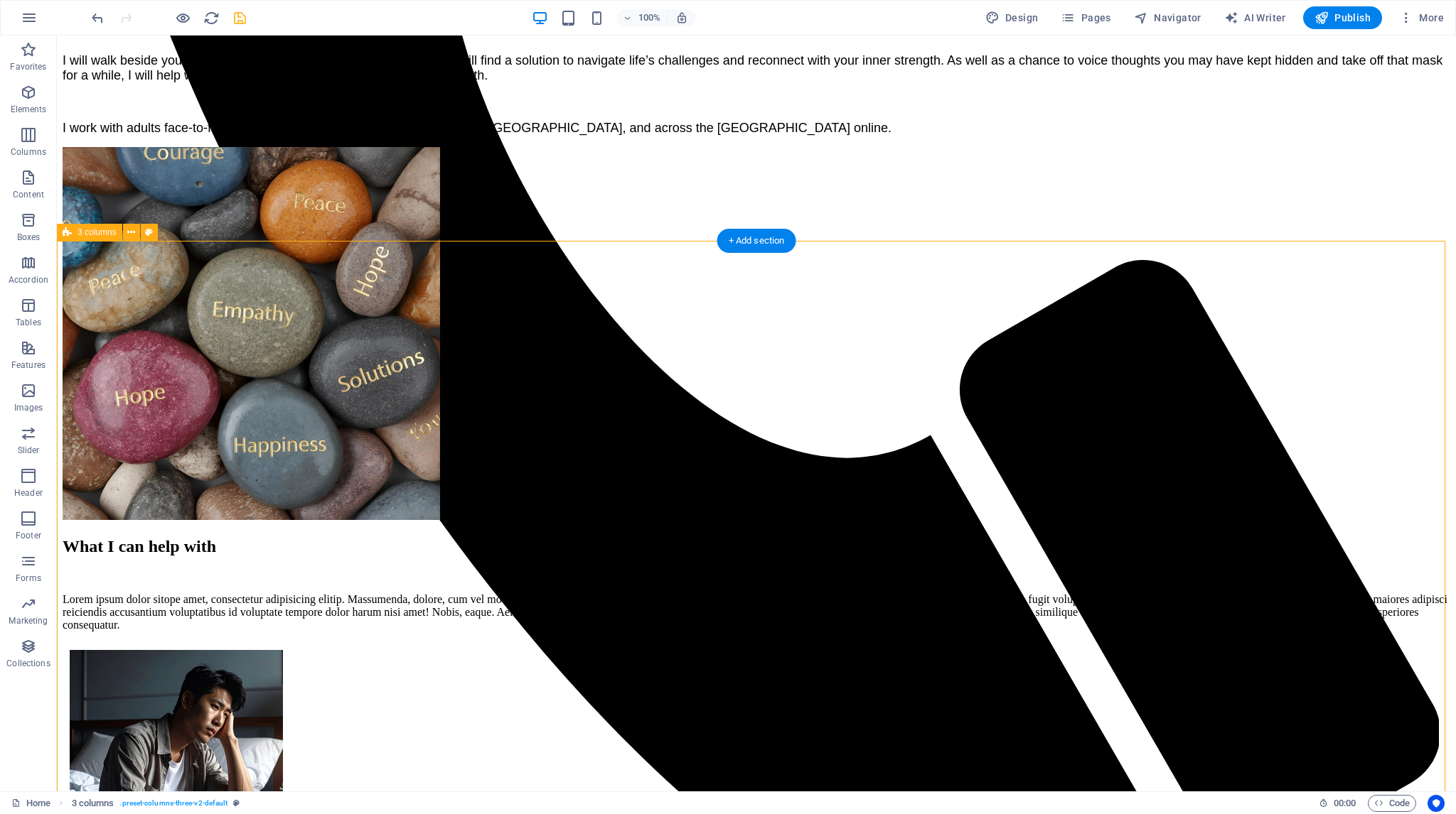
scroll to position [1074, 0]
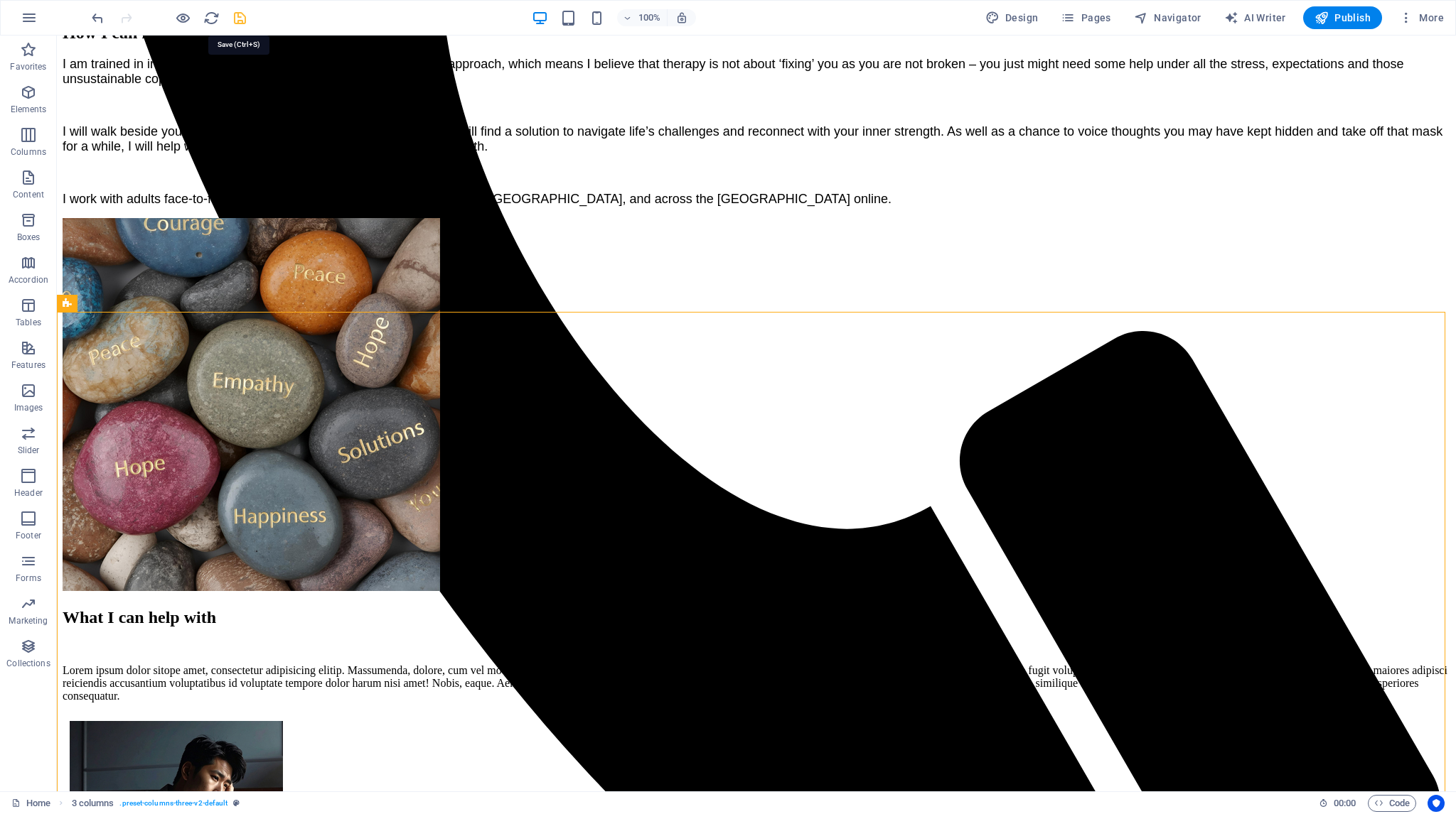
click at [238, 18] on icon "save" at bounding box center [239, 18] width 17 height 17
checkbox input "false"
